Goal: Communication & Community: Answer question/provide support

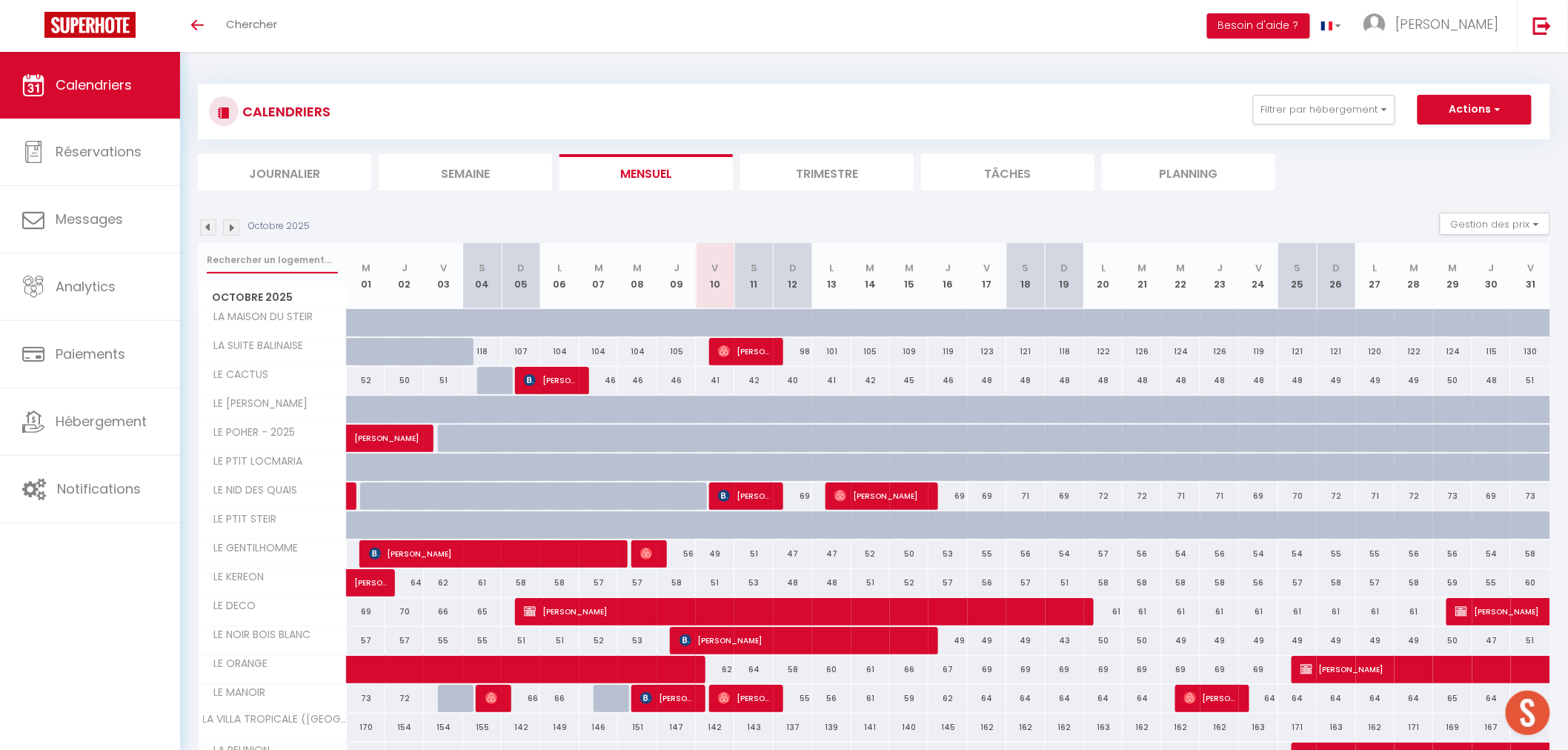
click at [290, 252] on input "text" at bounding box center [272, 259] width 131 height 27
click at [280, 259] on input "text" at bounding box center [272, 259] width 131 height 27
click at [254, 161] on li "Journalier" at bounding box center [284, 172] width 173 height 36
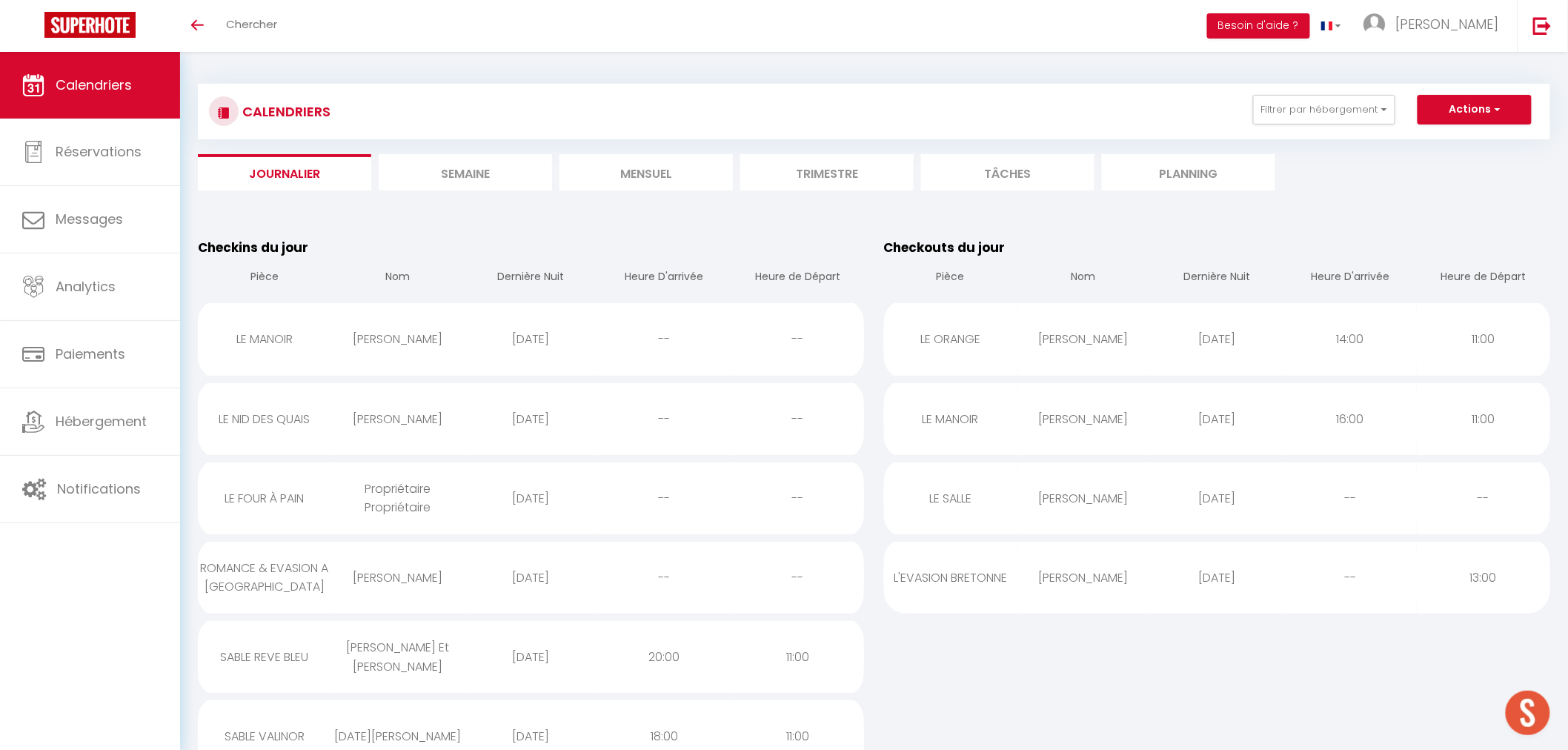
click at [1291, 654] on div "Checkouts du jour Pièce Nom Dernière Nuit Heure D'arrivée Heure de Départ LE OR…" at bounding box center [1217, 544] width 687 height 636
click at [1242, 417] on div "[DATE]" at bounding box center [1217, 419] width 134 height 48
select select "1"
select select "0"
select select "1"
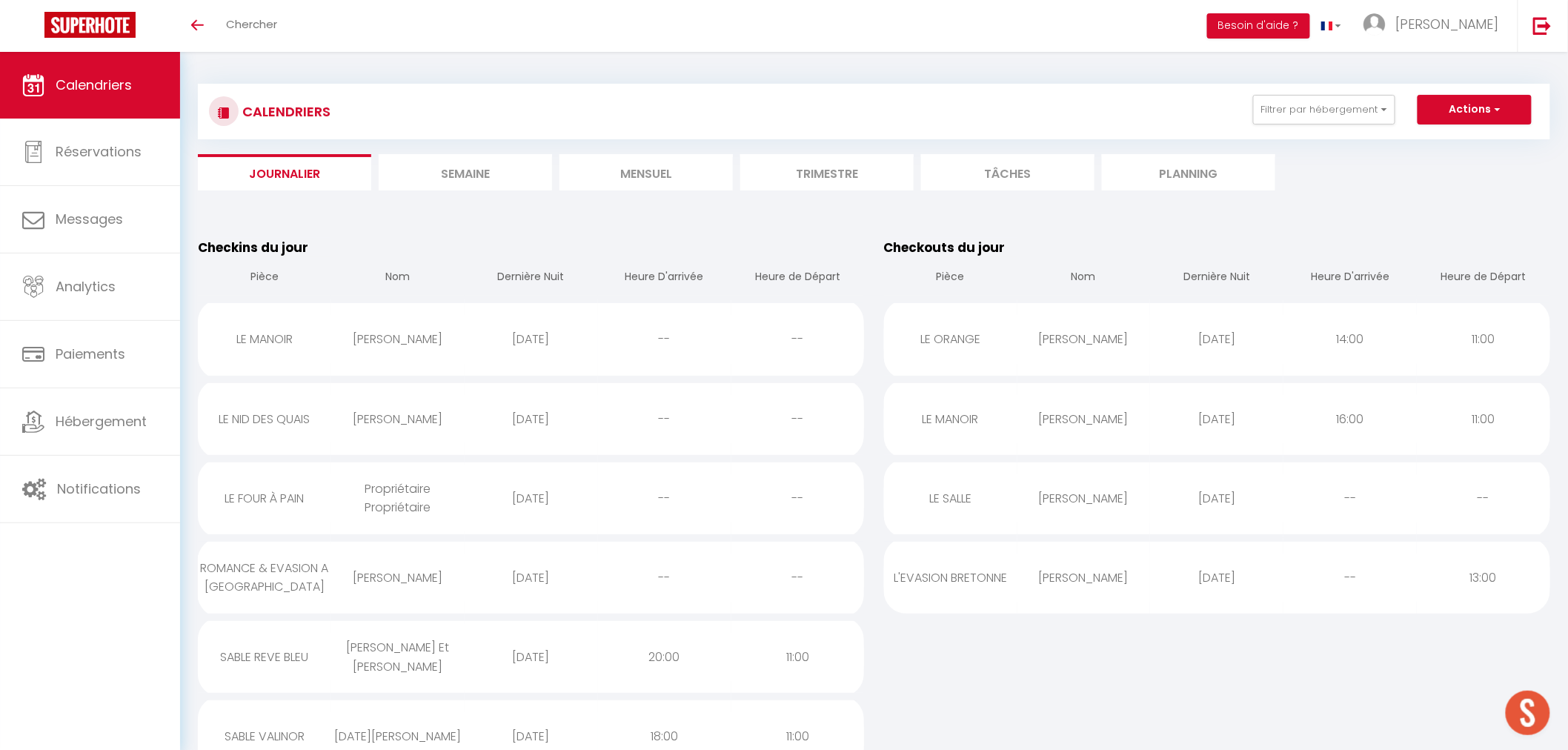
select select
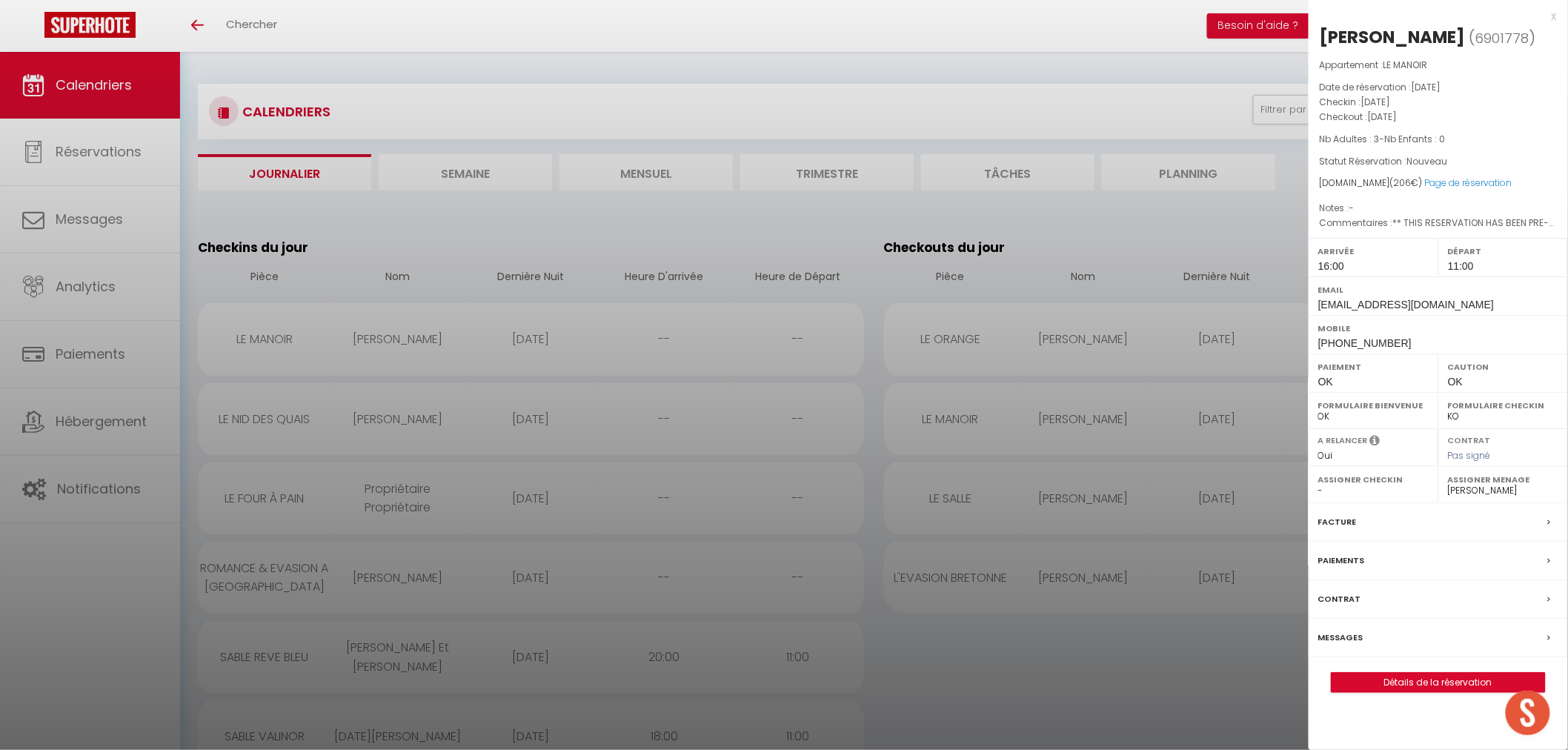
click at [1554, 15] on div "x" at bounding box center [1433, 16] width 248 height 18
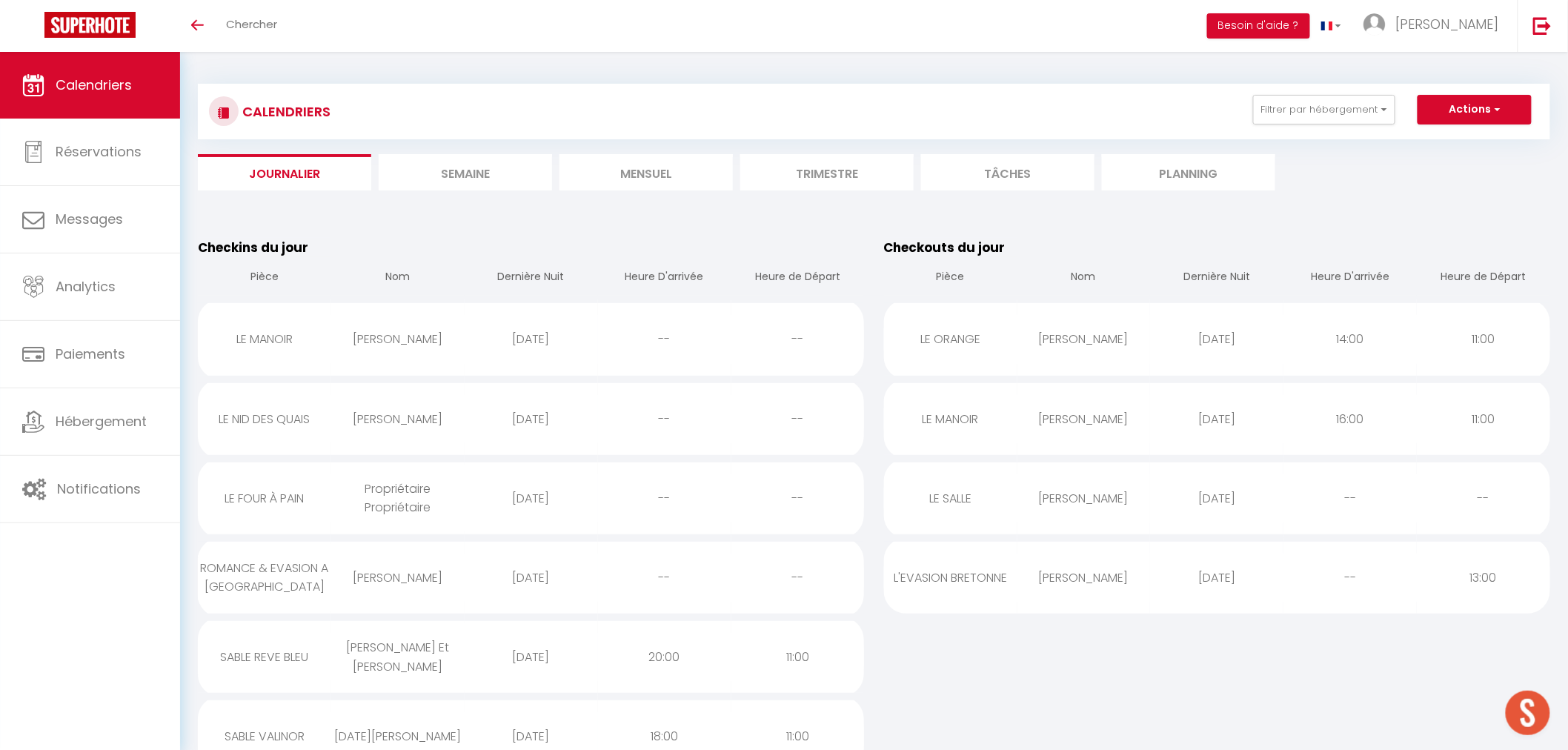
click at [1046, 505] on div "[PERSON_NAME]" at bounding box center [1085, 499] width 134 height 48
select select "35679"
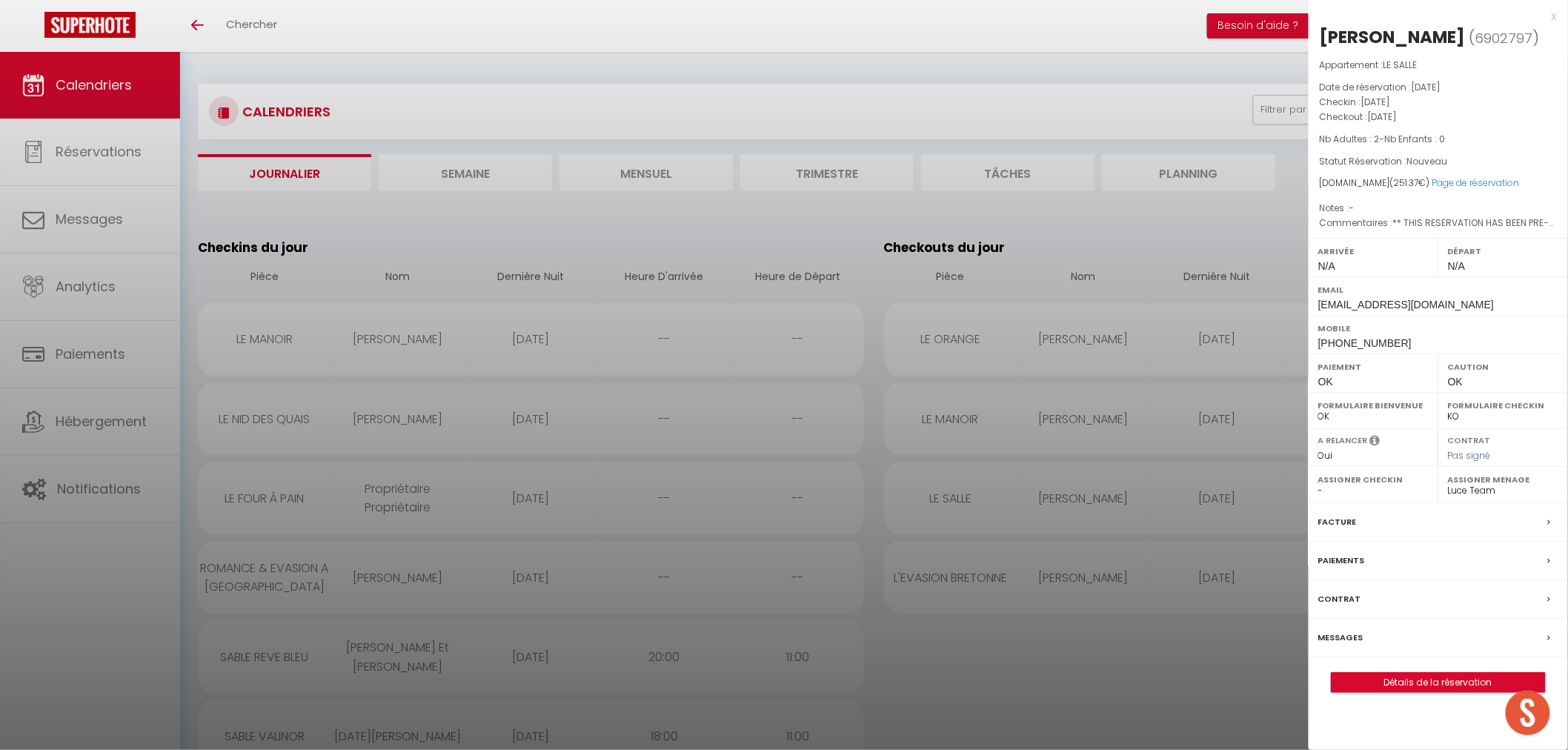
click at [1547, 17] on div "x" at bounding box center [1433, 16] width 248 height 18
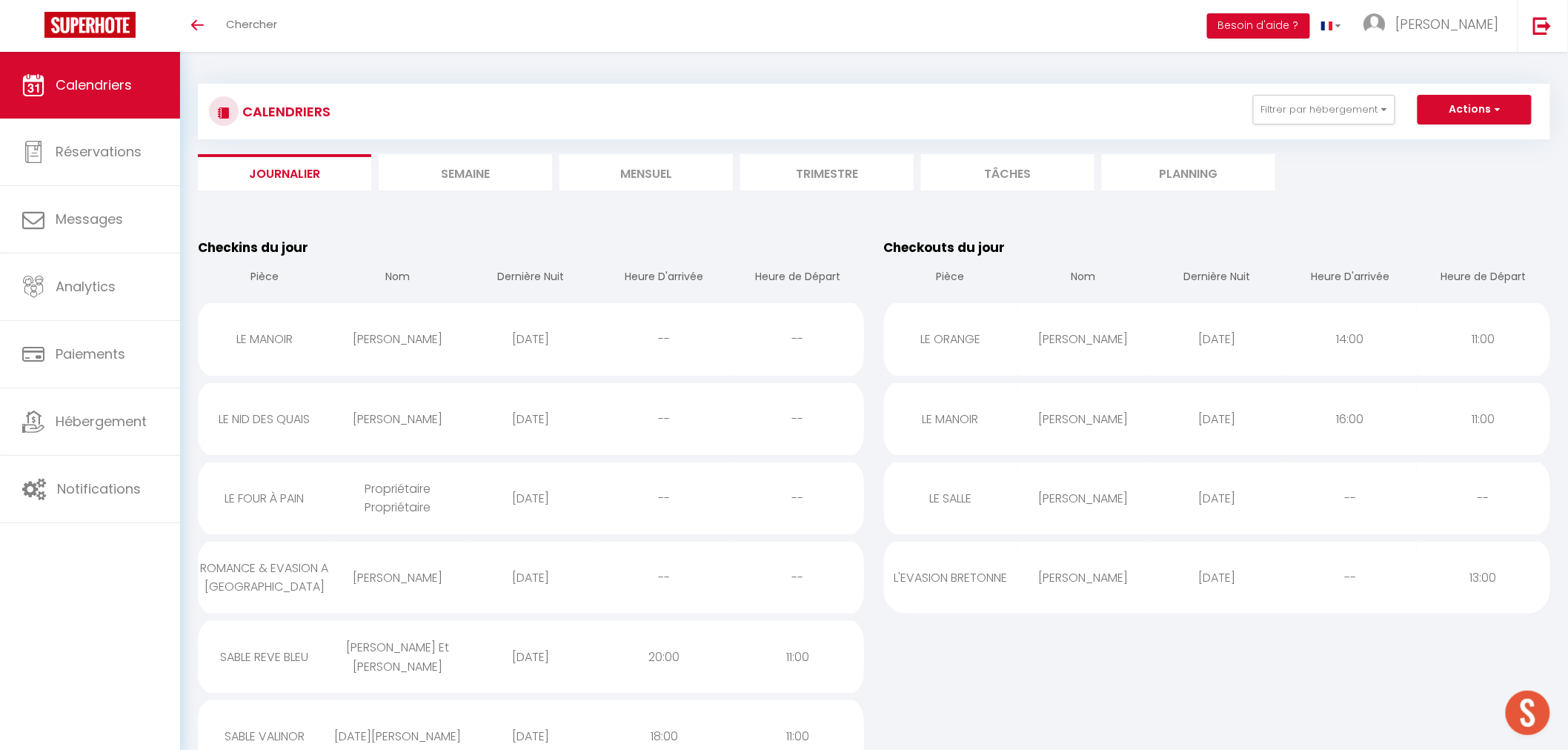
click at [1106, 593] on div "[PERSON_NAME]" at bounding box center [1085, 578] width 134 height 48
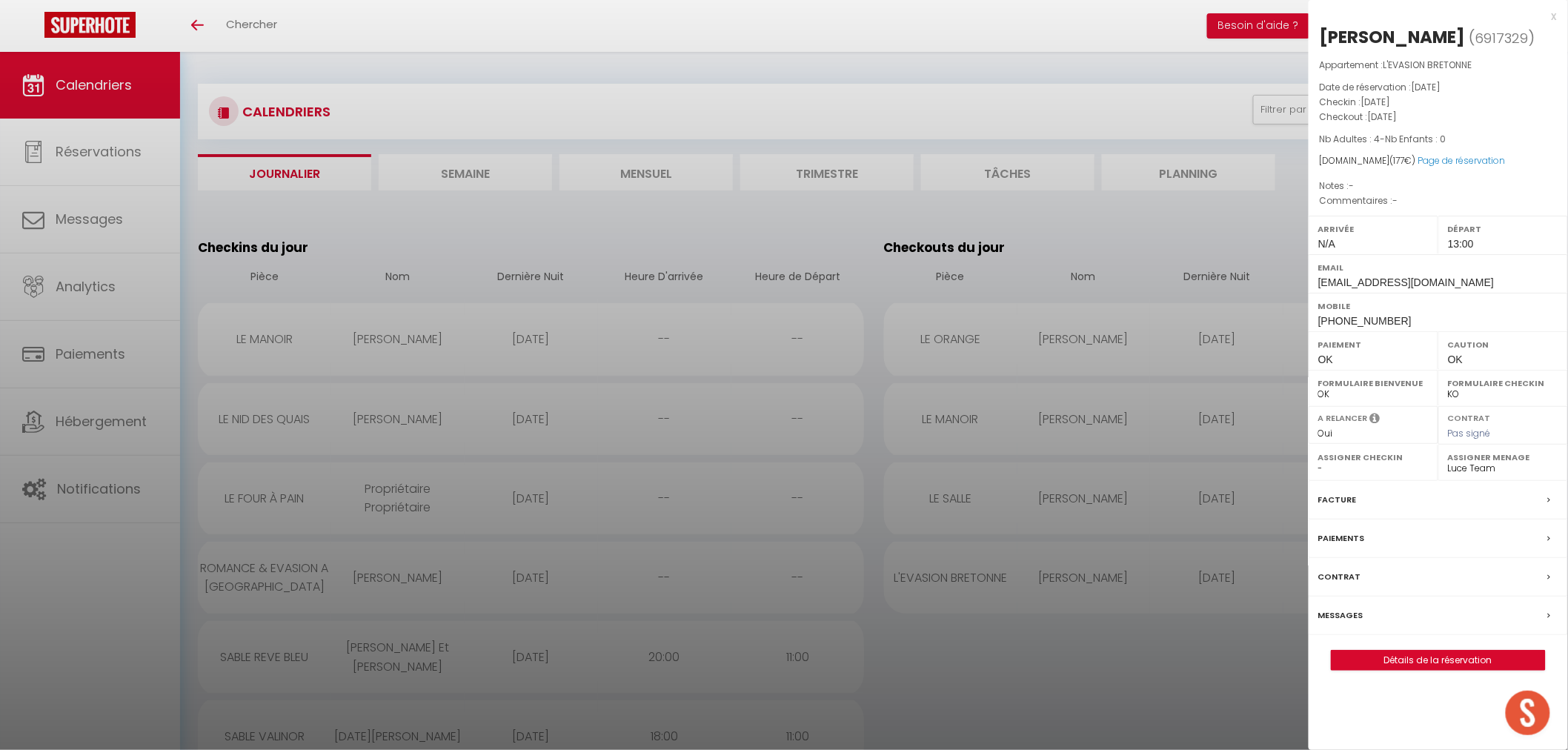
click at [1089, 695] on div at bounding box center [784, 375] width 1568 height 750
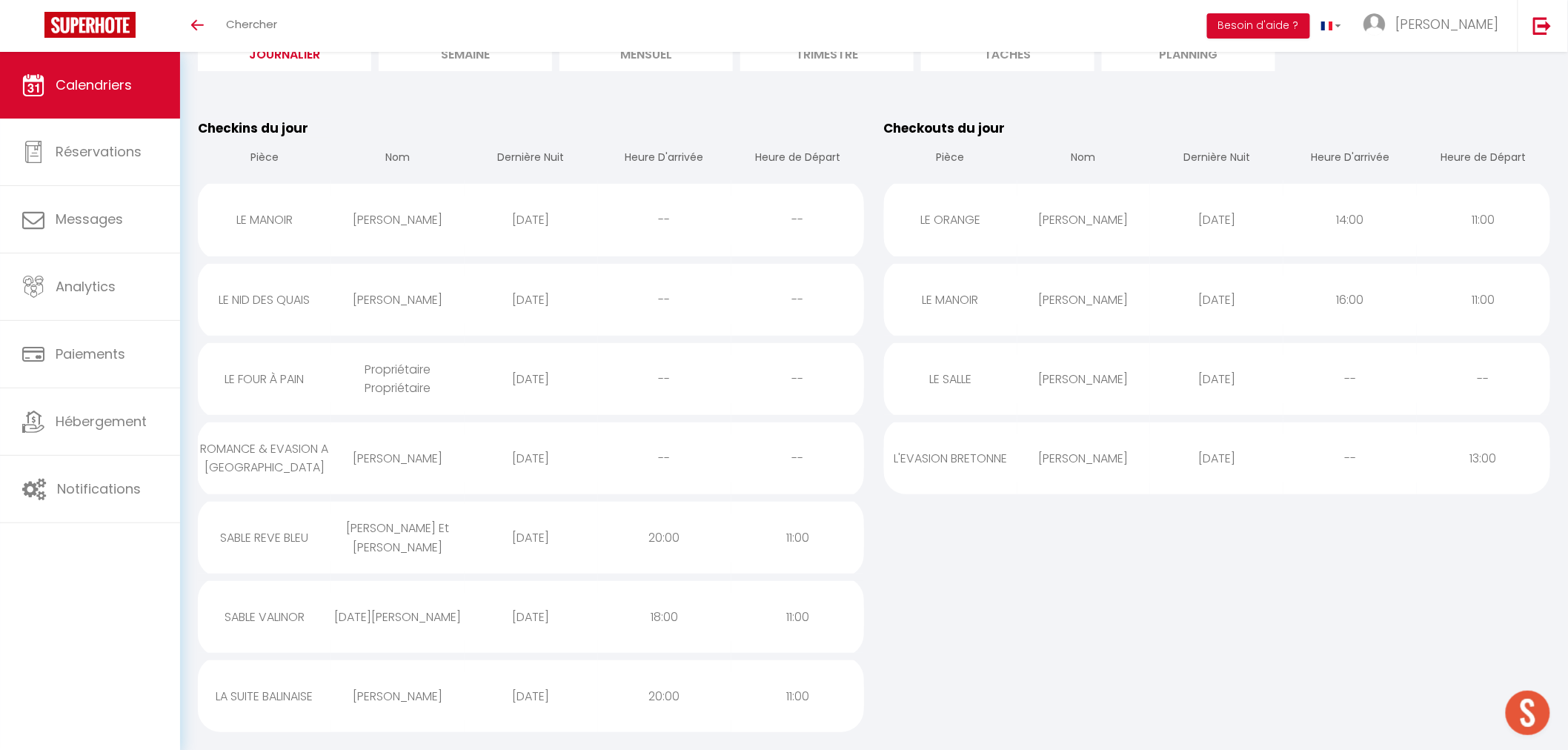
scroll to position [82, 0]
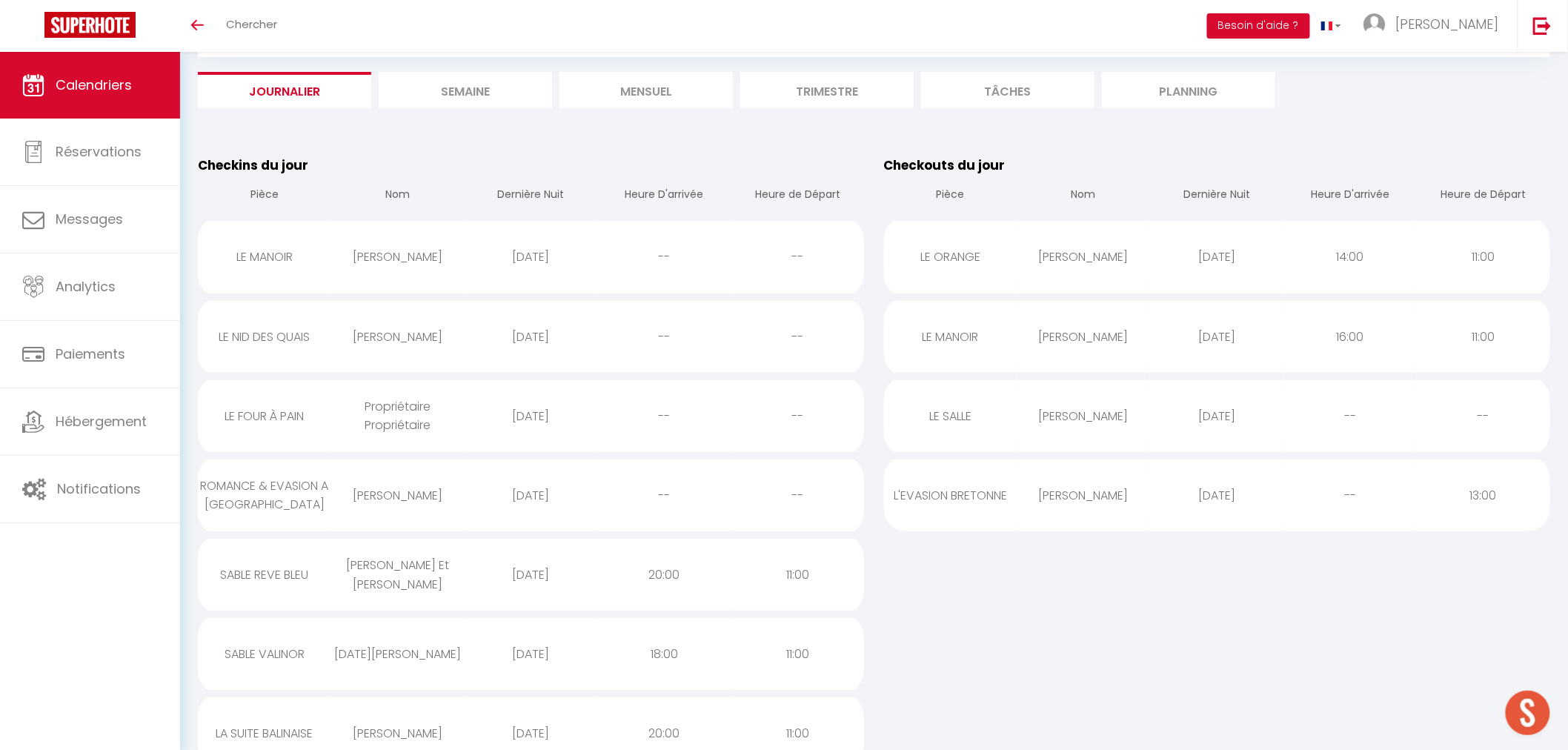
click at [666, 92] on li "Mensuel" at bounding box center [645, 89] width 173 height 36
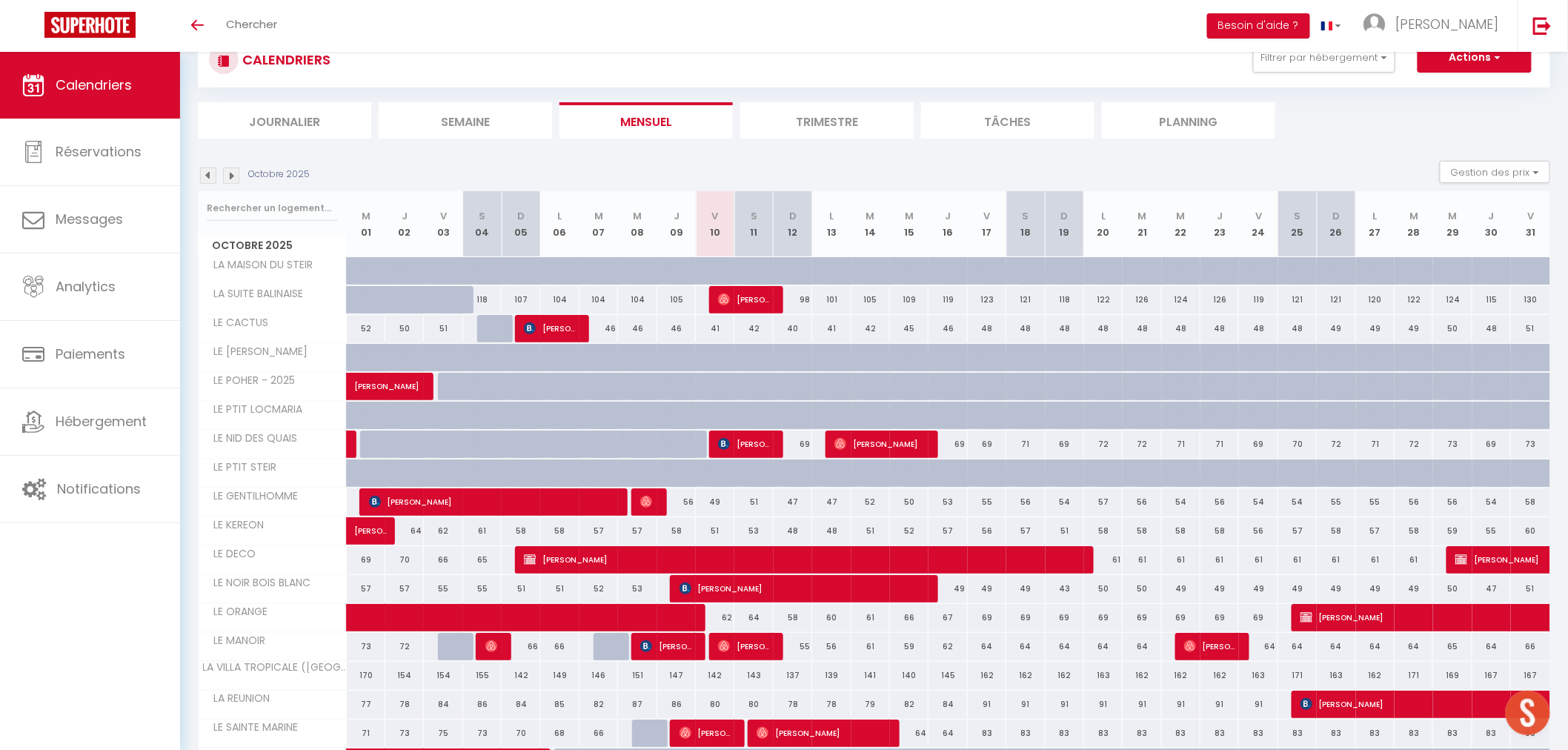
scroll to position [82, 0]
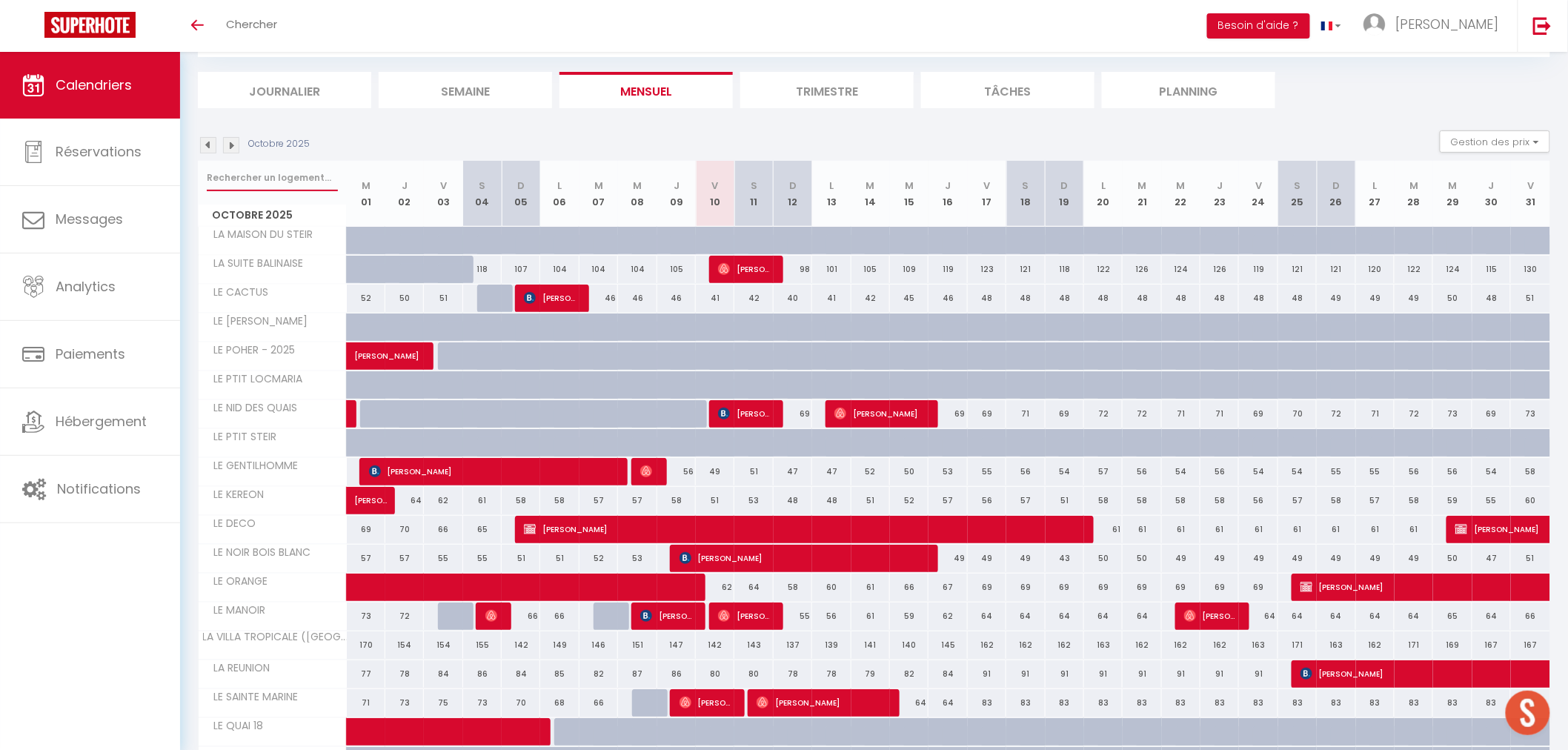
click at [278, 180] on input "text" at bounding box center [272, 177] width 131 height 27
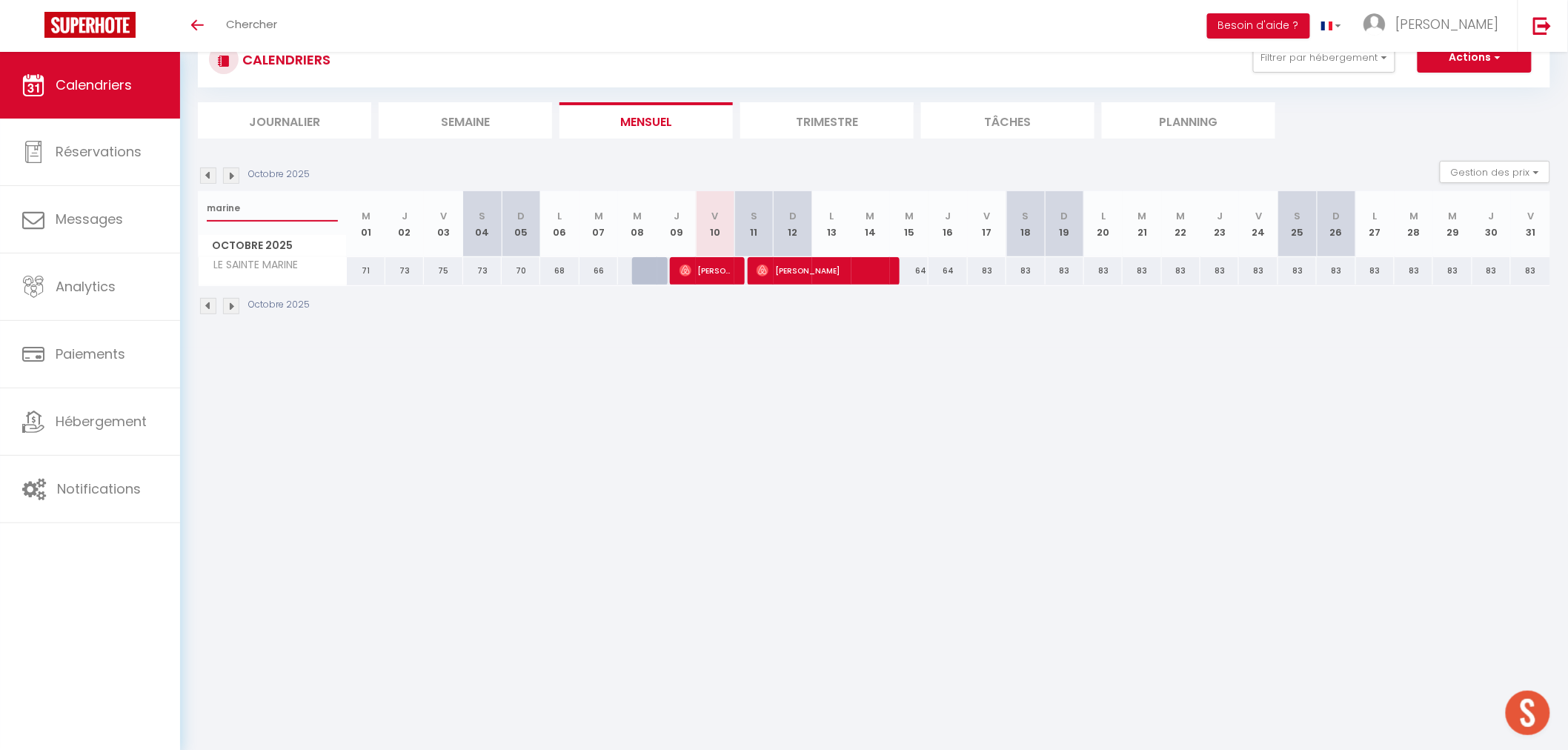
scroll to position [52, 0]
type input "marine"
click at [702, 271] on span "[PERSON_NAME]" at bounding box center [704, 270] width 51 height 28
select select "OK"
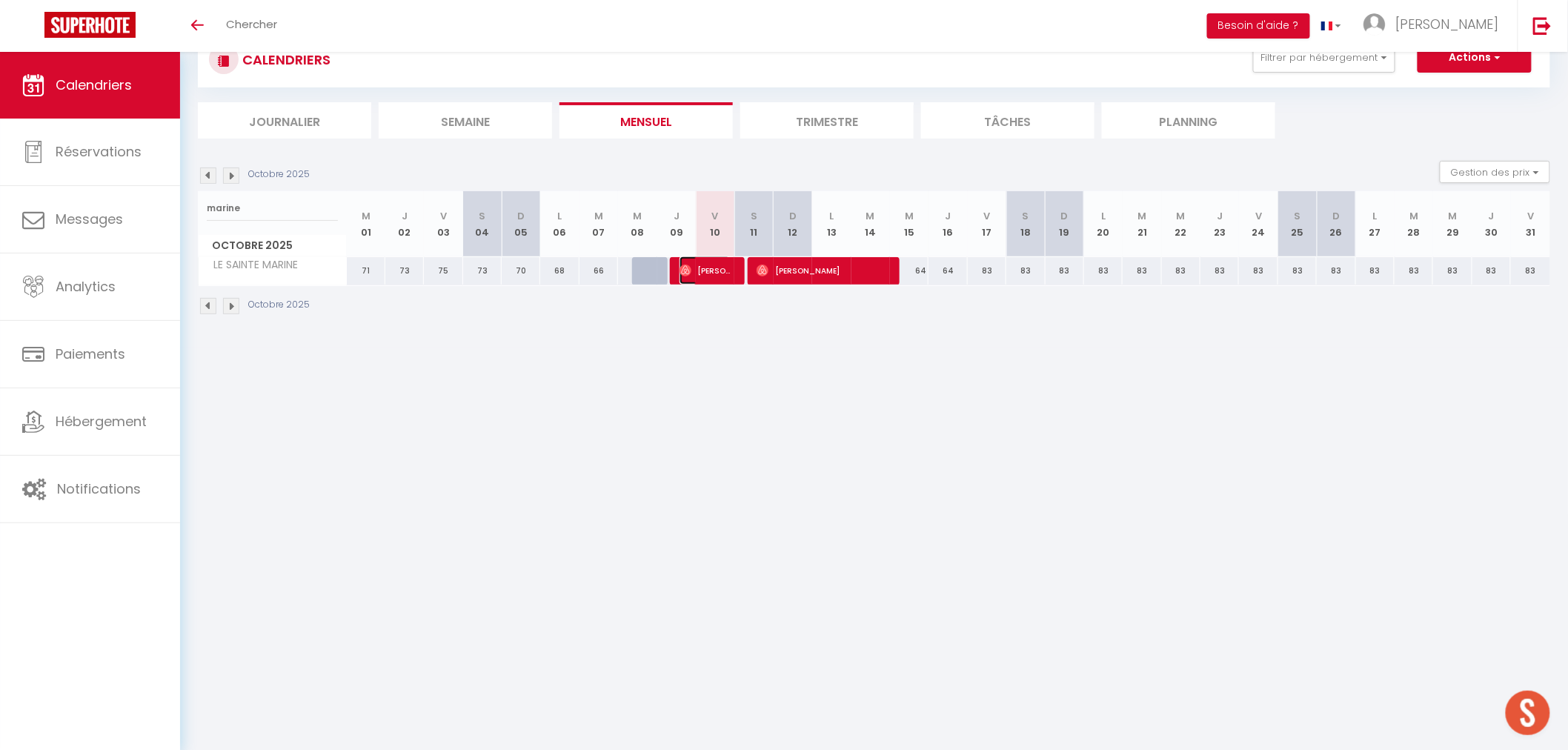
select select "0"
select select "1"
select select
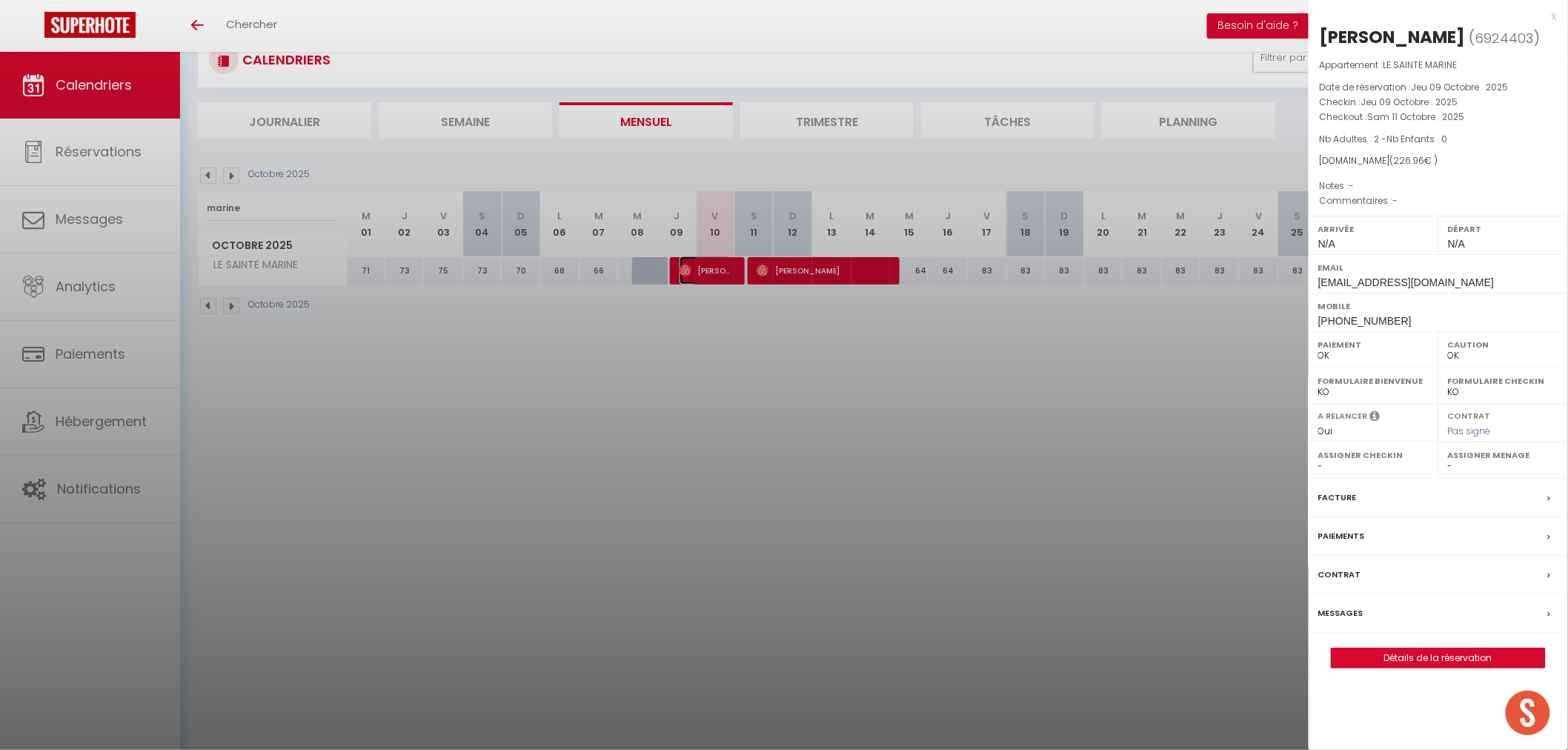
select select "22883"
click at [784, 573] on div at bounding box center [784, 375] width 1568 height 750
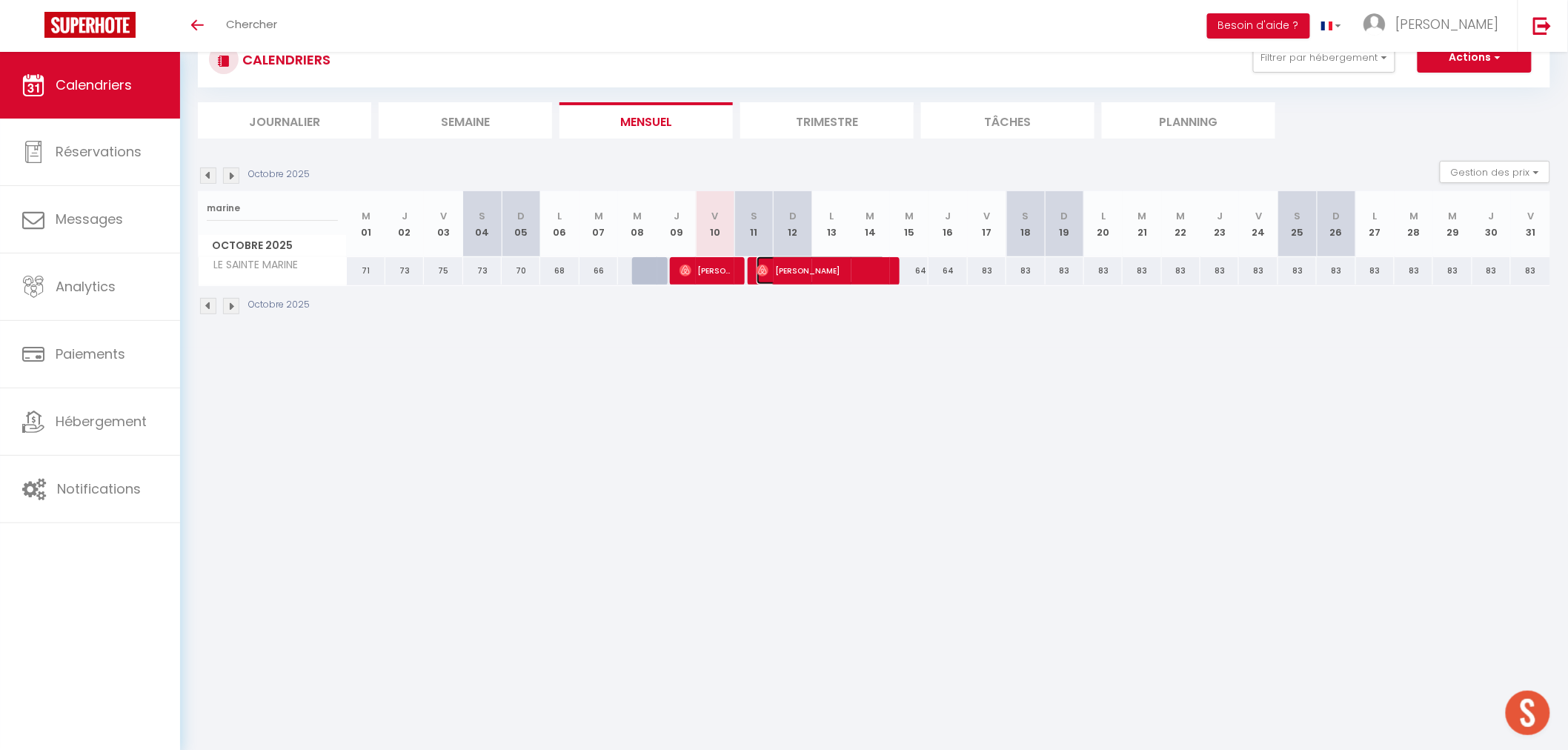
click at [794, 257] on span "[PERSON_NAME]" at bounding box center [820, 270] width 128 height 28
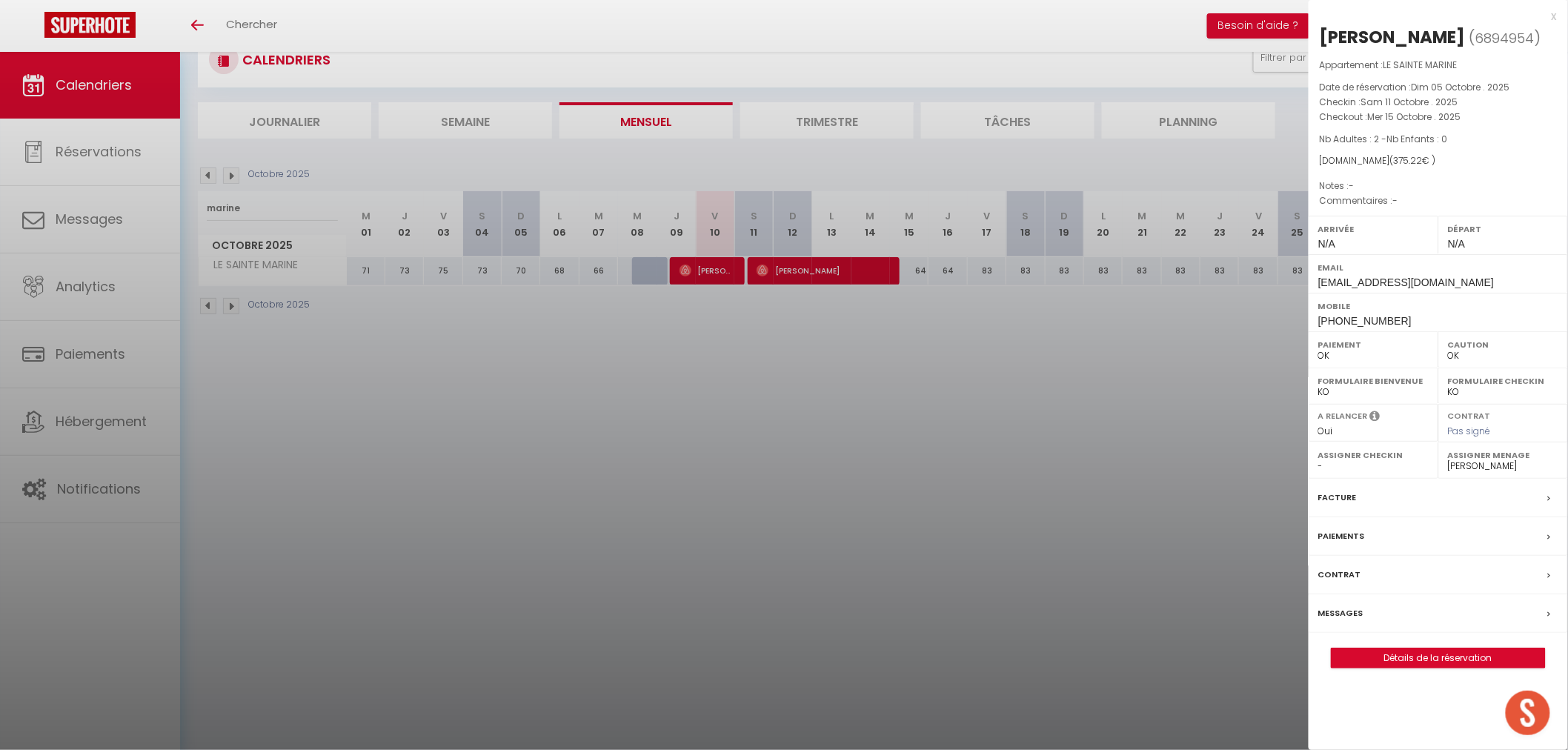
click at [796, 567] on div at bounding box center [784, 375] width 1568 height 750
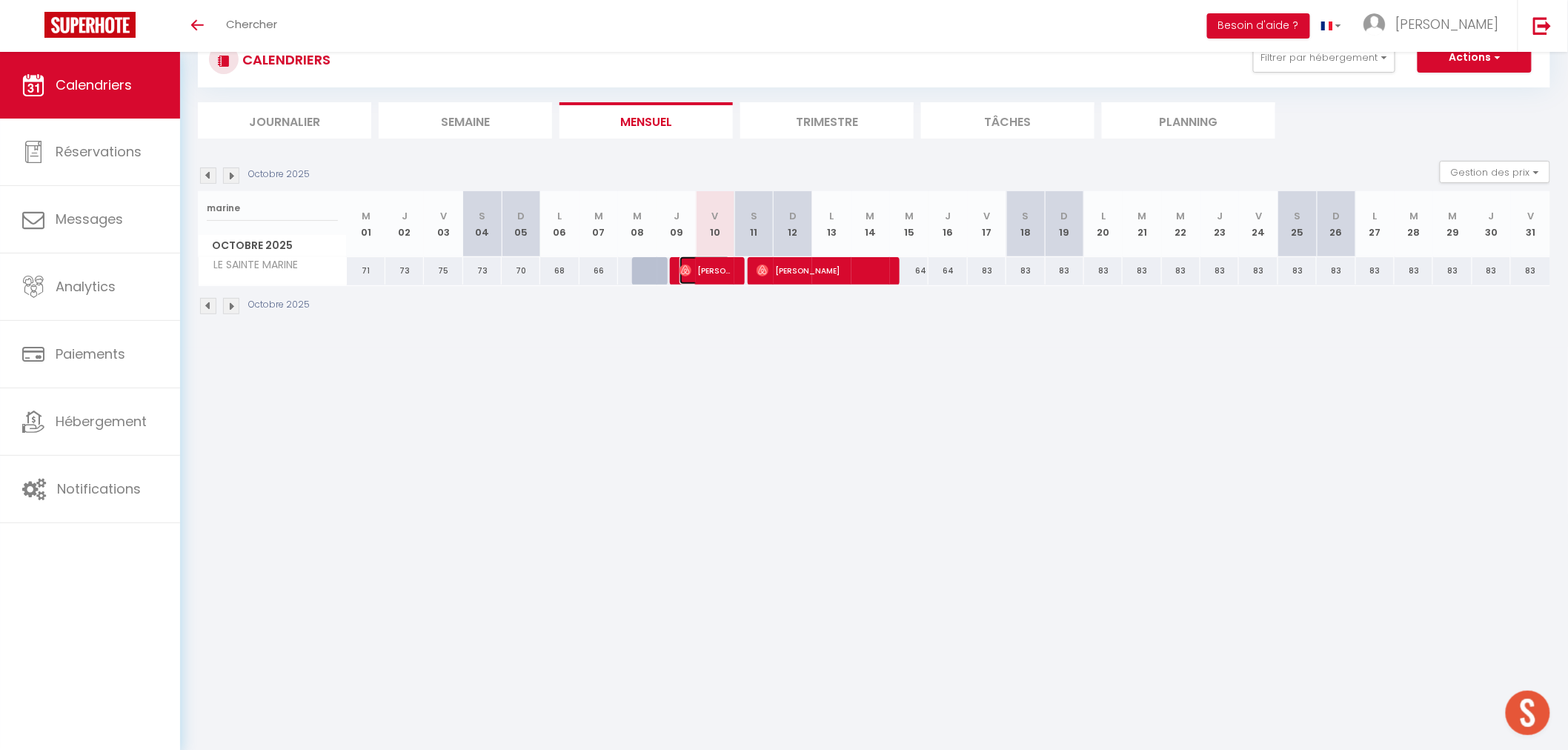
click at [704, 271] on span "[PERSON_NAME]" at bounding box center [704, 270] width 51 height 28
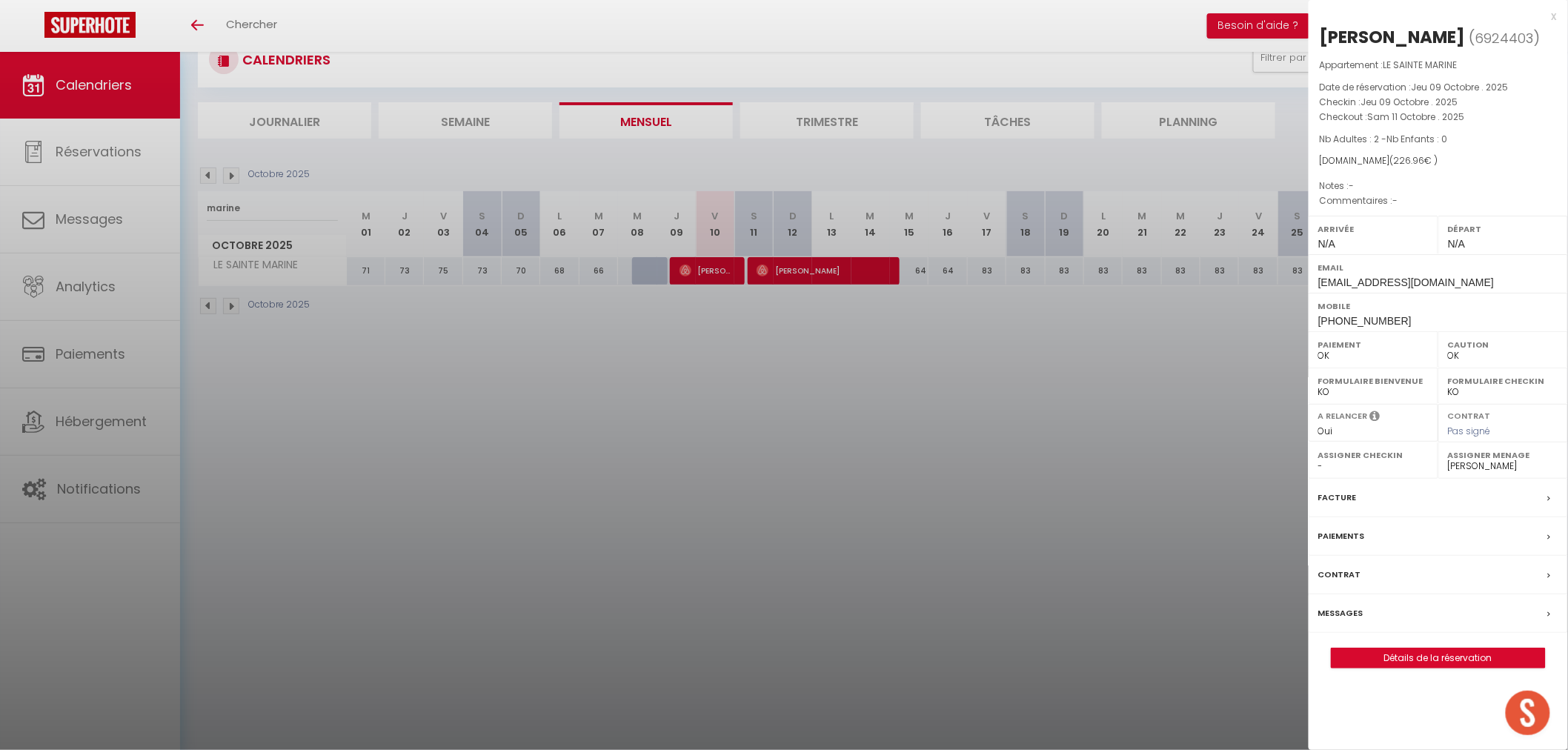
click at [742, 458] on div at bounding box center [784, 375] width 1568 height 750
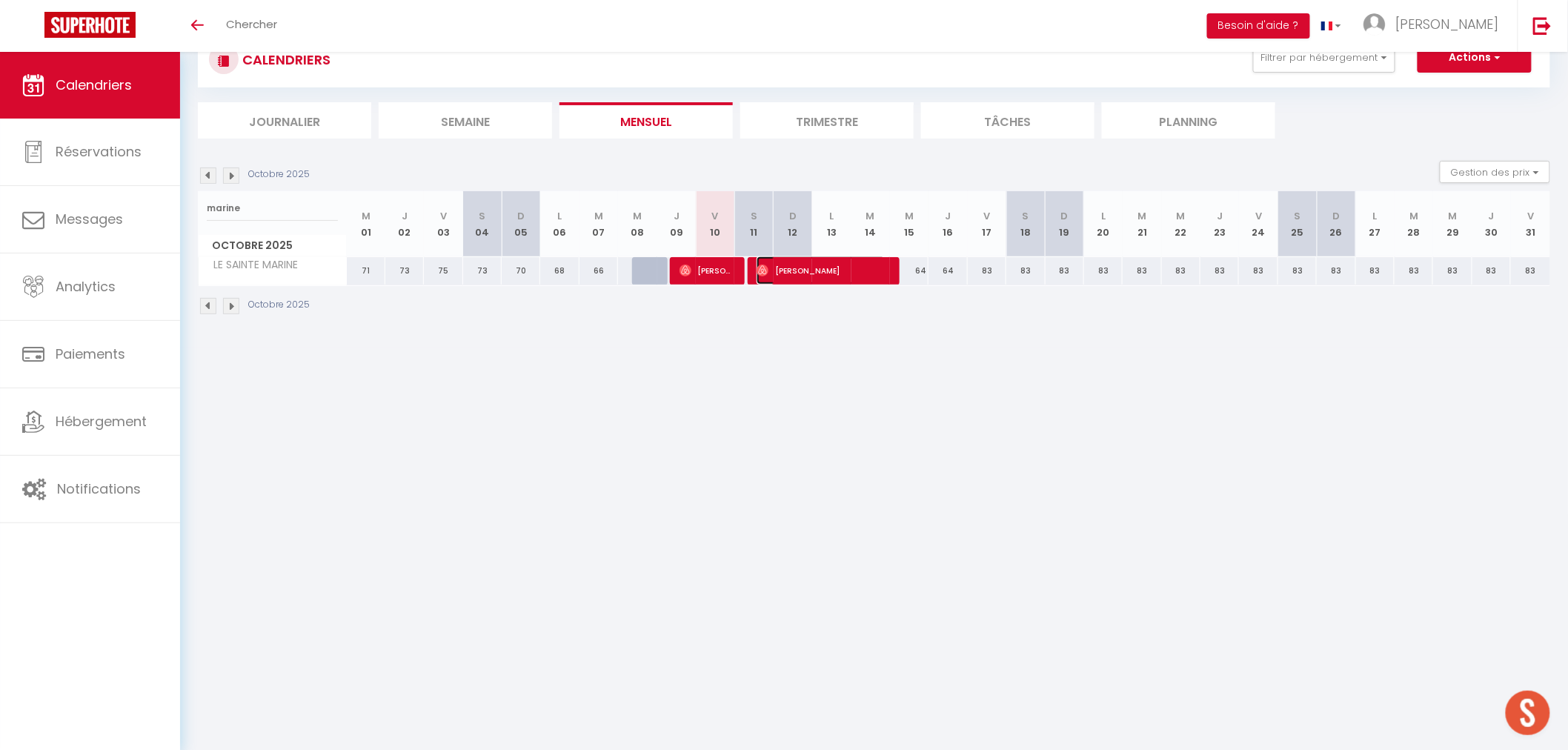
click at [815, 271] on span "[PERSON_NAME]" at bounding box center [820, 270] width 128 height 28
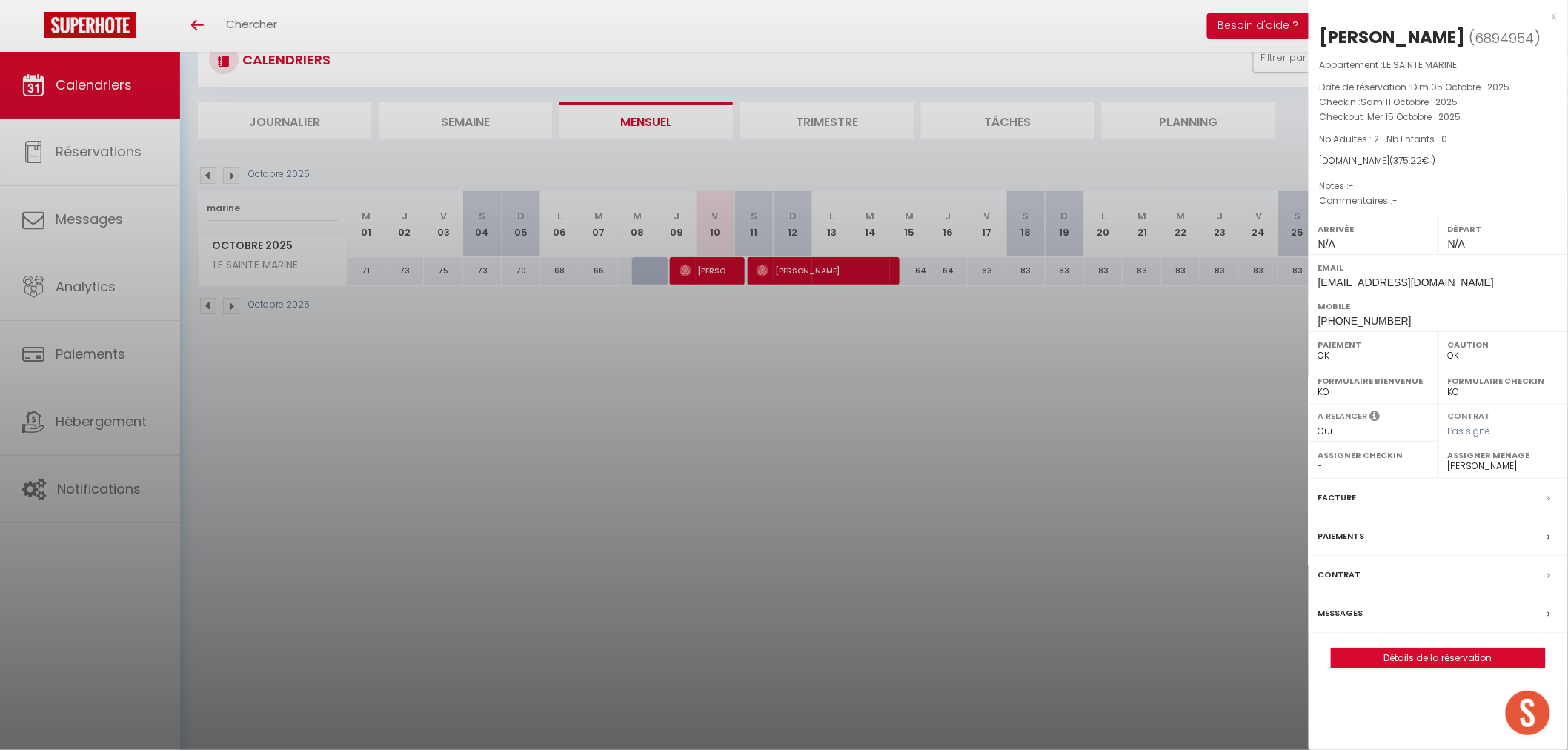
click at [1078, 582] on div at bounding box center [784, 375] width 1568 height 750
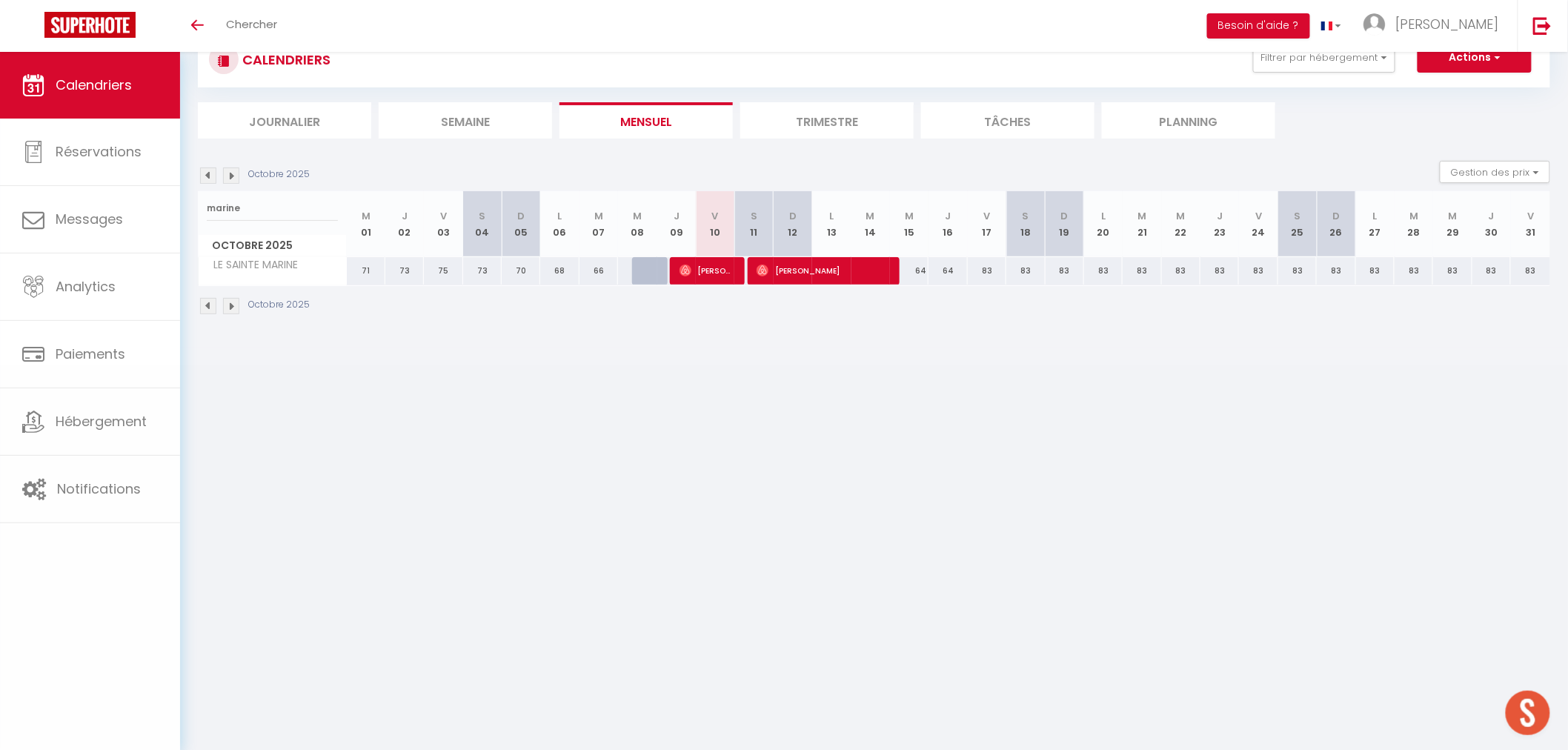
drag, startPoint x: 981, startPoint y: 528, endPoint x: 948, endPoint y: 476, distance: 61.6
click at [975, 520] on body "🟢 Des questions ou besoin d'assistance pour la migration AirBnB? Prenez rdv >>>…" at bounding box center [784, 375] width 1568 height 750
click at [708, 267] on span "[PERSON_NAME]" at bounding box center [704, 270] width 51 height 28
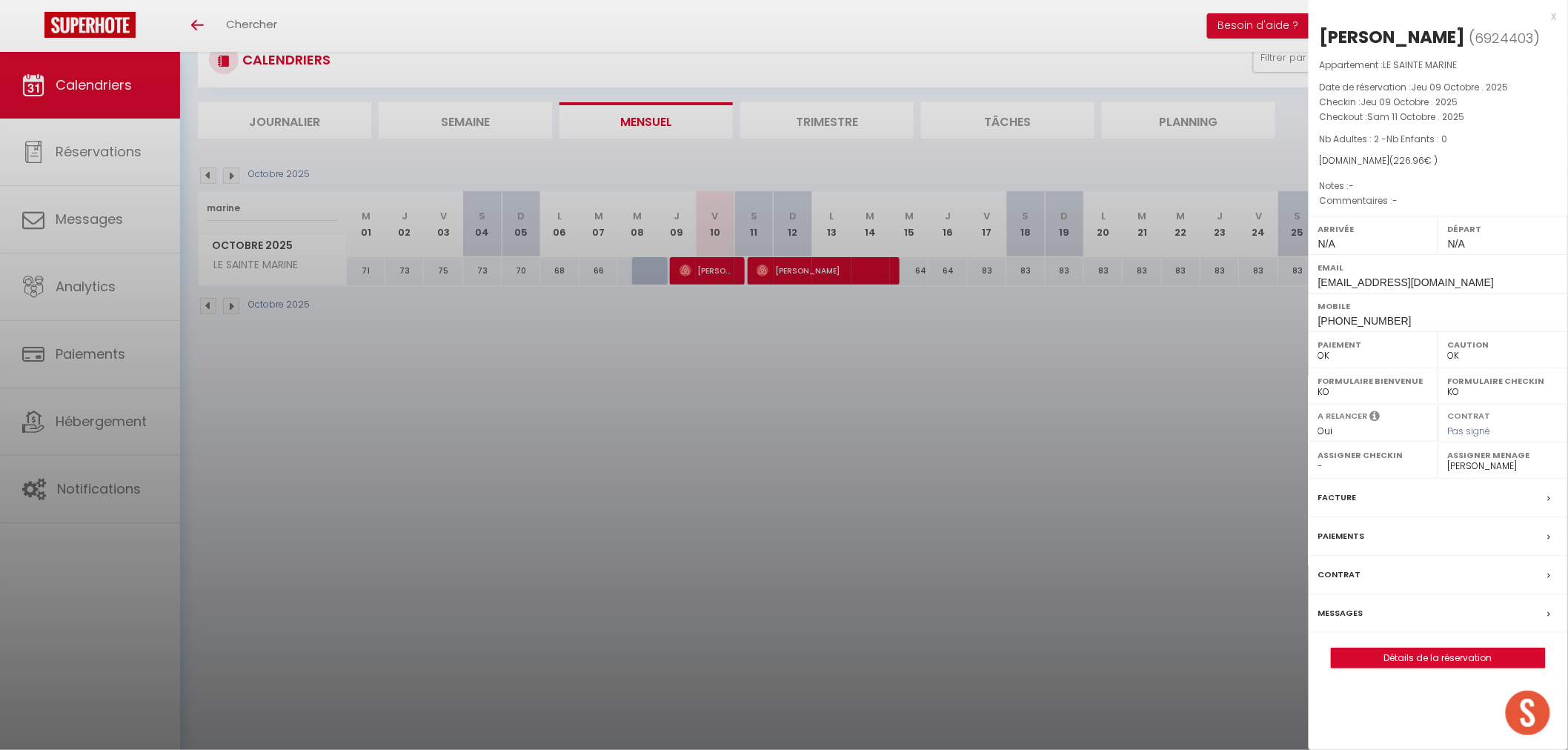
click at [800, 272] on div at bounding box center [784, 375] width 1568 height 750
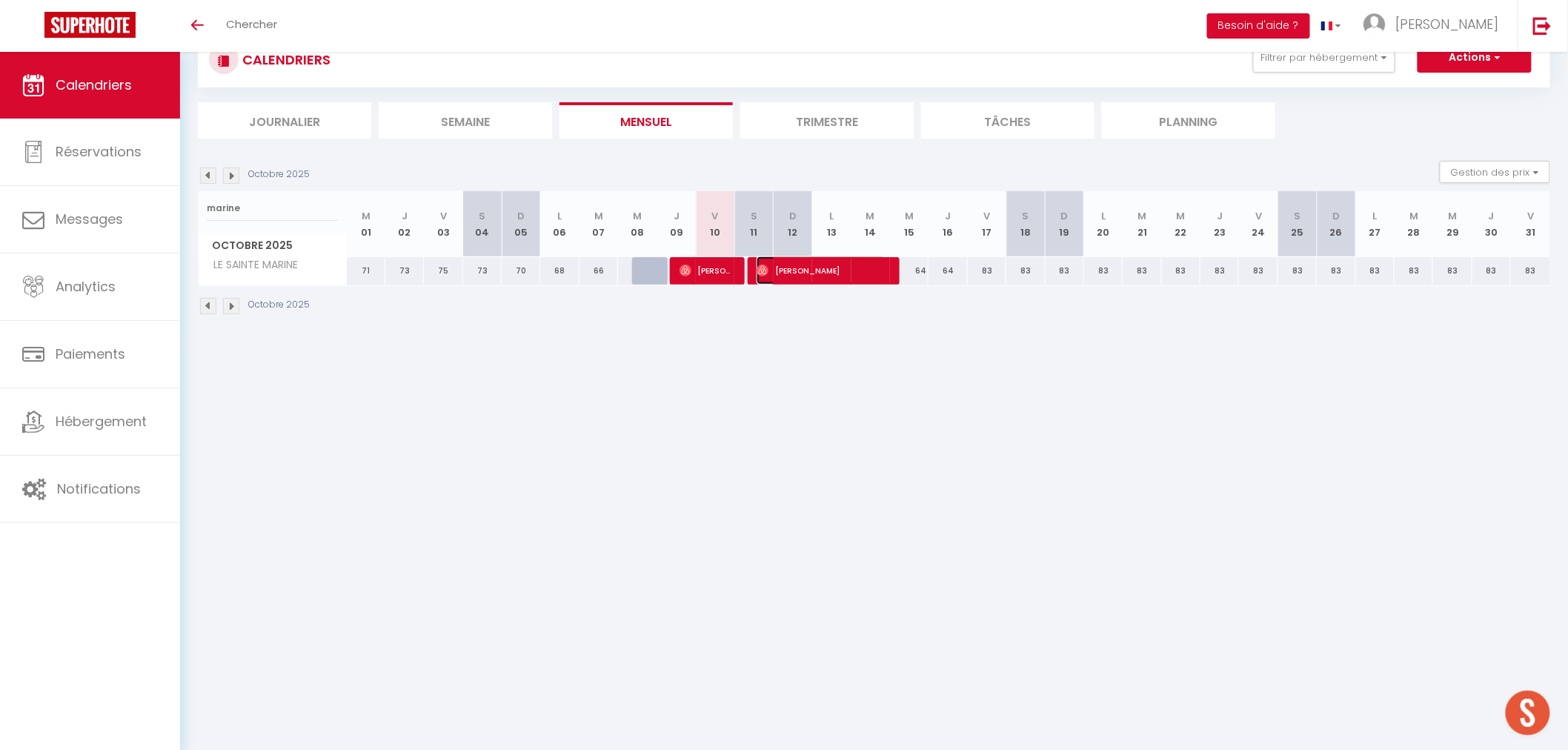
click at [800, 272] on span "[PERSON_NAME]" at bounding box center [820, 270] width 128 height 28
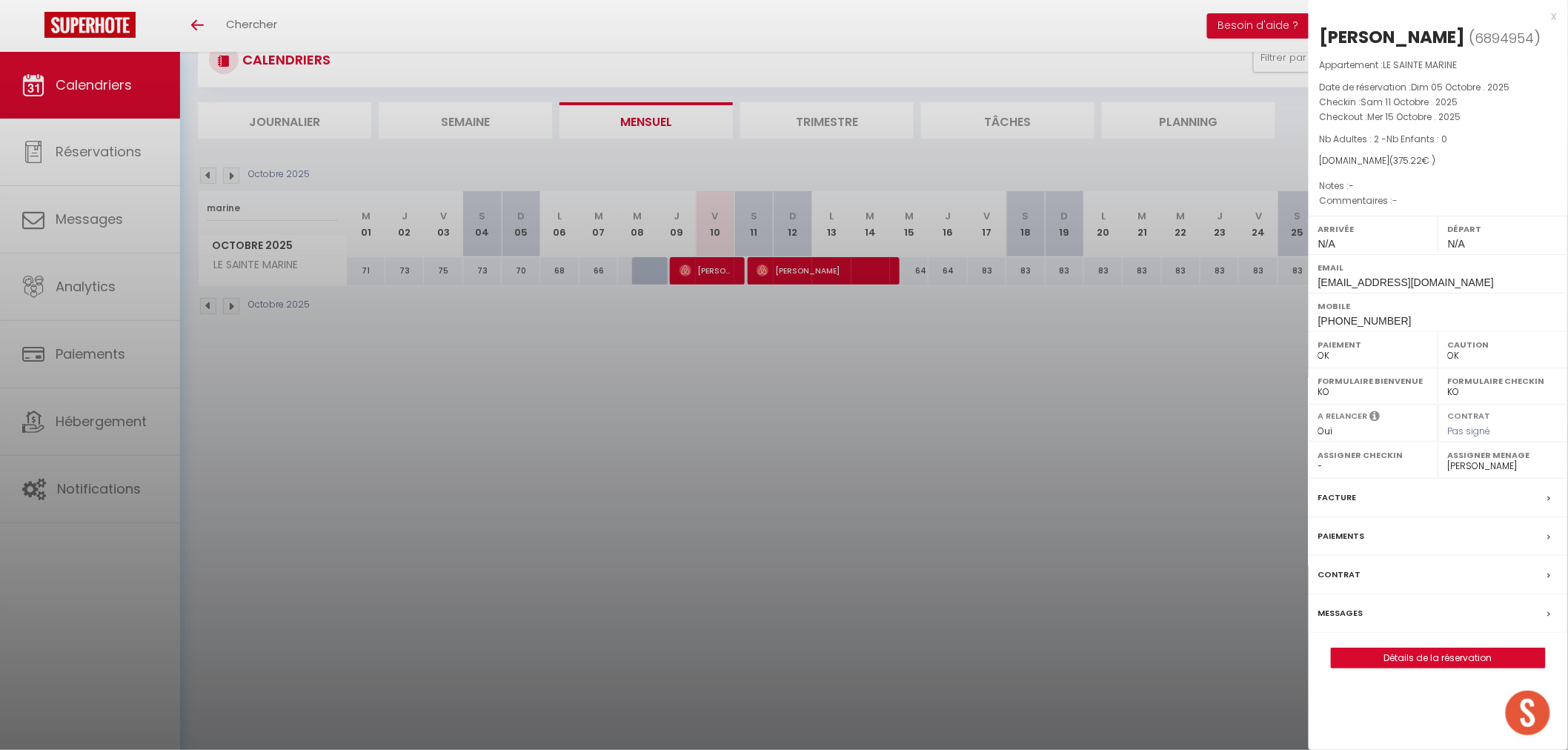
click at [884, 541] on div at bounding box center [784, 375] width 1568 height 750
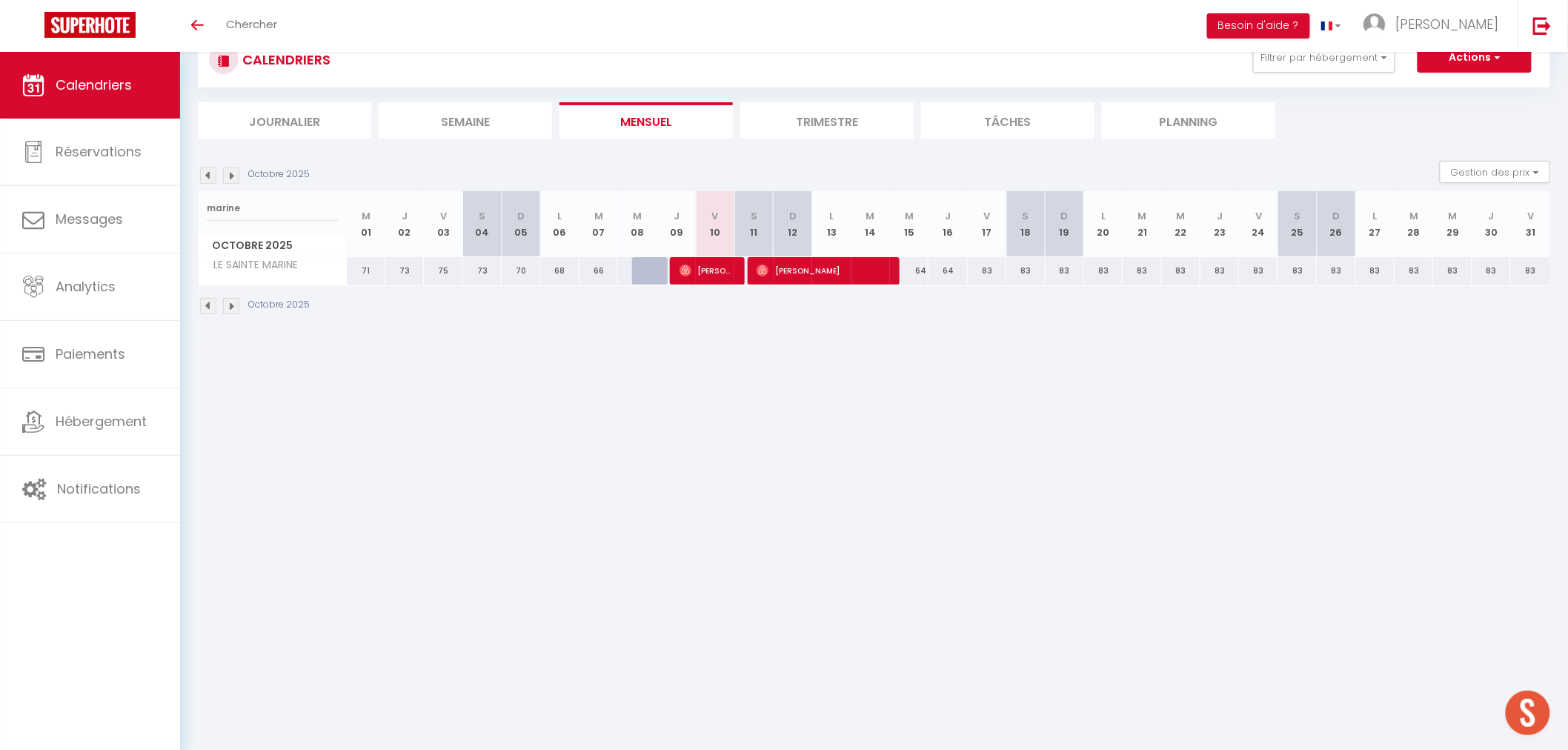
click at [508, 508] on body "🟢 Des questions ou besoin d'assistance pour la migration AirBnB? Prenez rdv >>>…" at bounding box center [784, 375] width 1568 height 750
click at [301, 122] on li "Journalier" at bounding box center [284, 120] width 173 height 36
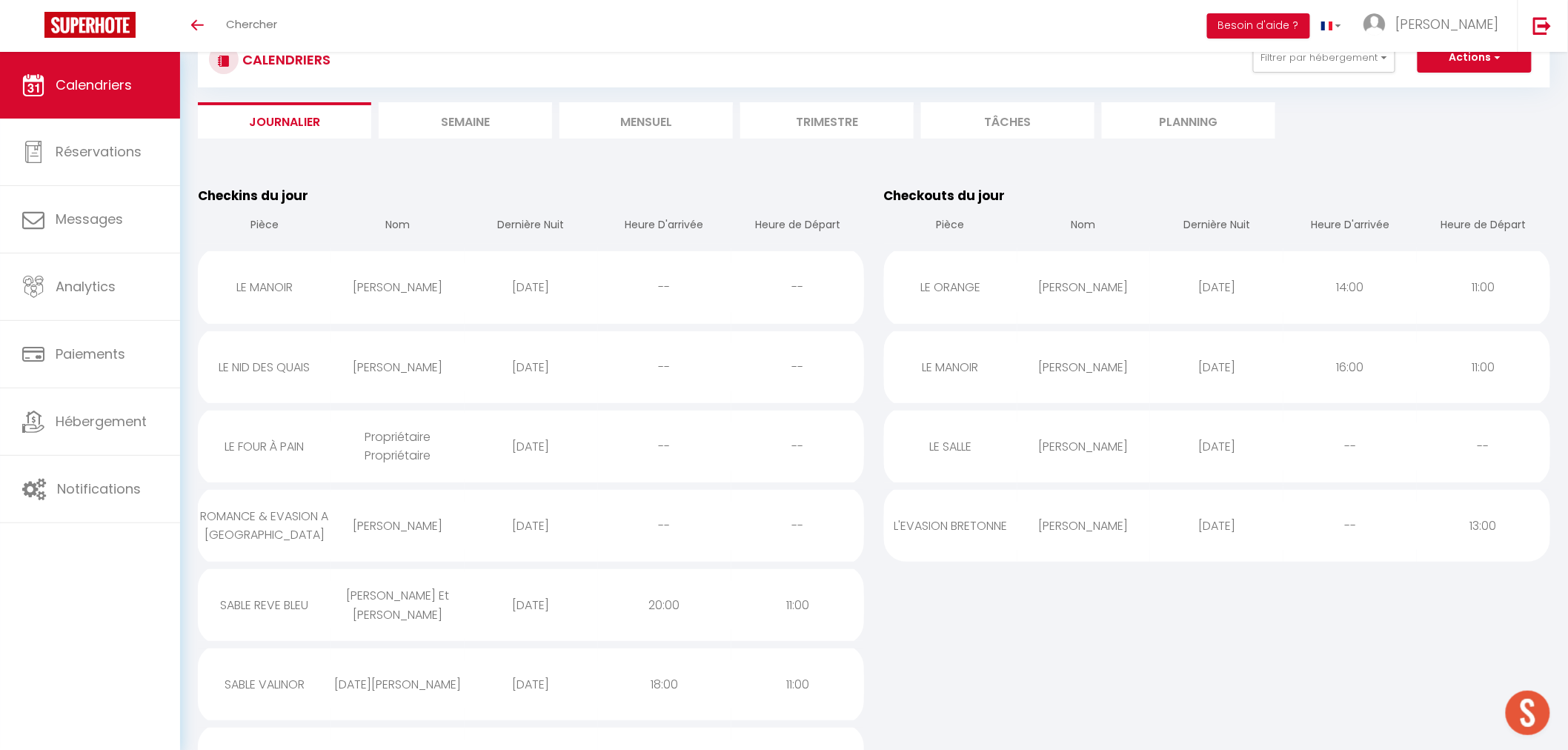
click at [657, 116] on li "Mensuel" at bounding box center [645, 120] width 173 height 36
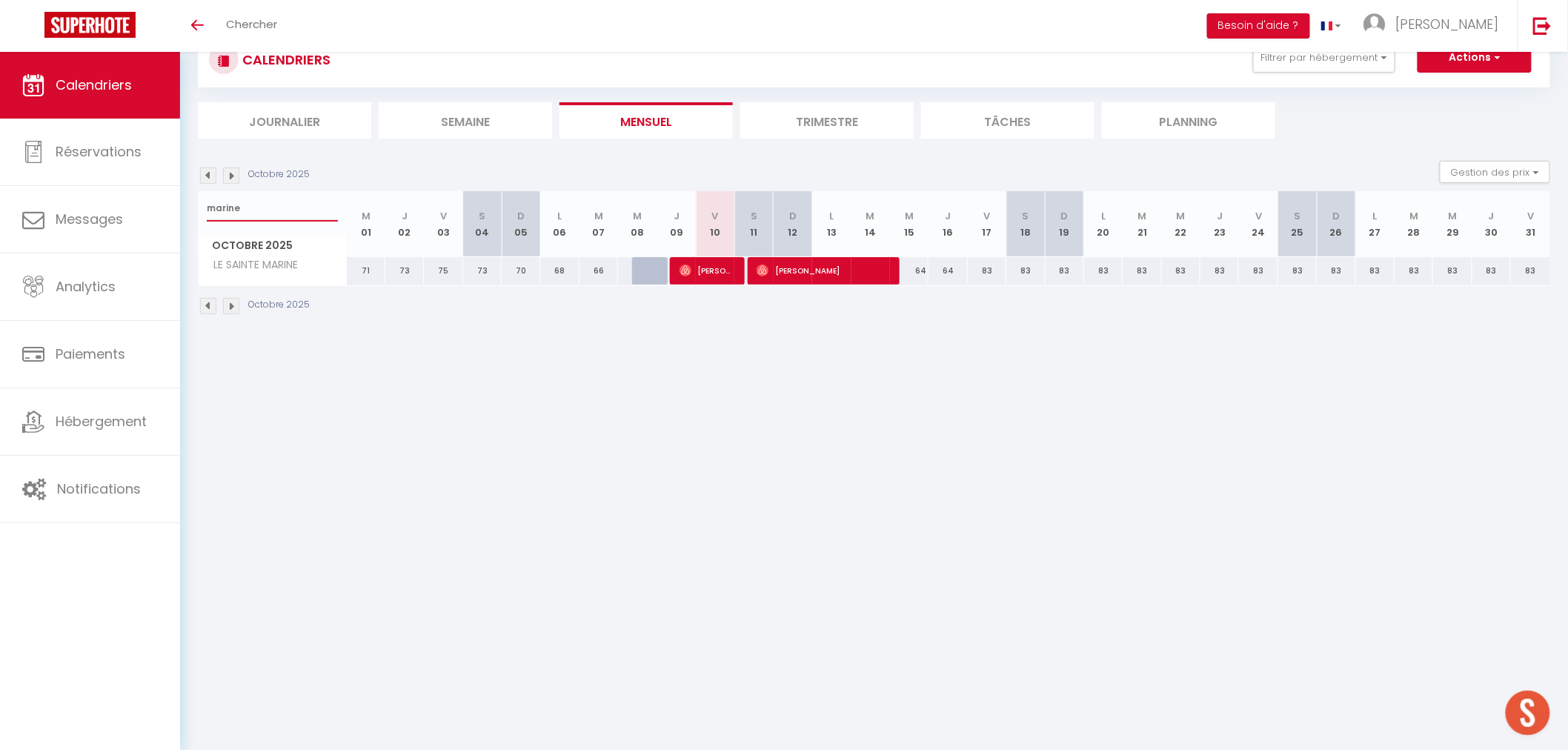
click at [241, 213] on input "marine" at bounding box center [272, 208] width 131 height 27
type input "r"
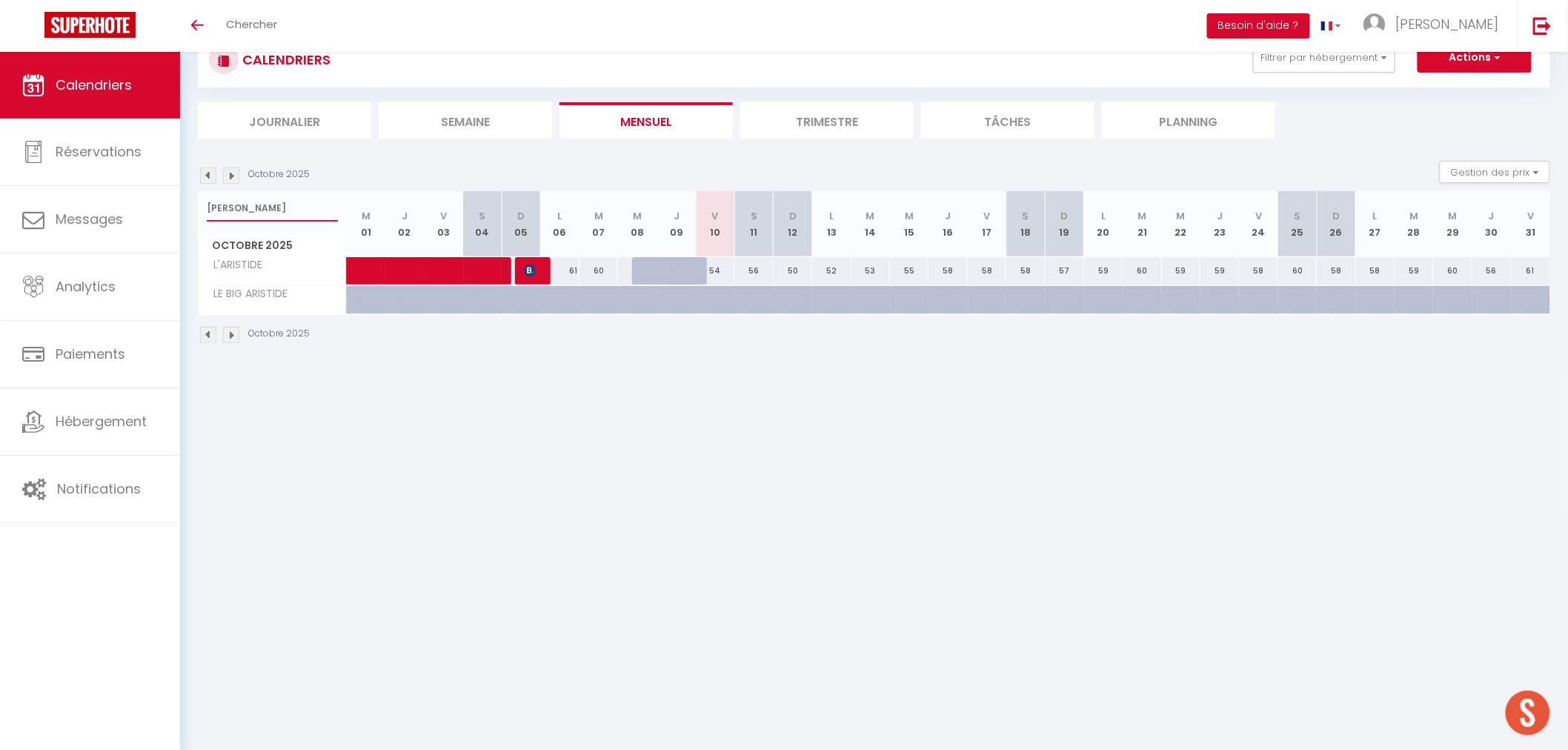
click at [226, 212] on input "[PERSON_NAME]" at bounding box center [272, 208] width 131 height 27
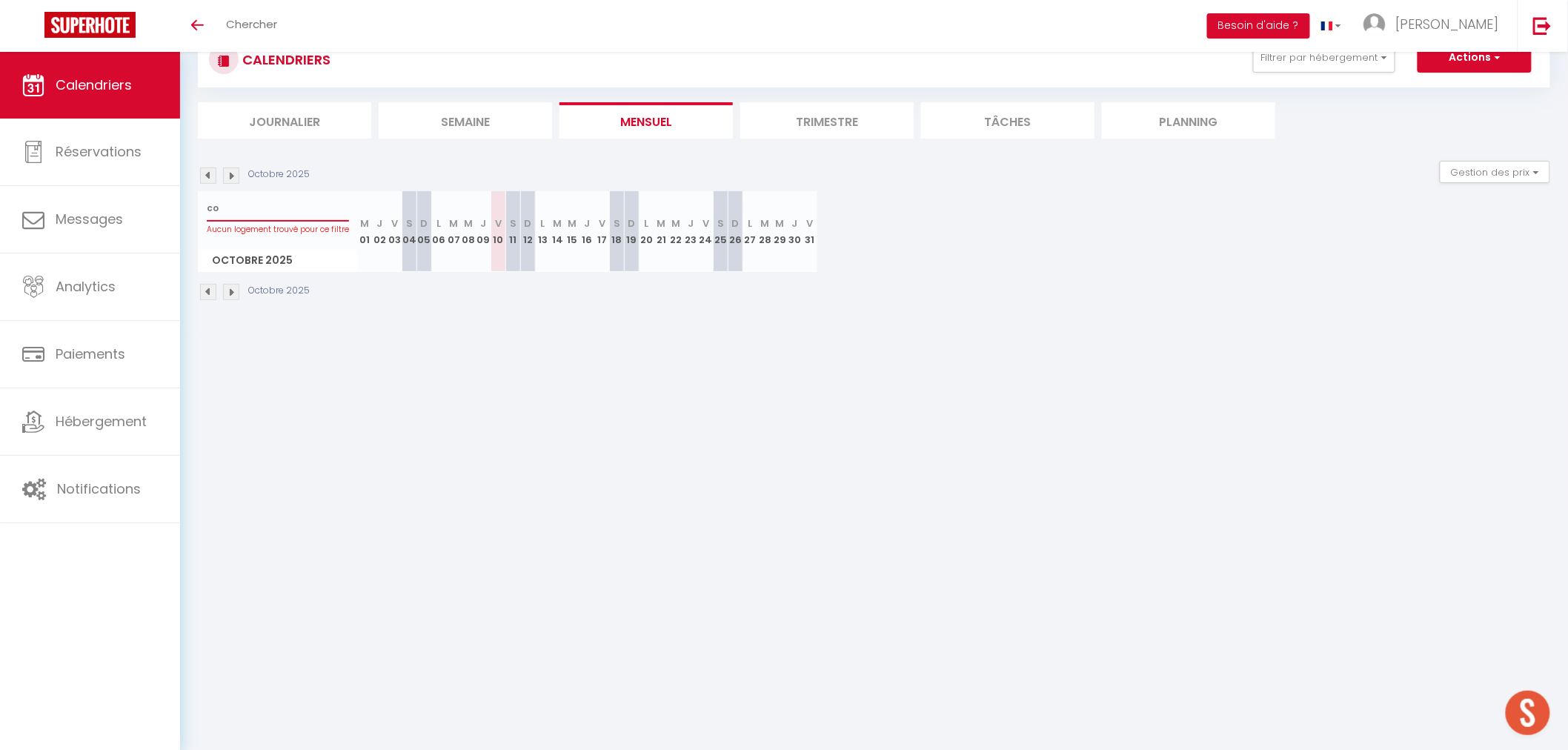
type input "c"
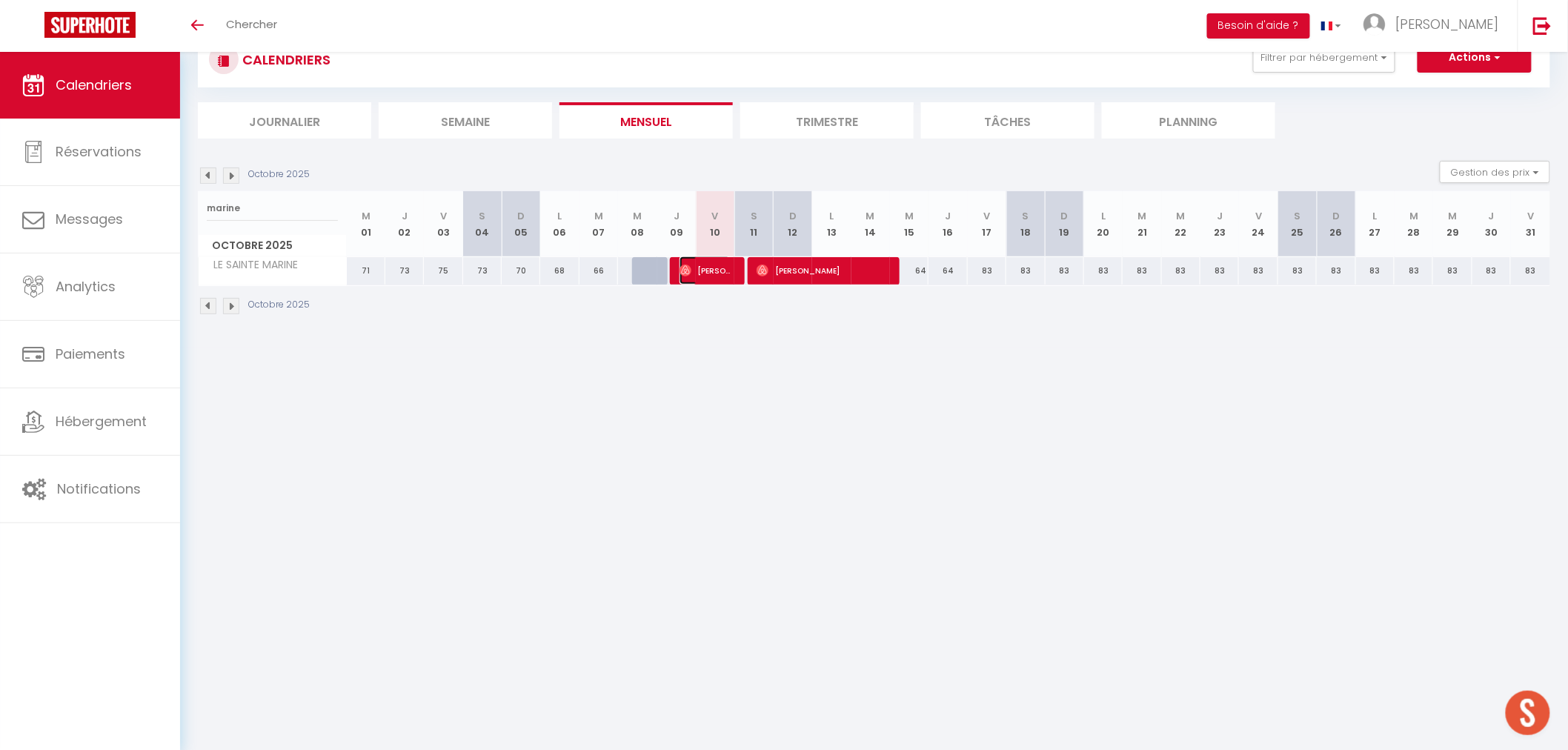
click at [719, 264] on span "[PERSON_NAME]" at bounding box center [704, 270] width 51 height 28
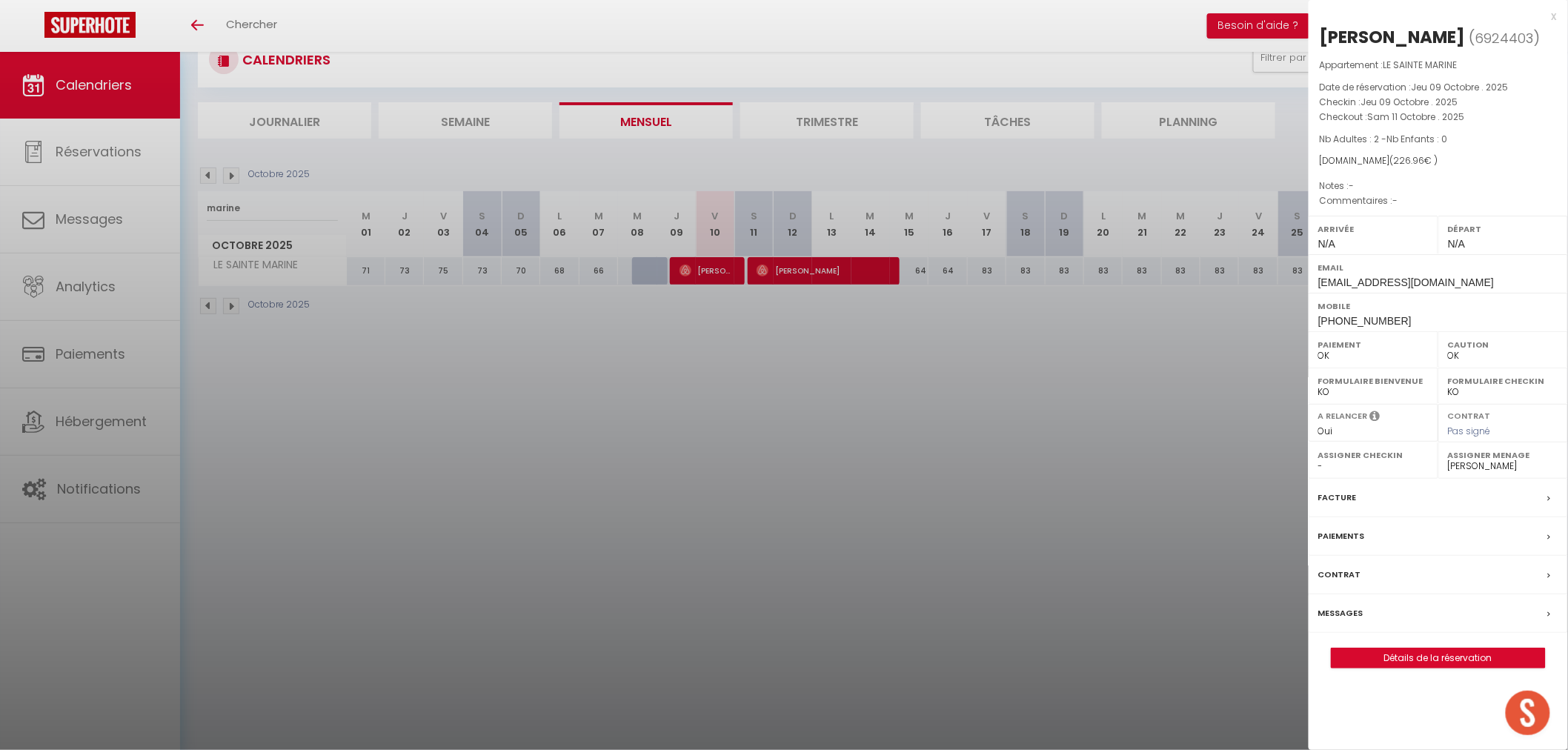
click at [758, 619] on div at bounding box center [784, 375] width 1568 height 750
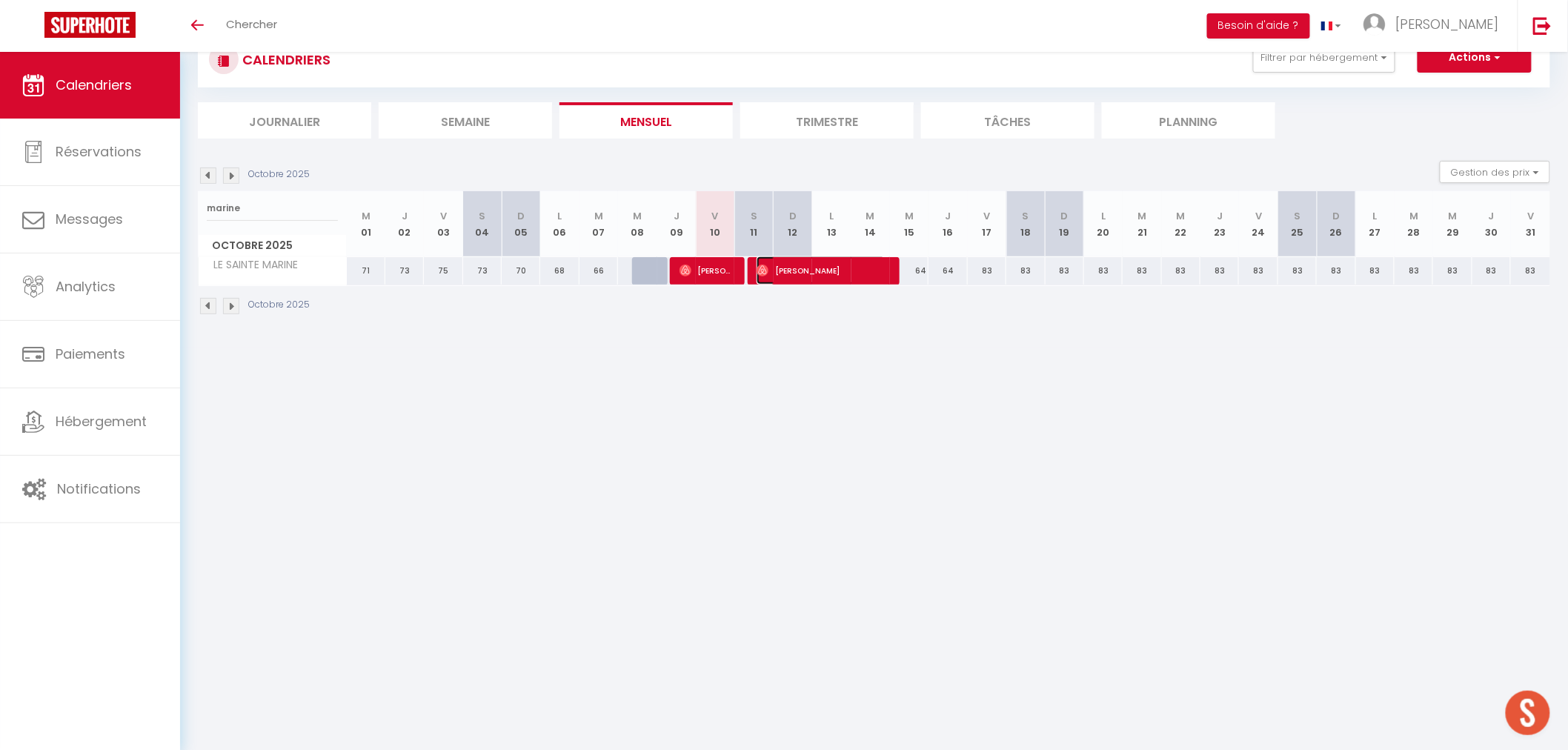
click at [828, 267] on span "[PERSON_NAME]" at bounding box center [820, 270] width 128 height 28
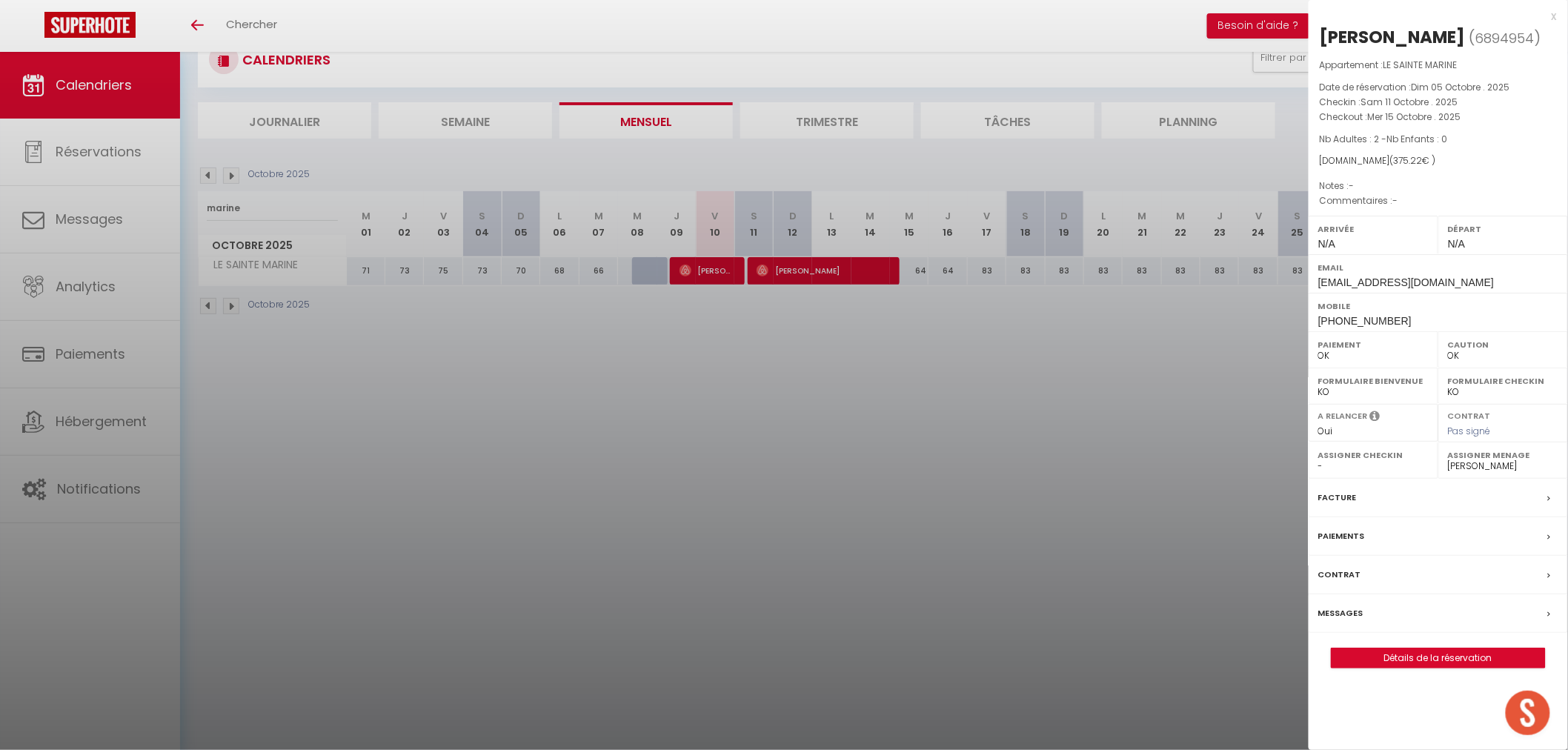
click at [649, 535] on div at bounding box center [784, 375] width 1568 height 750
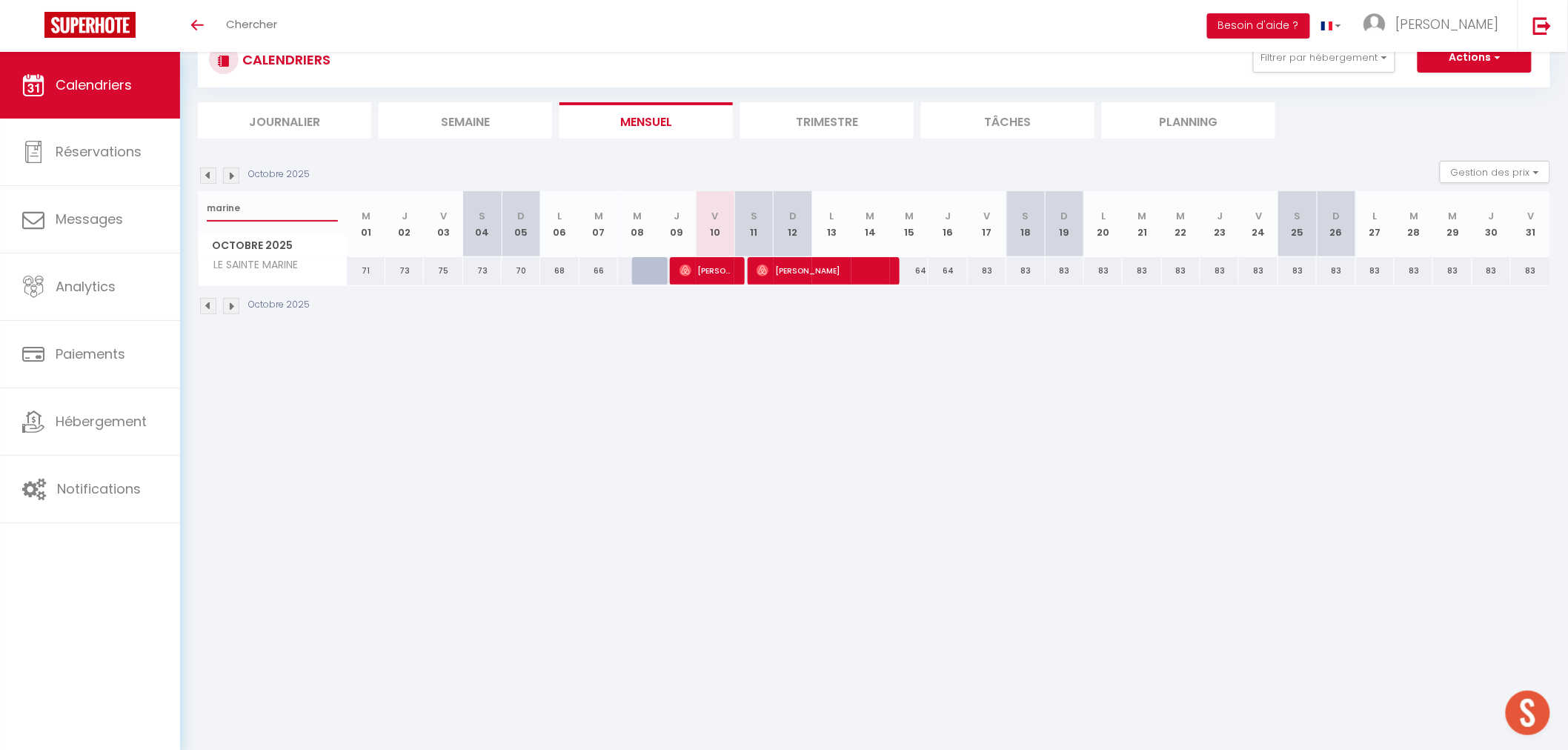
click at [210, 212] on input "marine" at bounding box center [272, 208] width 131 height 27
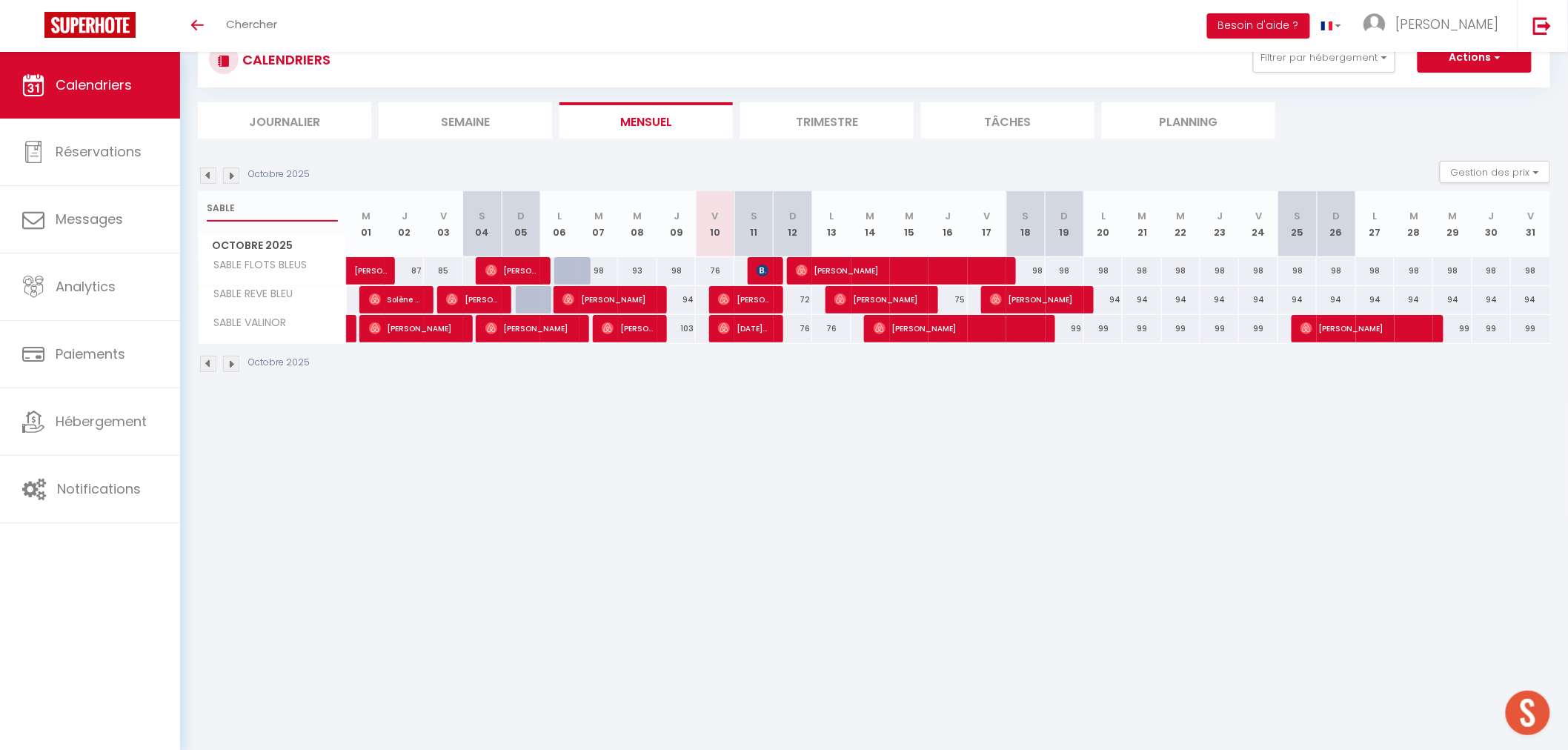
type input "SABLE"
click at [687, 527] on body "🟢 Des questions ou besoin d'assistance pour la migration AirBnB? Prenez rdv >>>…" at bounding box center [784, 375] width 1568 height 750
click at [824, 471] on body "🟢 Des questions ou besoin d'assistance pour la migration AirBnB? Prenez rdv >>>…" at bounding box center [784, 375] width 1568 height 750
click at [717, 472] on body "🟢 Des questions ou besoin d'assistance pour la migration AirBnB? Prenez rdv >>>…" at bounding box center [784, 375] width 1568 height 750
click at [701, 505] on body "🟢 Des questions ou besoin d'assistance pour la migration AirBnB? Prenez rdv >>>…" at bounding box center [784, 375] width 1568 height 750
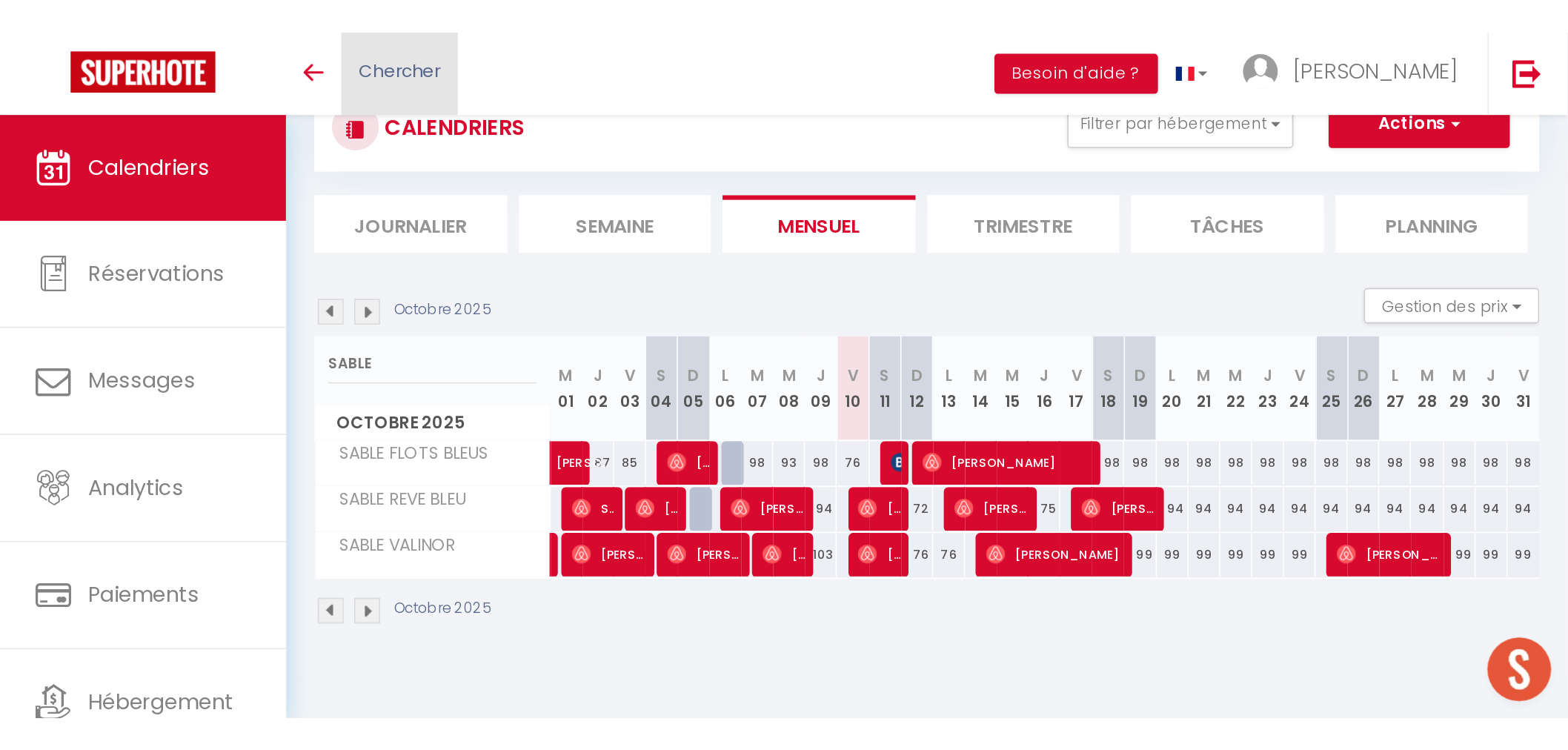
scroll to position [52, 0]
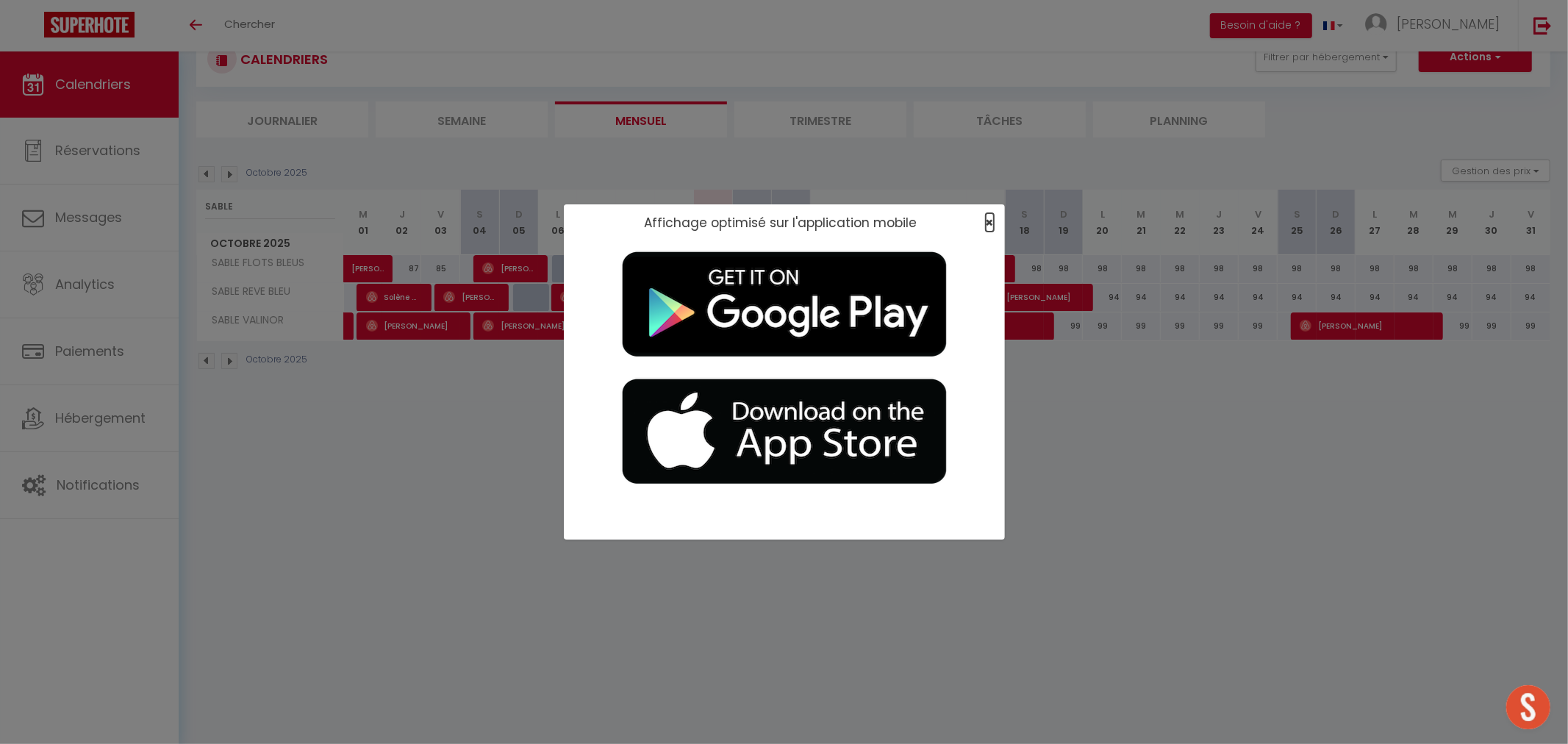
click at [988, 221] on span "×" at bounding box center [989, 222] width 8 height 18
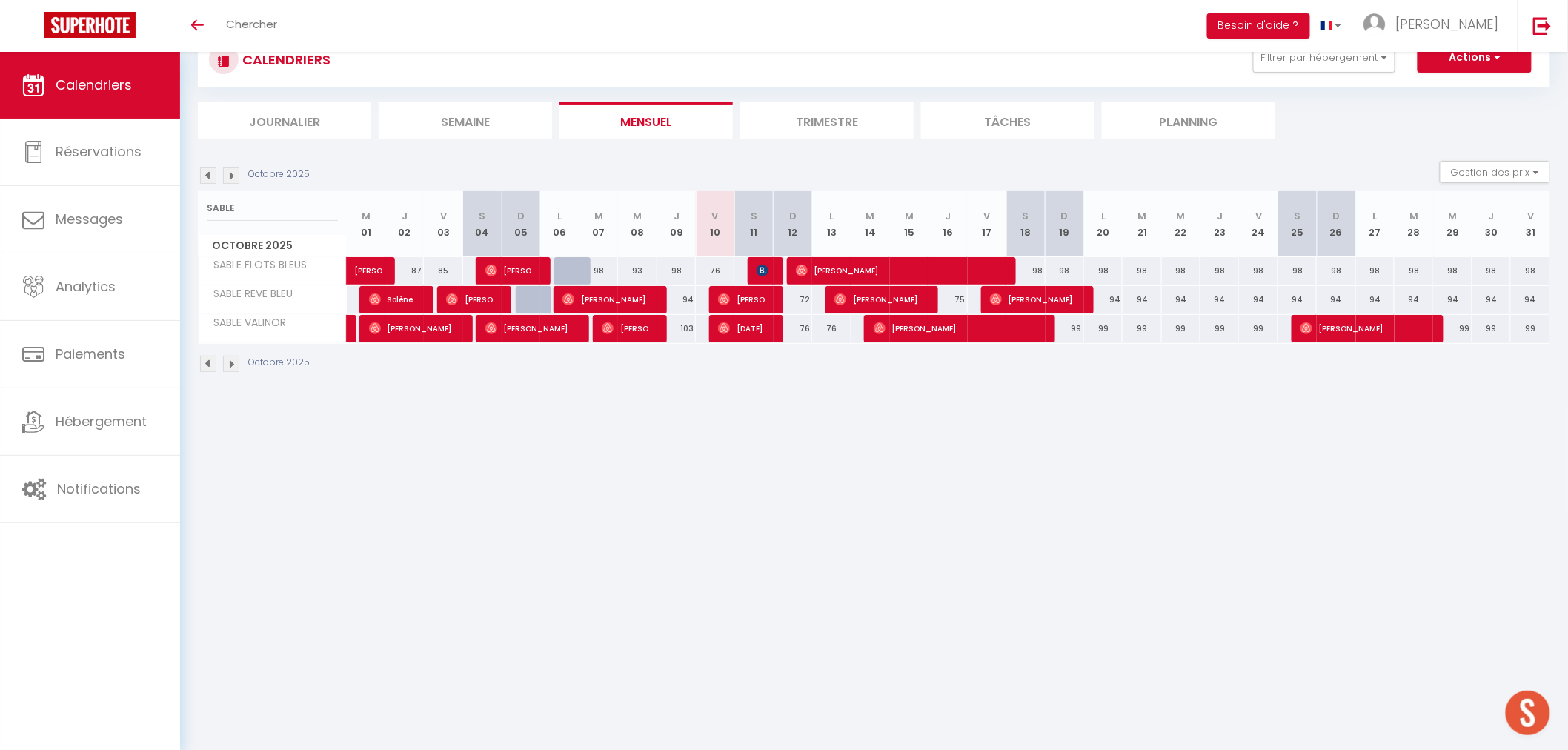
click at [724, 545] on body "🟢 Des questions ou besoin d'assistance pour la migration AirBnB? Prenez rdv >>>…" at bounding box center [784, 375] width 1568 height 750
click at [512, 505] on body "🟢 Des questions ou besoin d'assistance pour la migration AirBnB? Prenez rdv >>>…" at bounding box center [784, 375] width 1568 height 750
click at [88, 205] on link "Messages" at bounding box center [89, 219] width 180 height 67
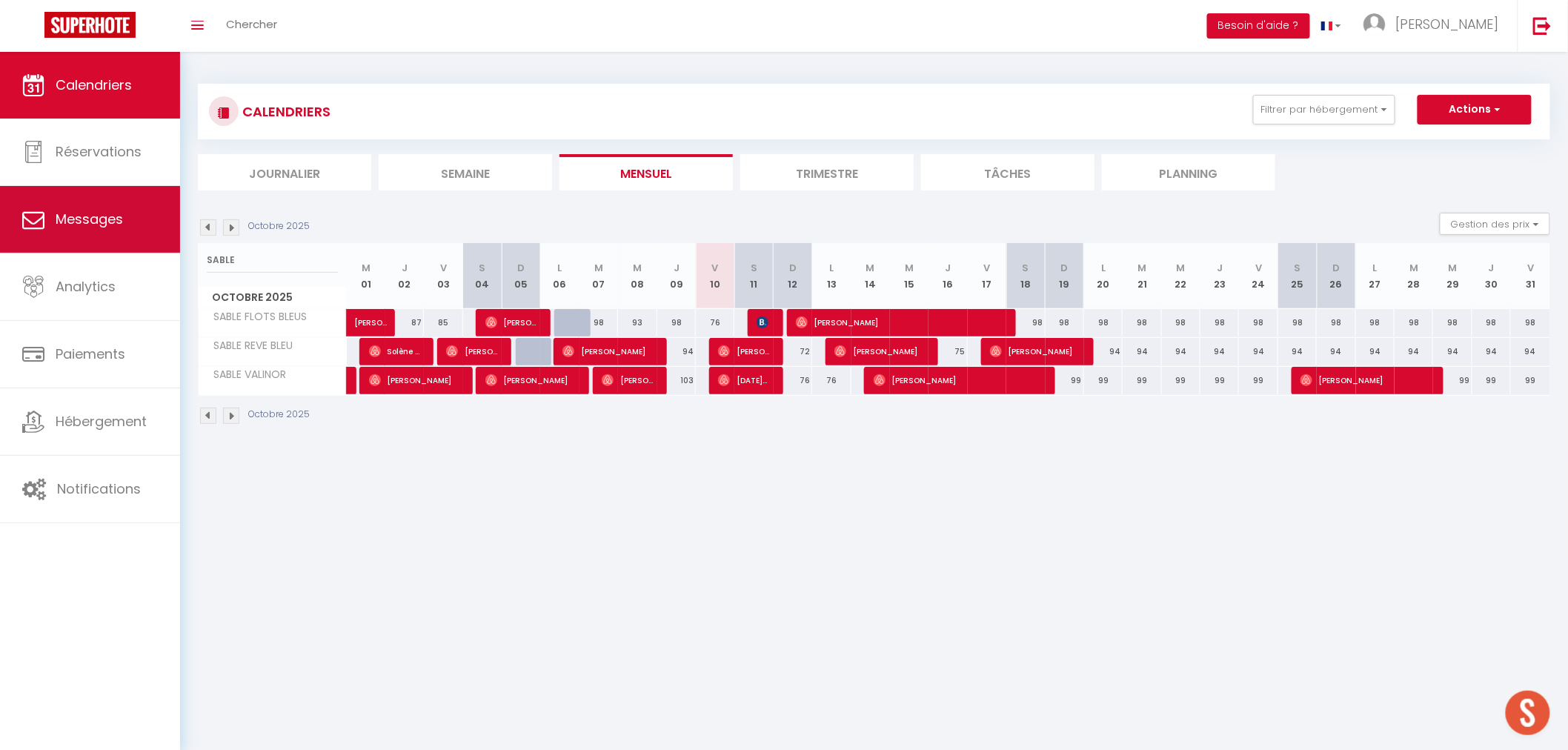
select select "message"
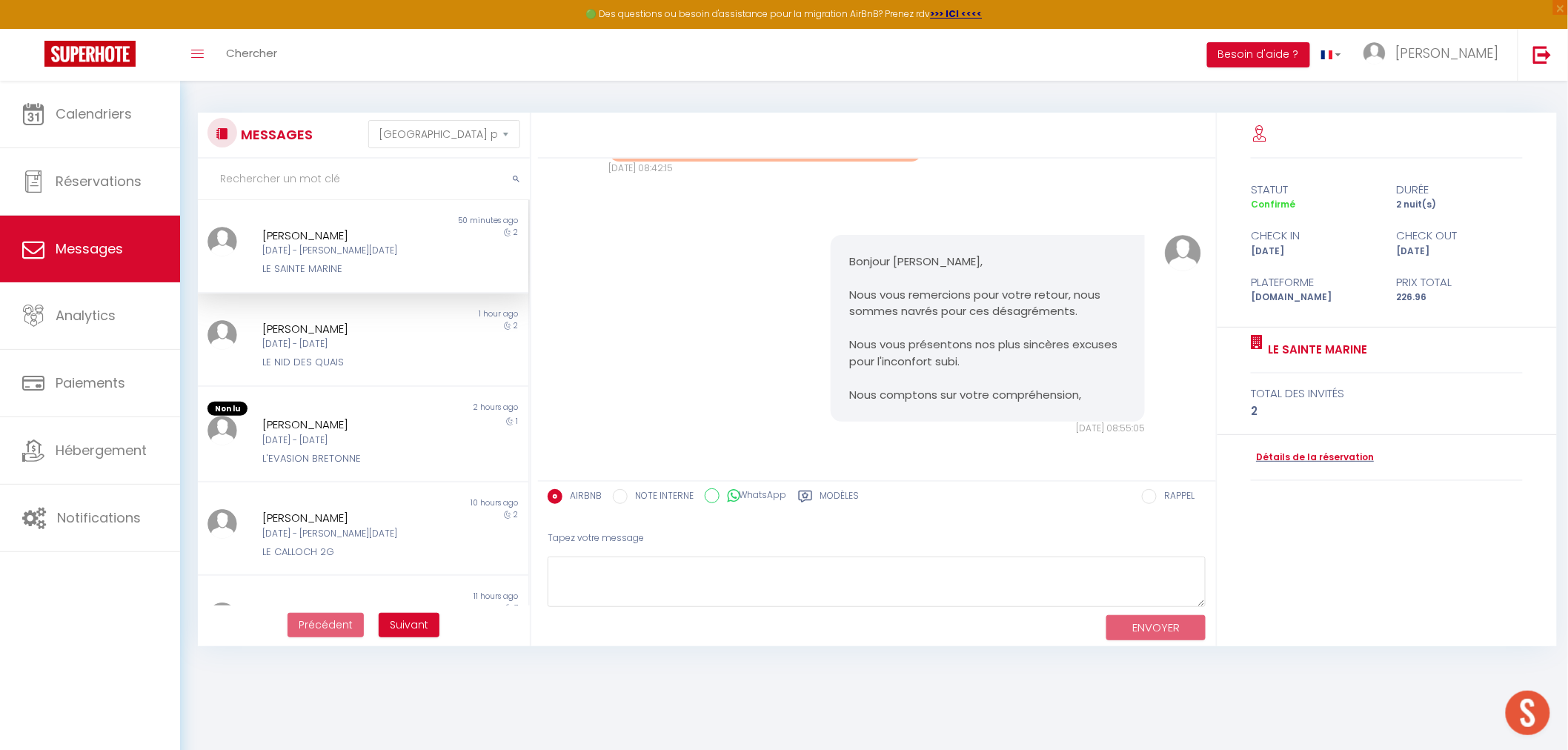
scroll to position [3716, 0]
click at [350, 249] on div "[DATE] - [PERSON_NAME][DATE]" at bounding box center [349, 251] width 173 height 14
click at [334, 335] on div "[PERSON_NAME]" at bounding box center [349, 329] width 173 height 18
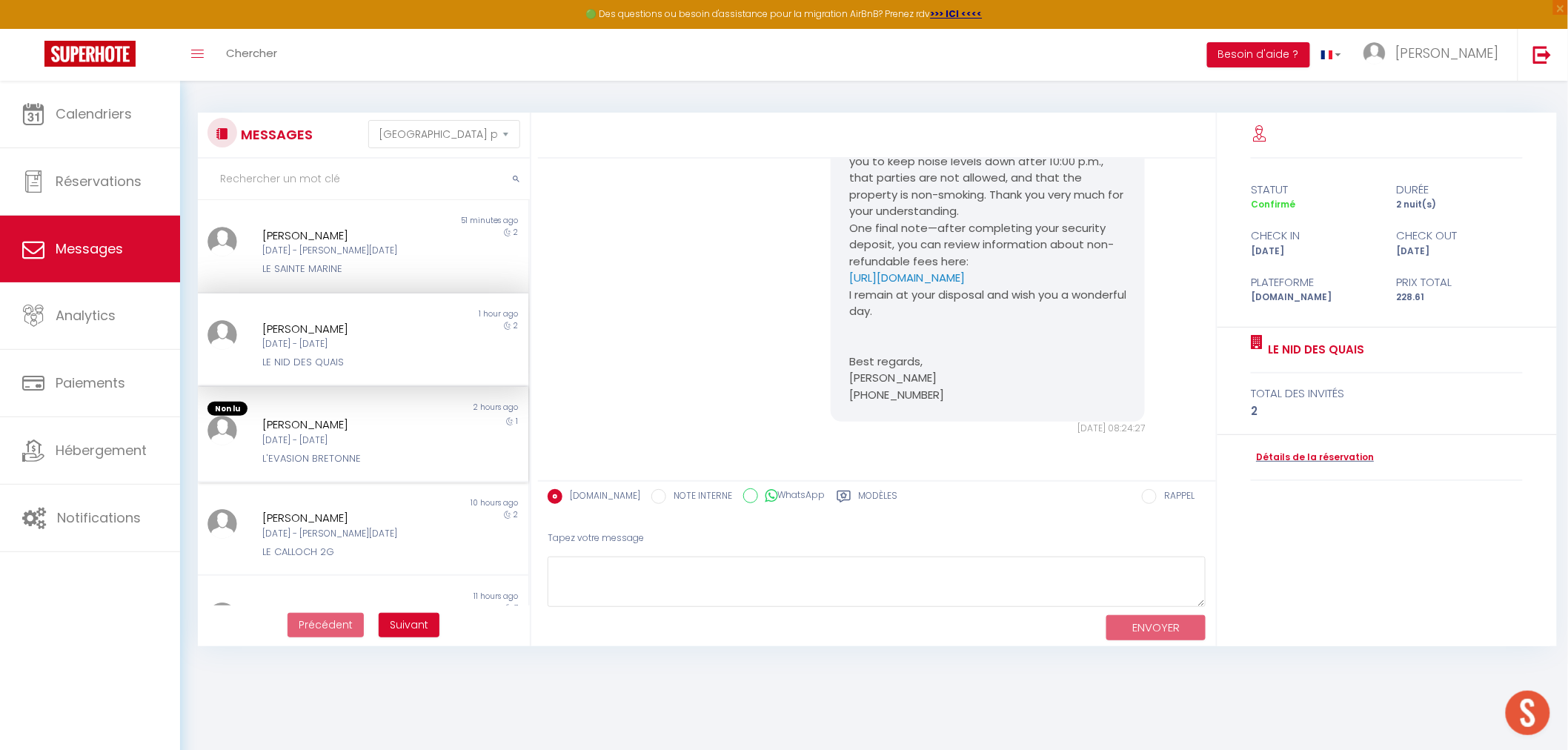
click at [372, 428] on div "[PERSON_NAME]" at bounding box center [349, 425] width 173 height 18
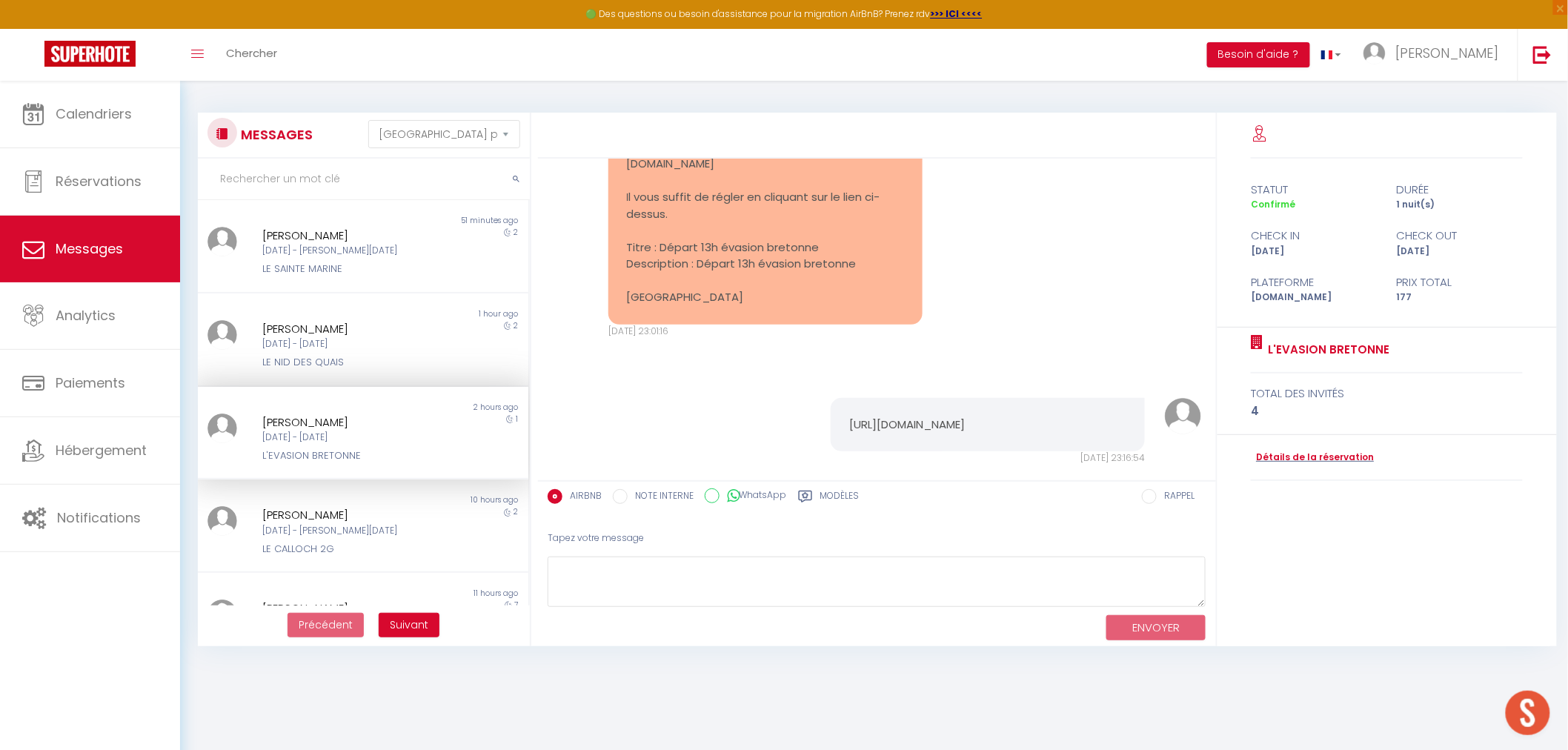
scroll to position [4638, 0]
click at [927, 418] on pre "[URL][DOMAIN_NAME]" at bounding box center [988, 426] width 277 height 17
copy div "[URL][DOMAIN_NAME]"
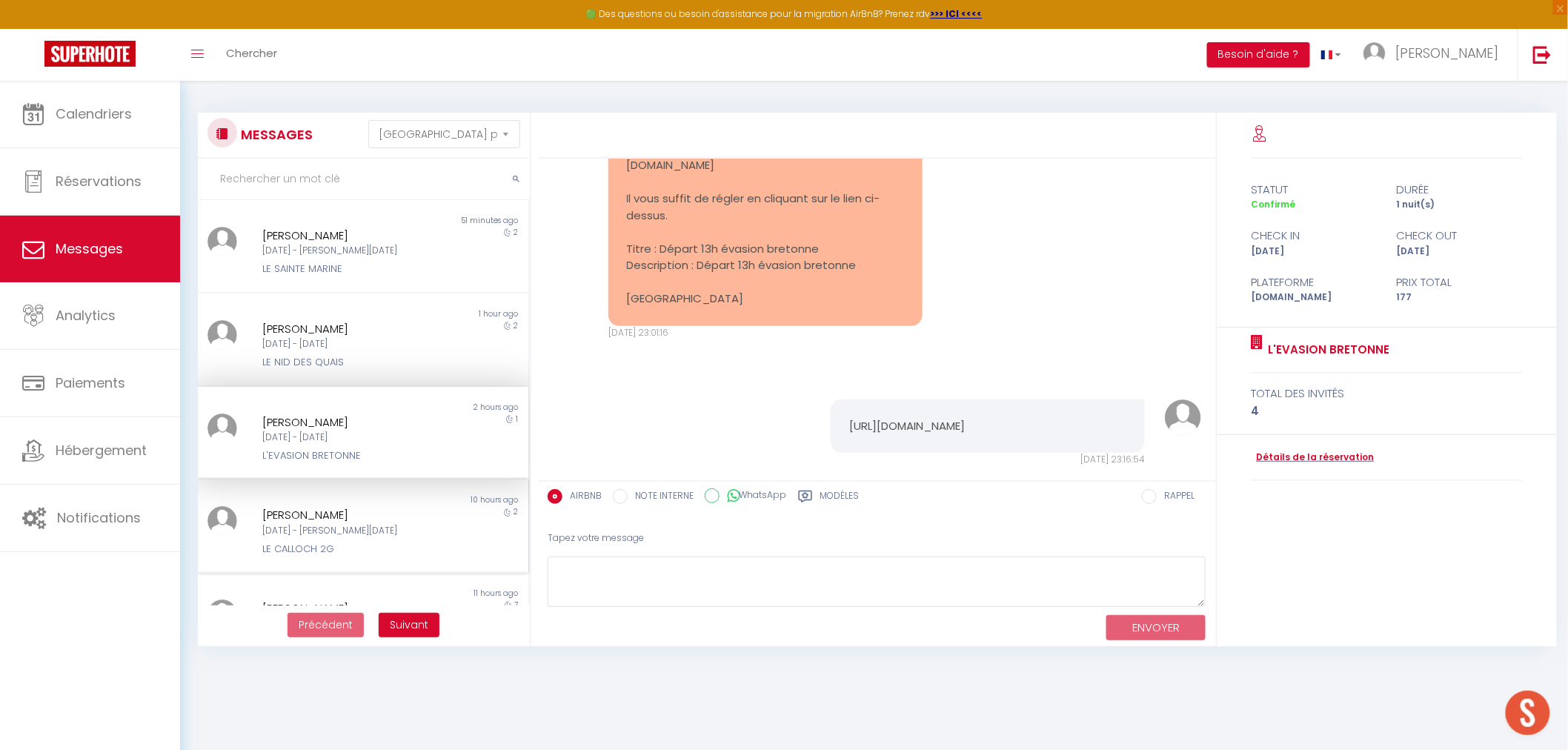
click at [401, 513] on div "[PERSON_NAME]" at bounding box center [349, 515] width 173 height 18
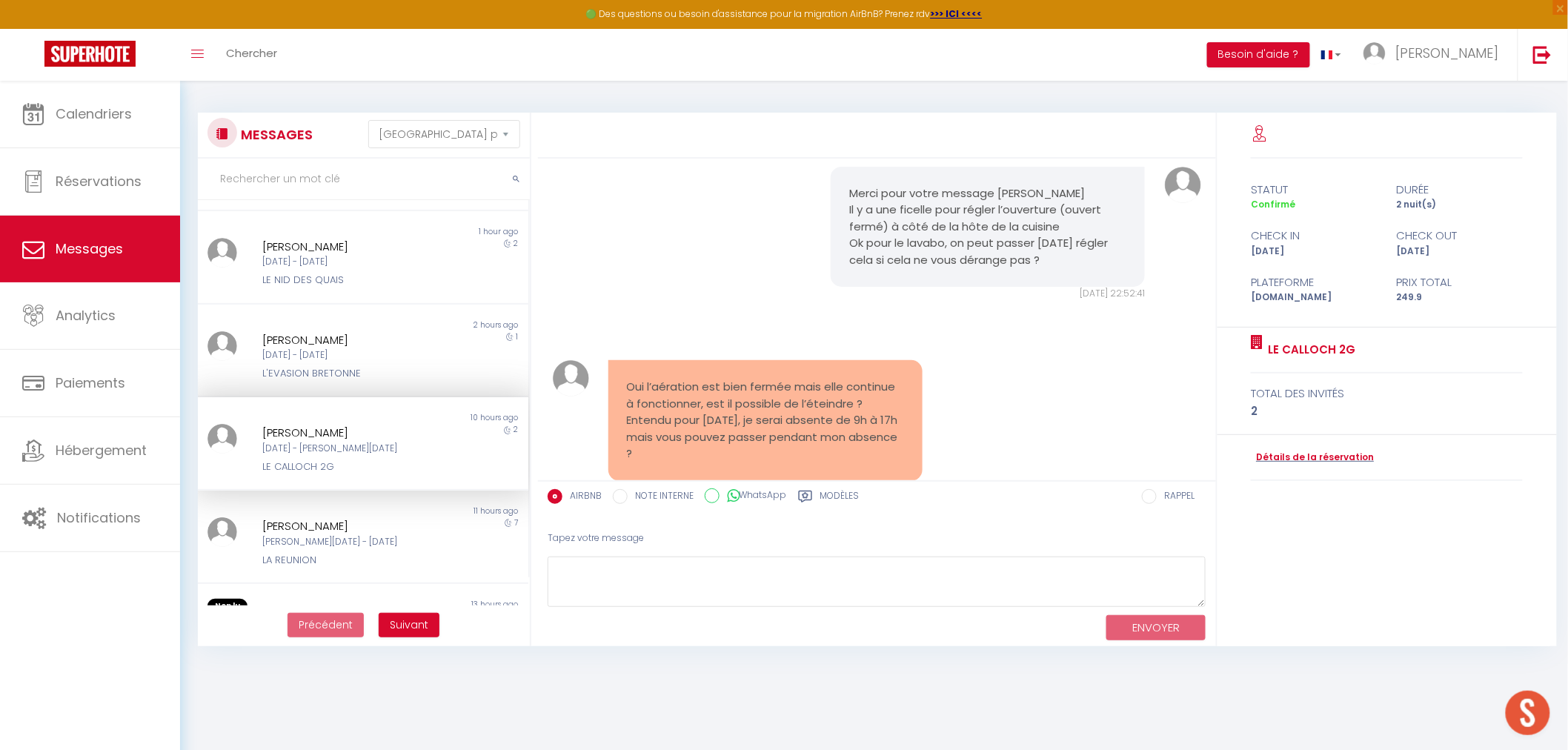
scroll to position [3191, 0]
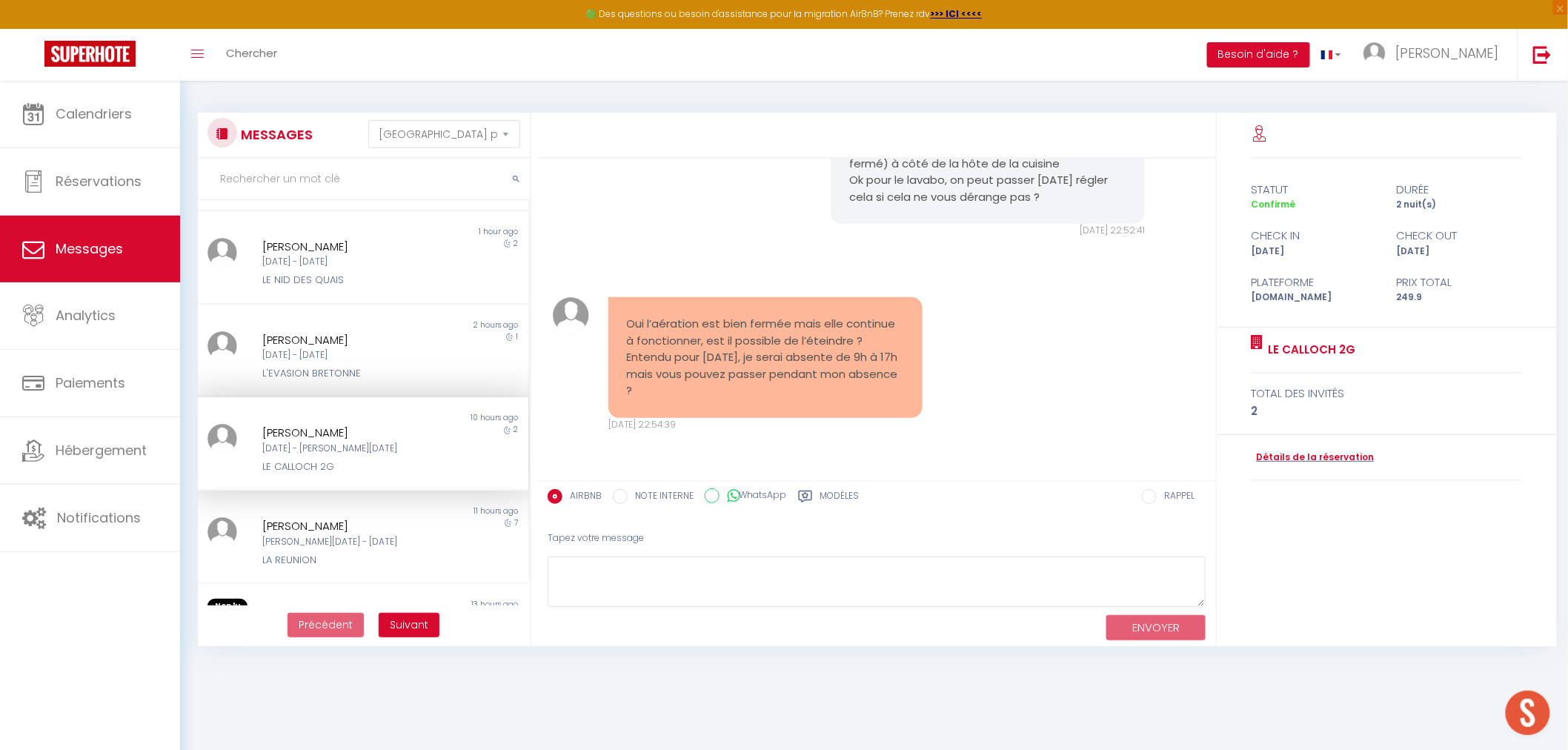
click at [360, 453] on div "[DATE] - [PERSON_NAME][DATE]" at bounding box center [349, 448] width 173 height 14
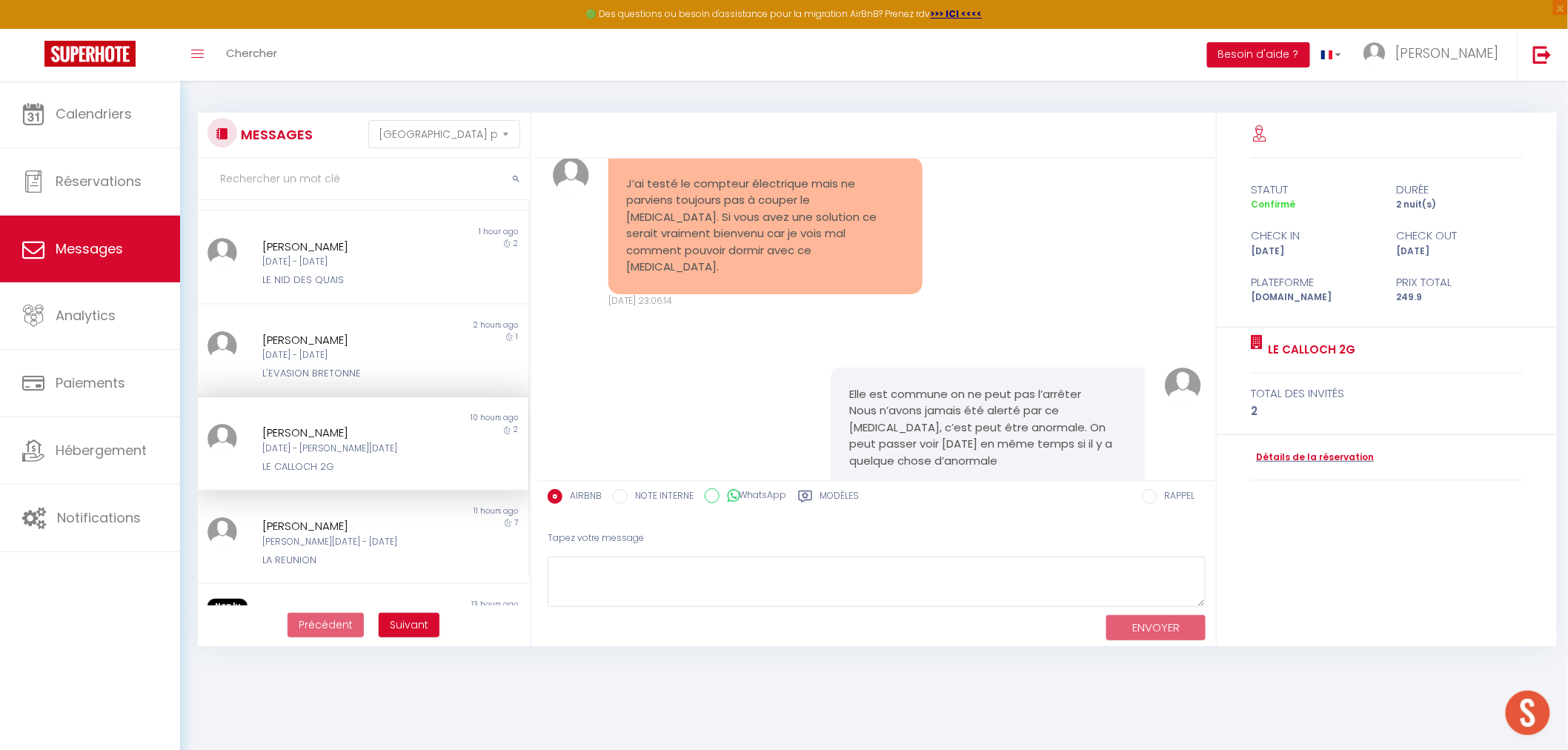
scroll to position [3767, 0]
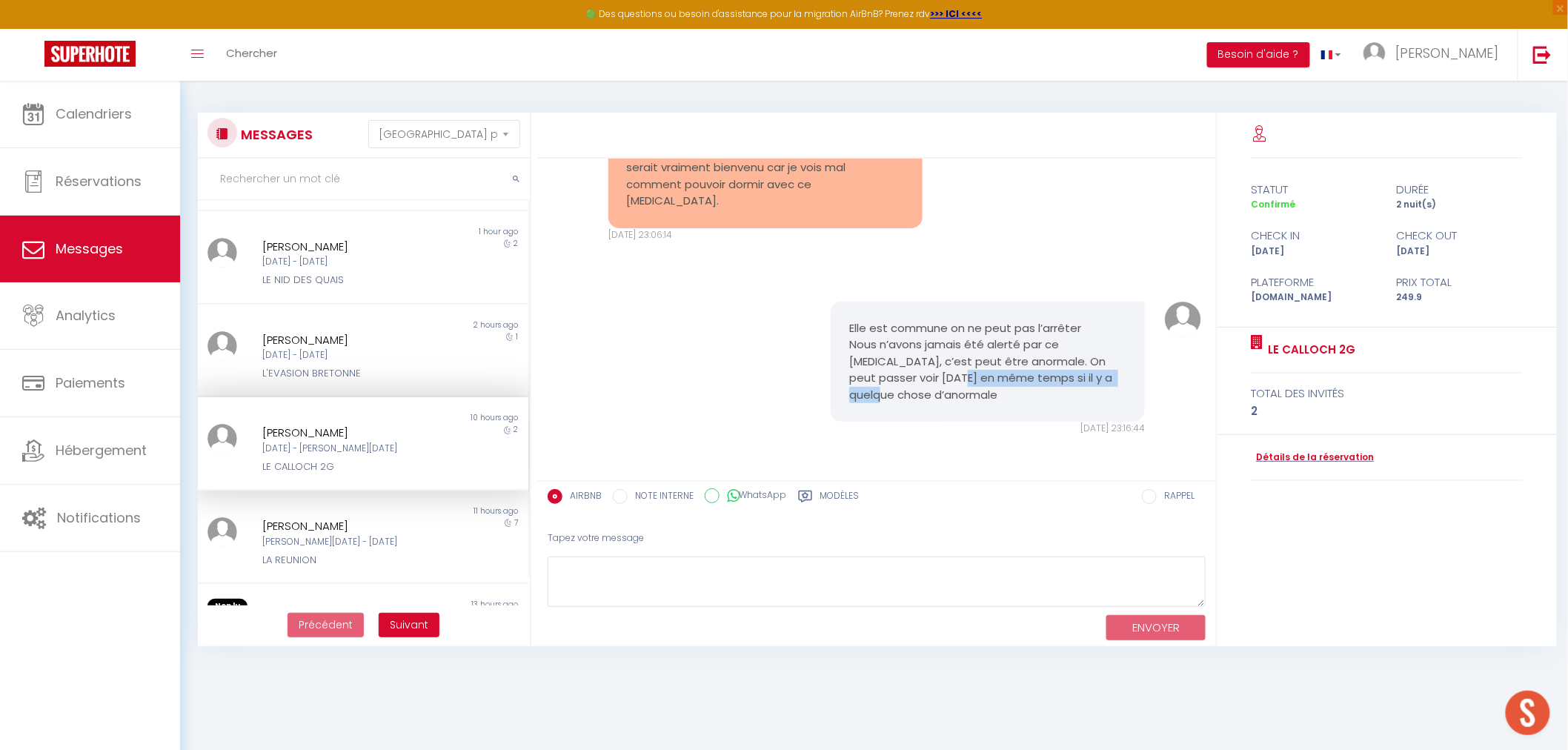
drag, startPoint x: 894, startPoint y: 376, endPoint x: 1071, endPoint y: 385, distance: 177.2
click at [1071, 385] on pre "Elle est commune on ne peut pas l’arrêter Nous n’avons jamais été alerté par ce…" at bounding box center [988, 362] width 277 height 84
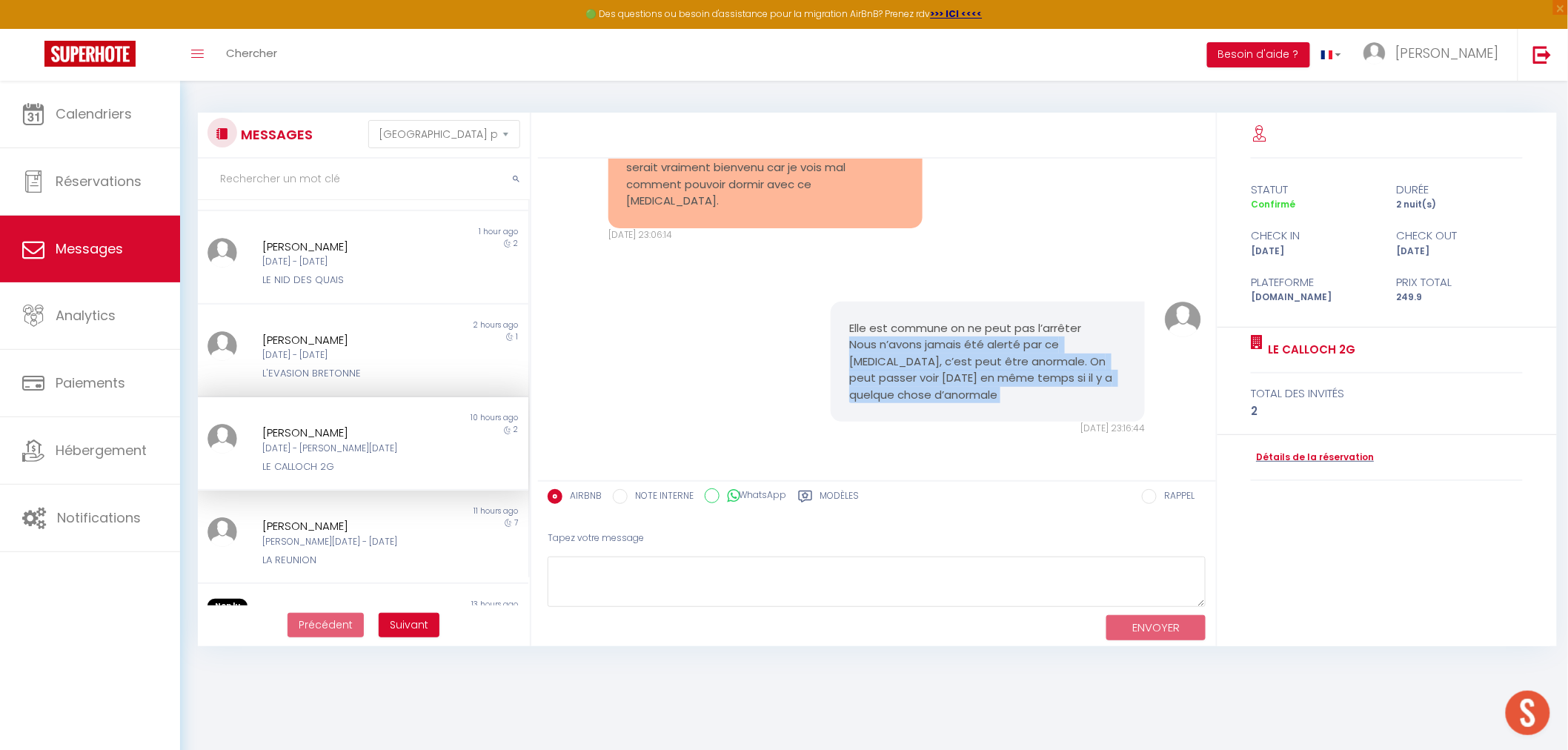
click at [1071, 386] on pre "Elle est commune on ne peut pas l’arrêter Nous n’avons jamais été alerté par ce…" at bounding box center [988, 362] width 277 height 84
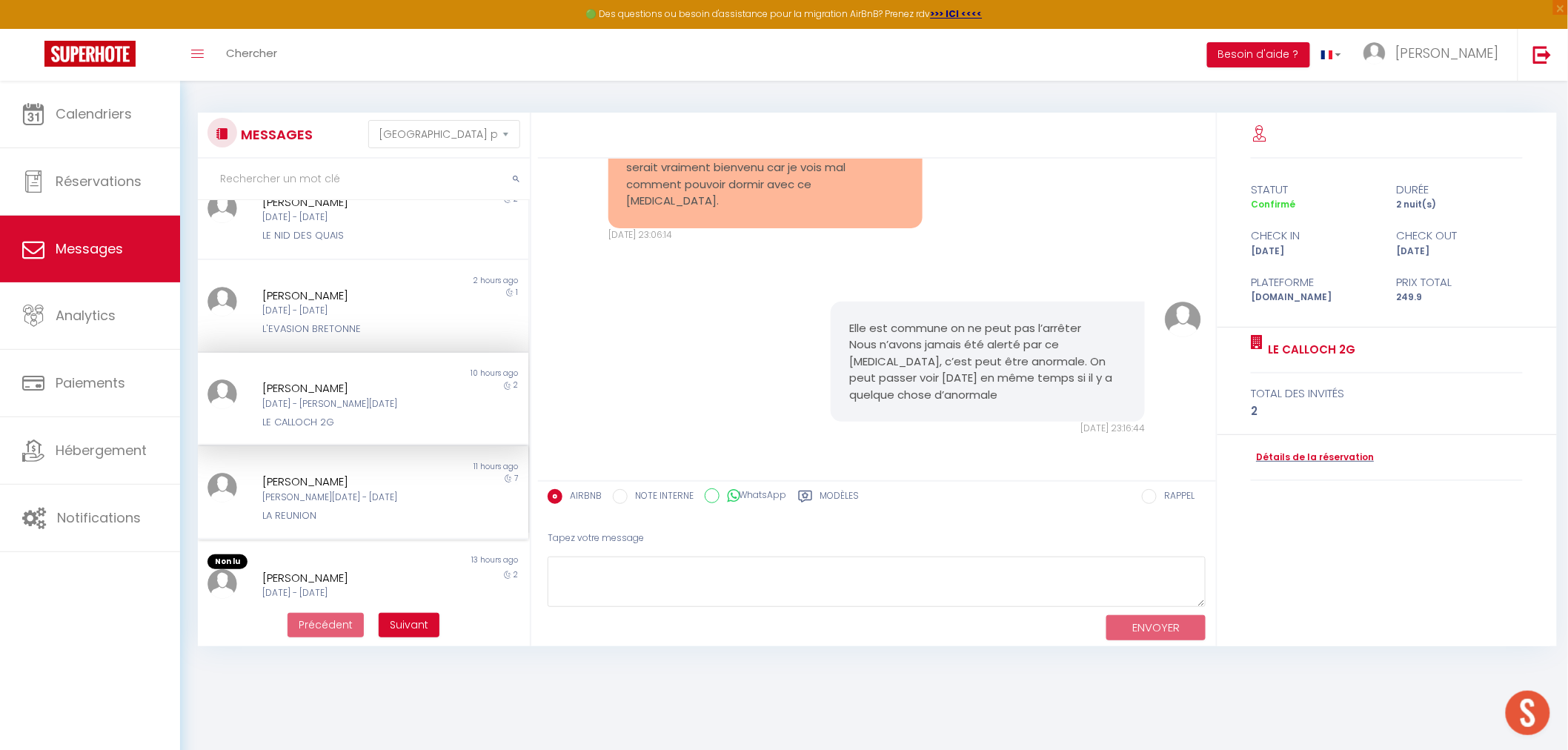
scroll to position [164, 0]
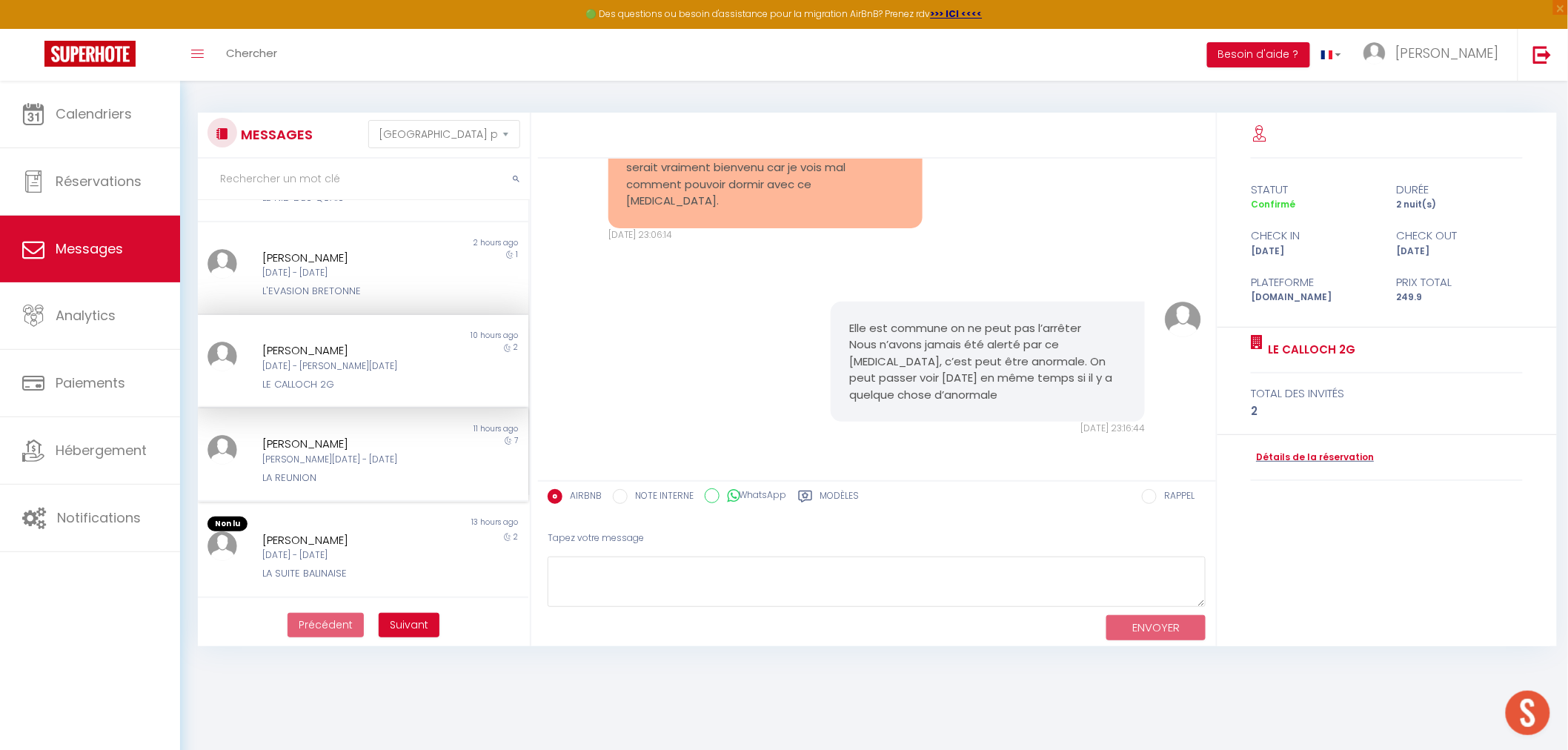
click at [314, 477] on div "LA REUNION" at bounding box center [349, 478] width 173 height 15
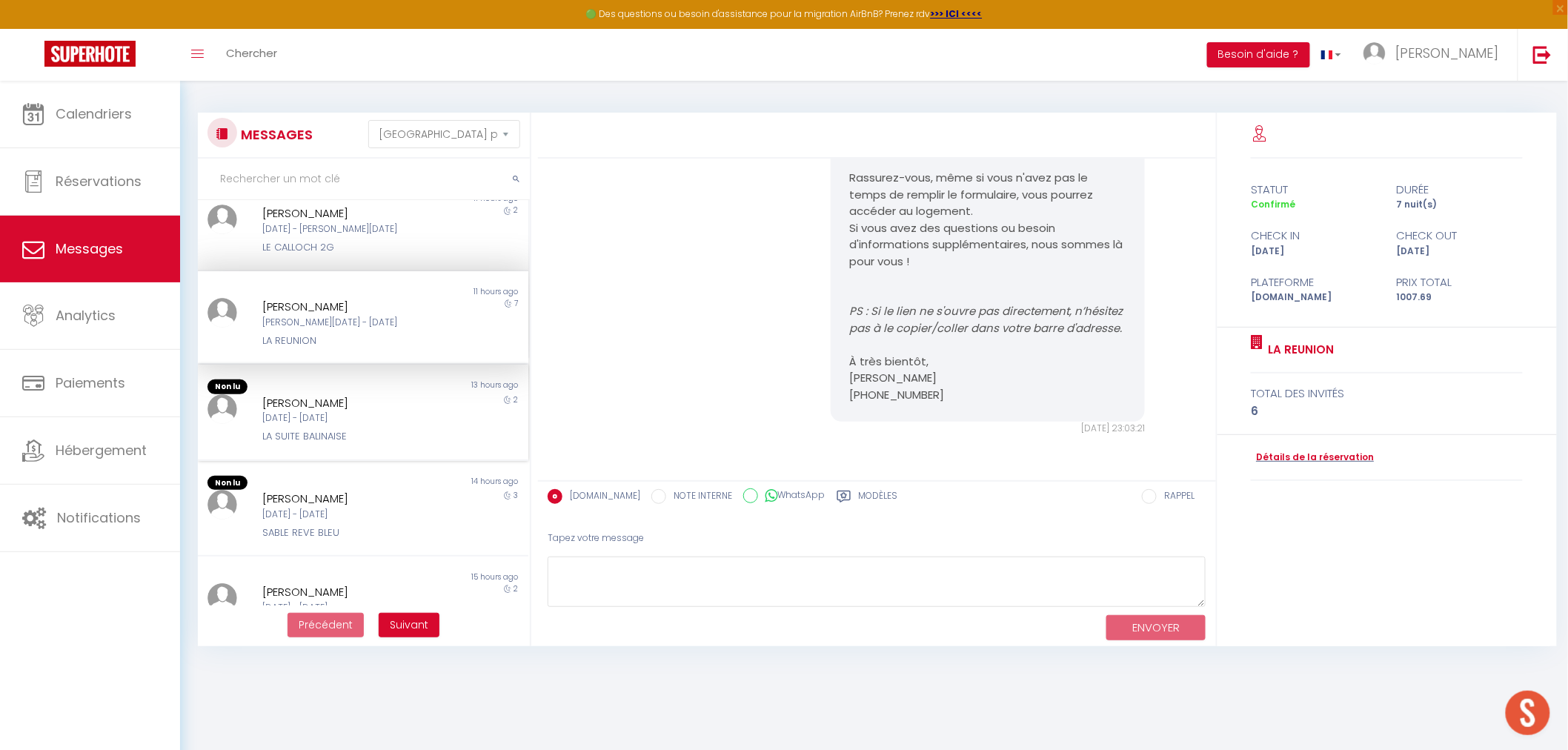
scroll to position [329, 0]
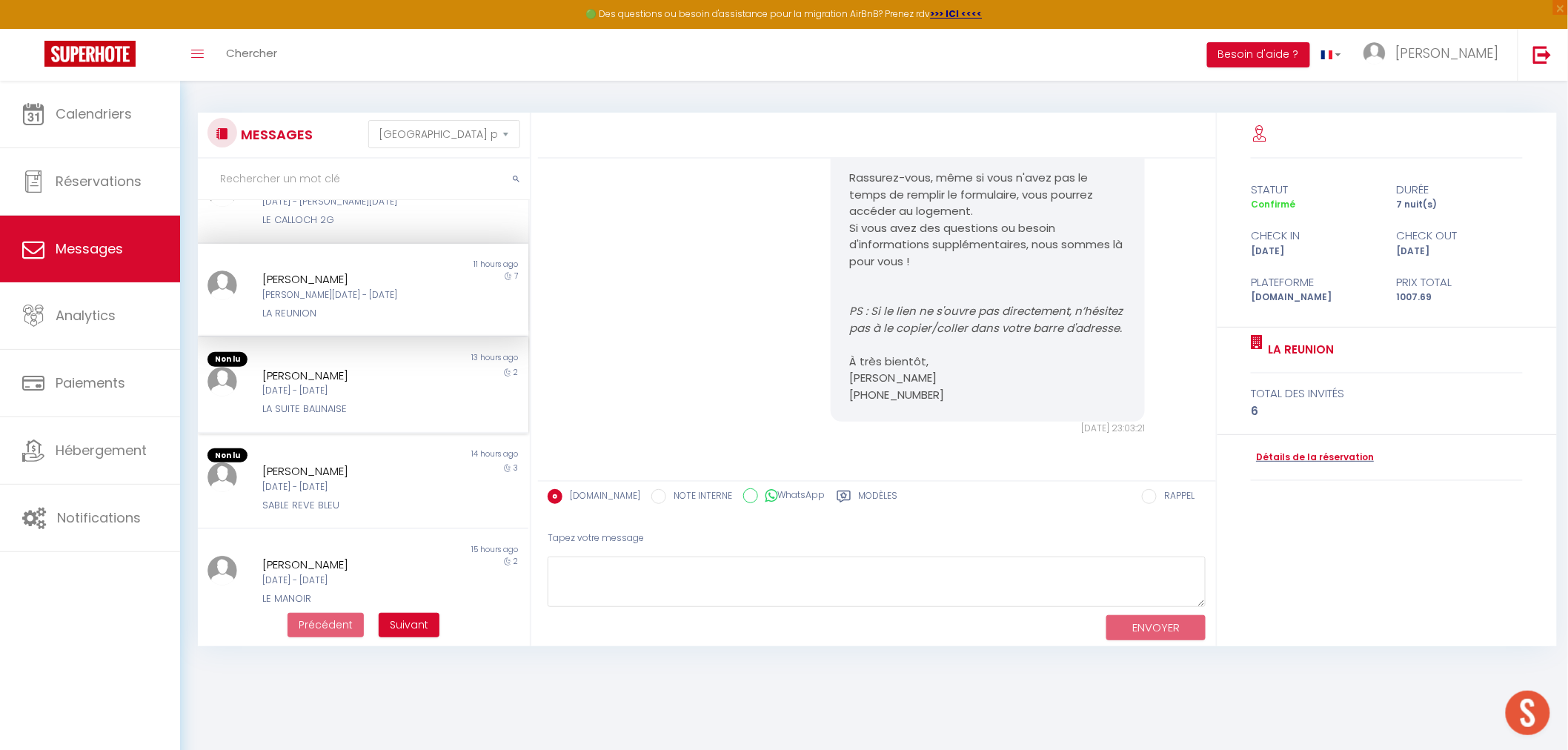
click at [389, 420] on div "Non lu 13 hours ago [PERSON_NAME] [DATE] - [DATE] LA SUITE BALINAISE 2" at bounding box center [363, 385] width 330 height 97
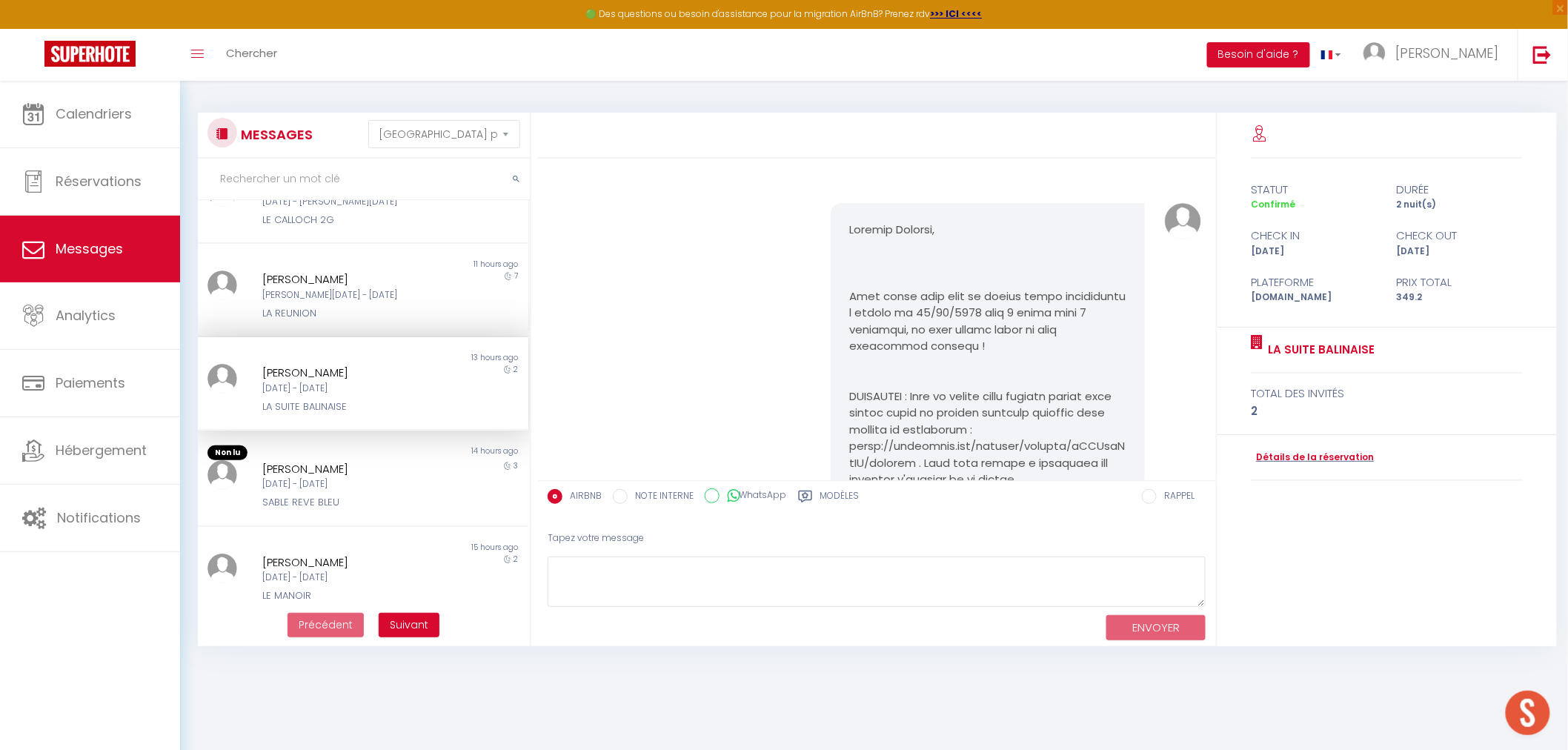
click at [354, 392] on div "[PERSON_NAME] [DATE] - [DATE] LA SUITE BALINAISE" at bounding box center [349, 389] width 193 height 51
click at [344, 469] on div "[PERSON_NAME]" at bounding box center [349, 469] width 173 height 18
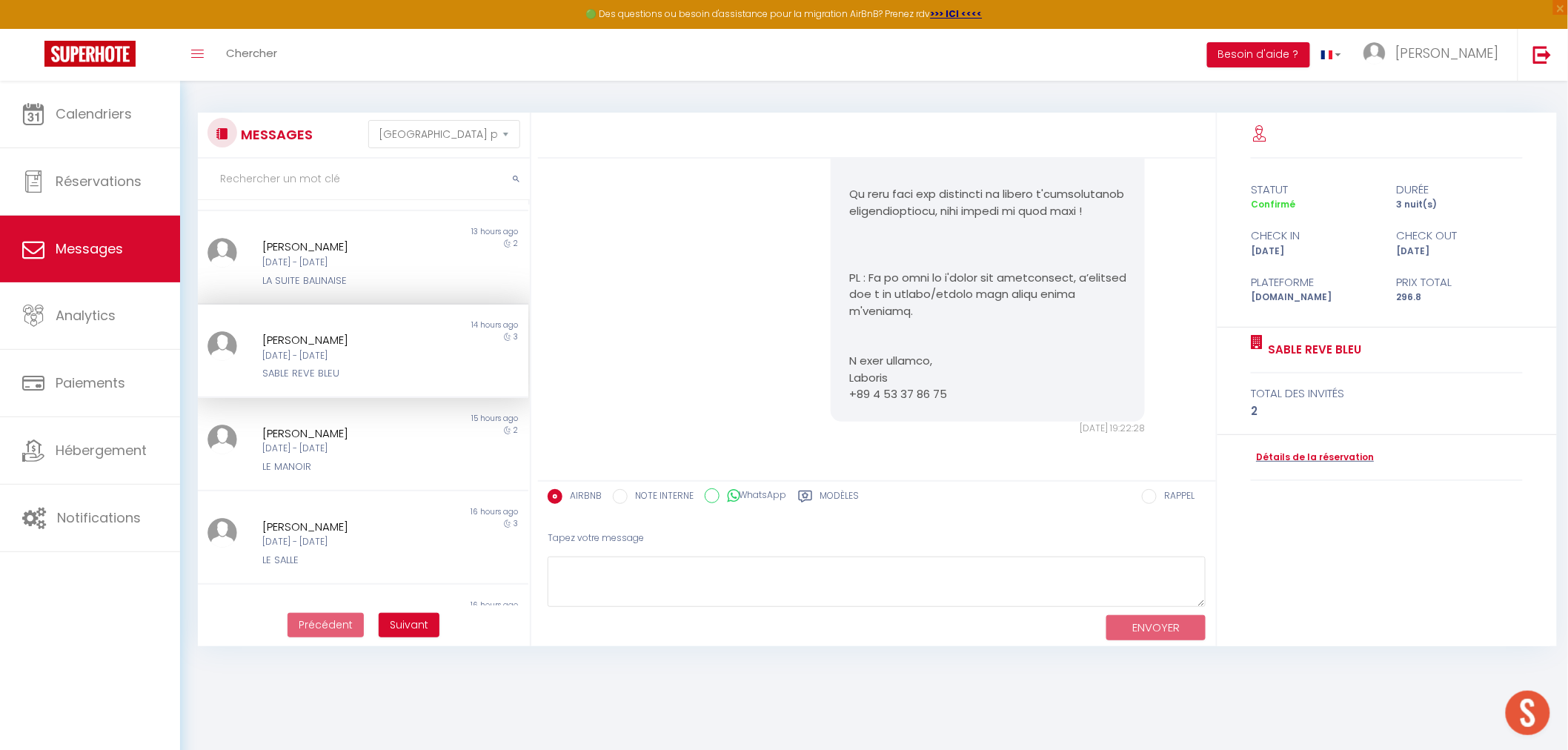
scroll to position [493, 0]
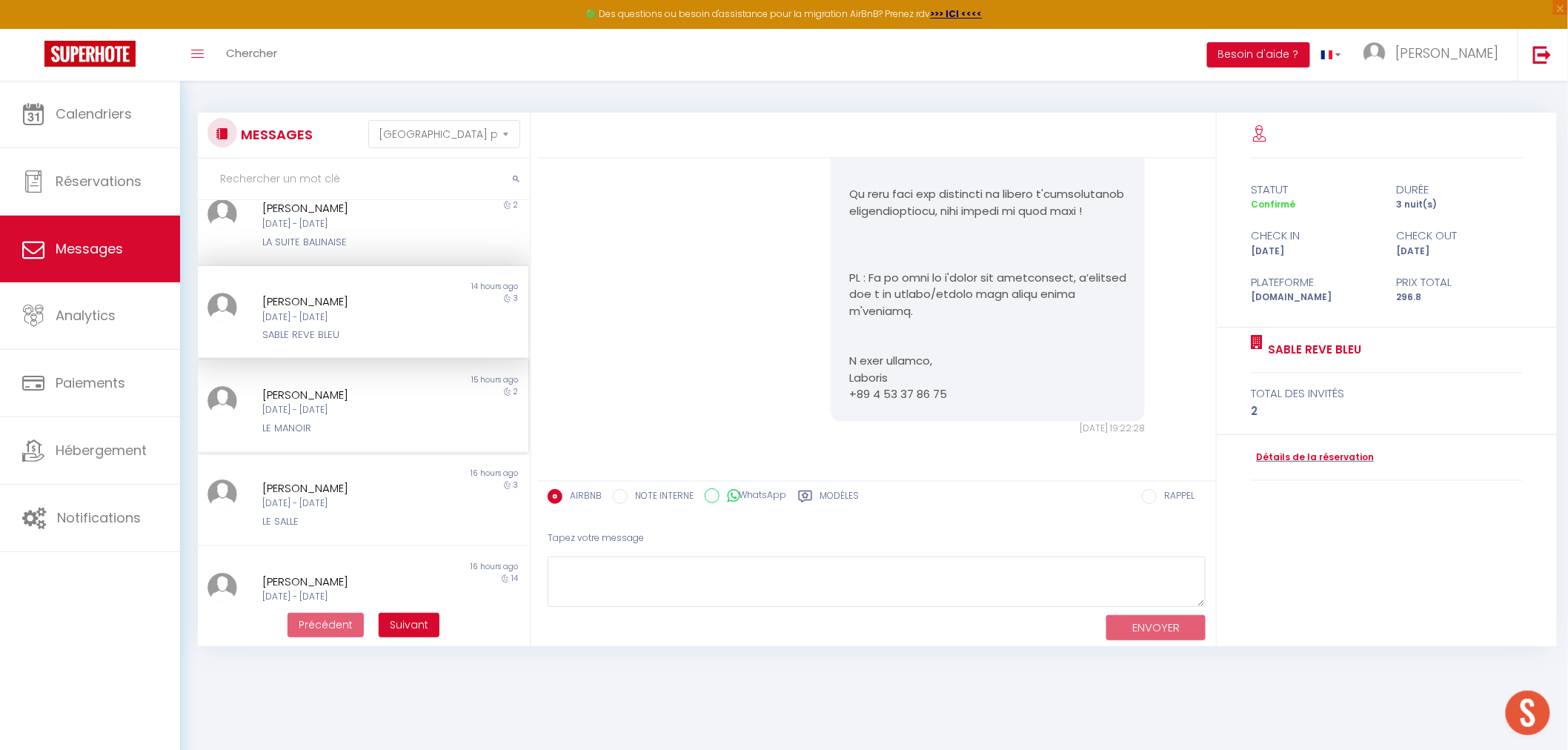
click at [405, 412] on div "[PERSON_NAME] [DATE] - [DATE] LE MANOIR" at bounding box center [349, 411] width 193 height 51
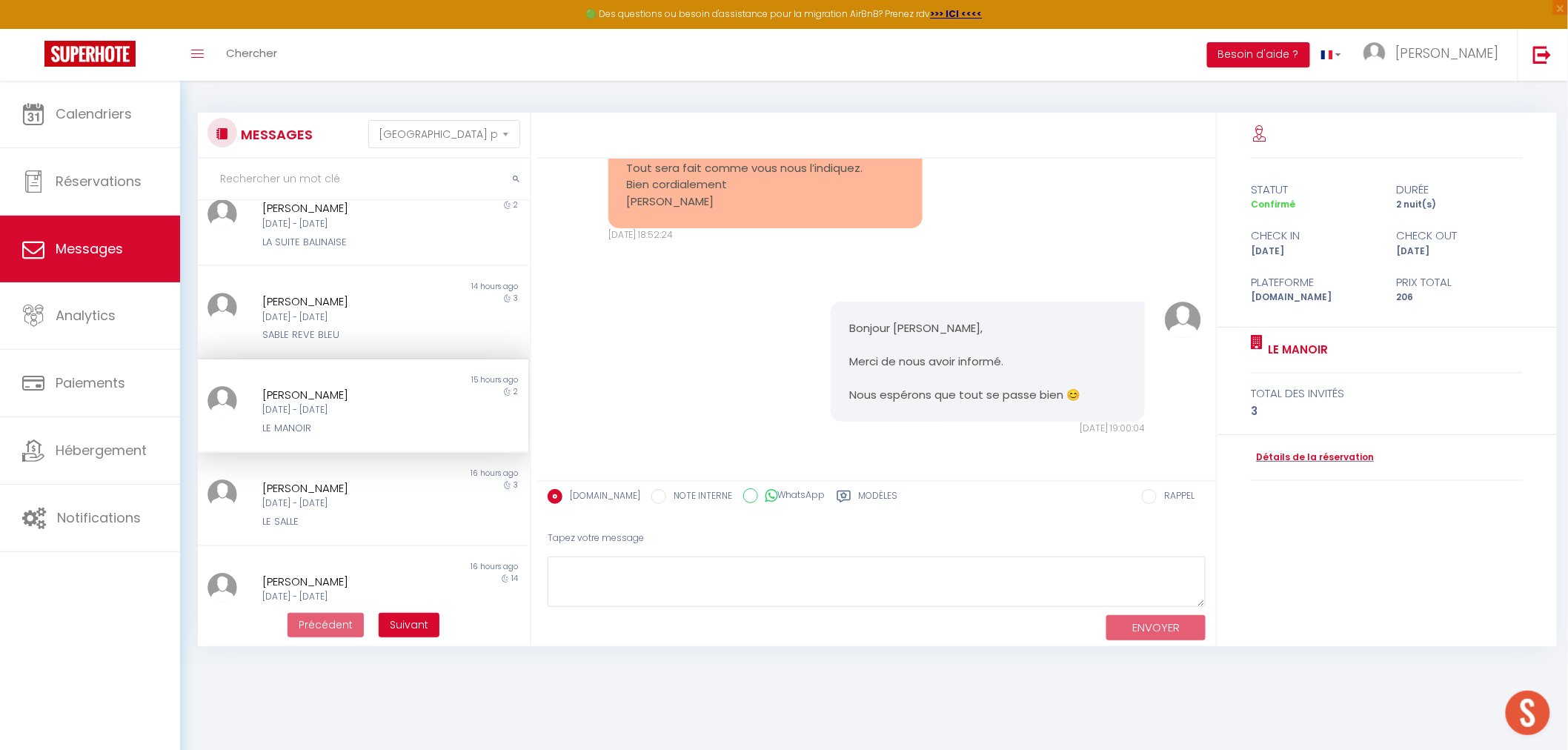
scroll to position [9748, 0]
click at [392, 514] on div "LE SALLE" at bounding box center [349, 521] width 173 height 15
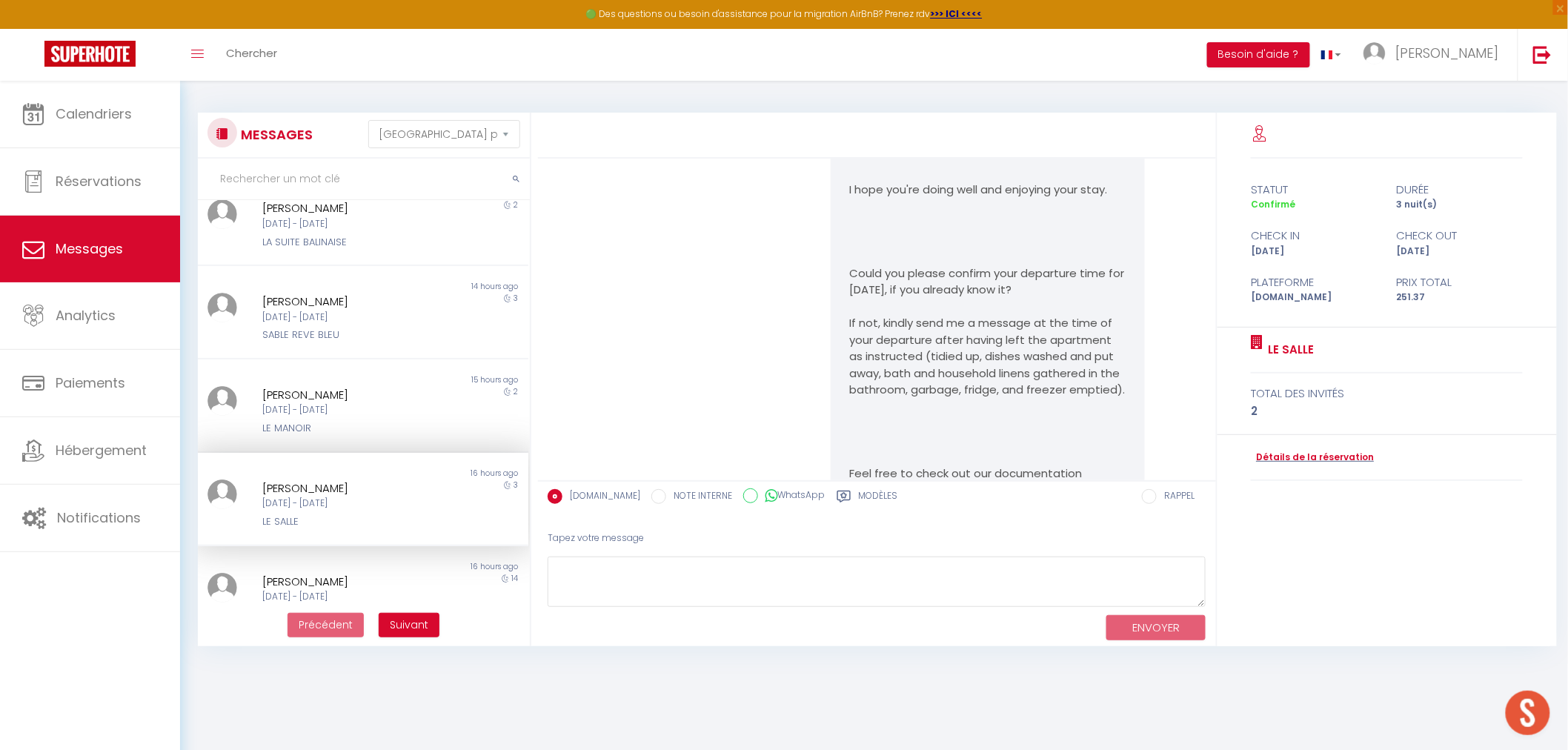
scroll to position [4732, 0]
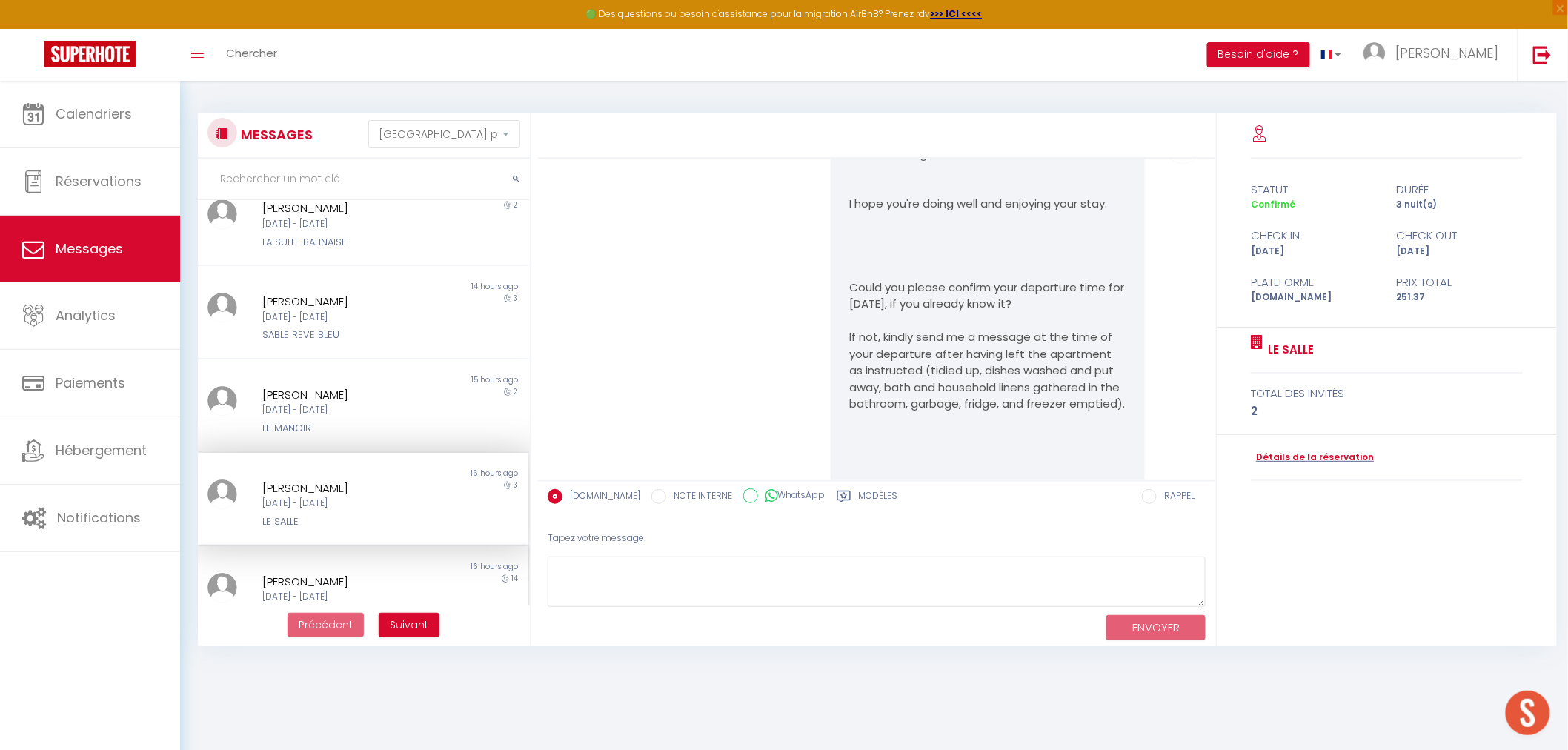
click at [397, 573] on div "[PERSON_NAME]" at bounding box center [349, 582] width 173 height 18
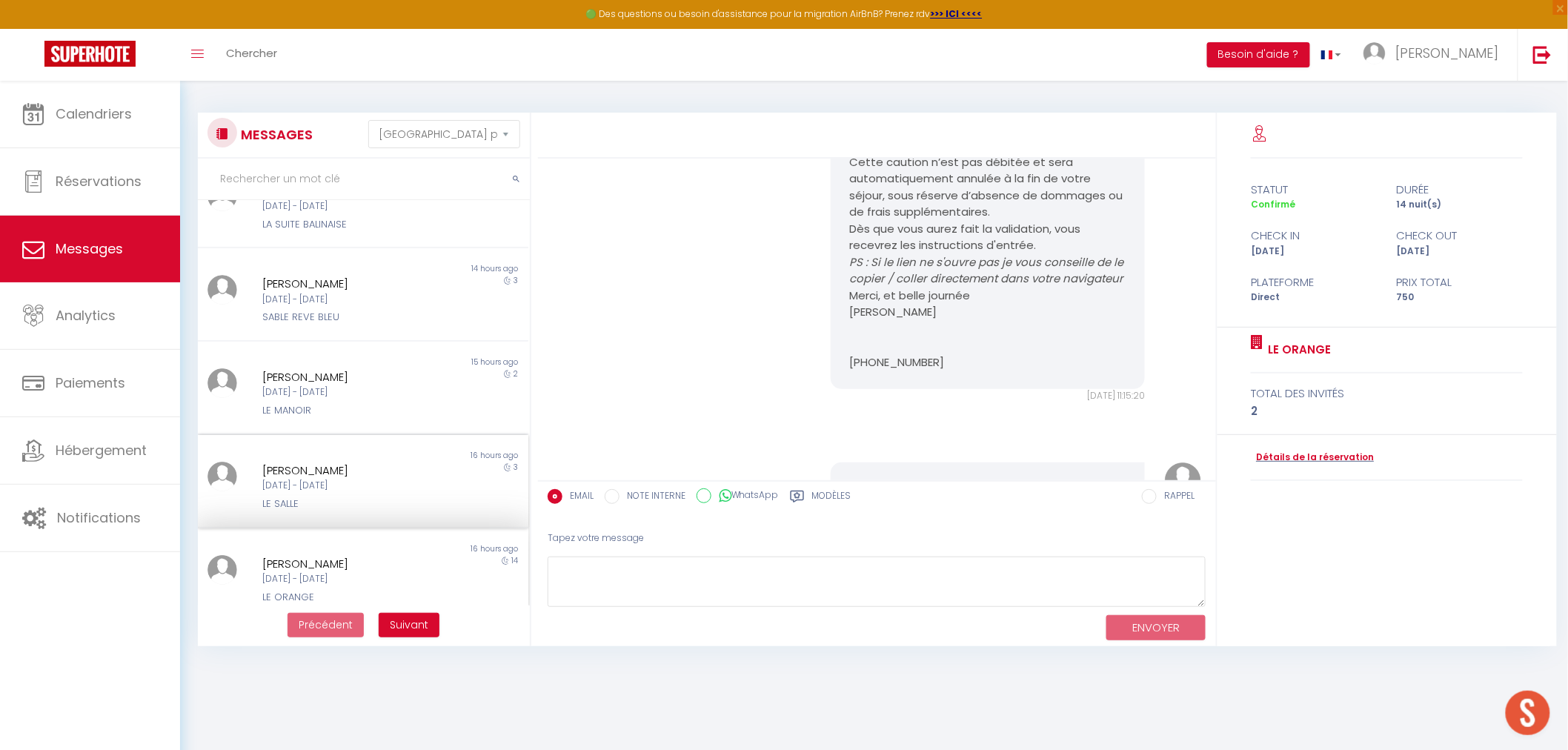
scroll to position [520, 0]
click at [399, 552] on div "[PERSON_NAME]" at bounding box center [349, 555] width 173 height 18
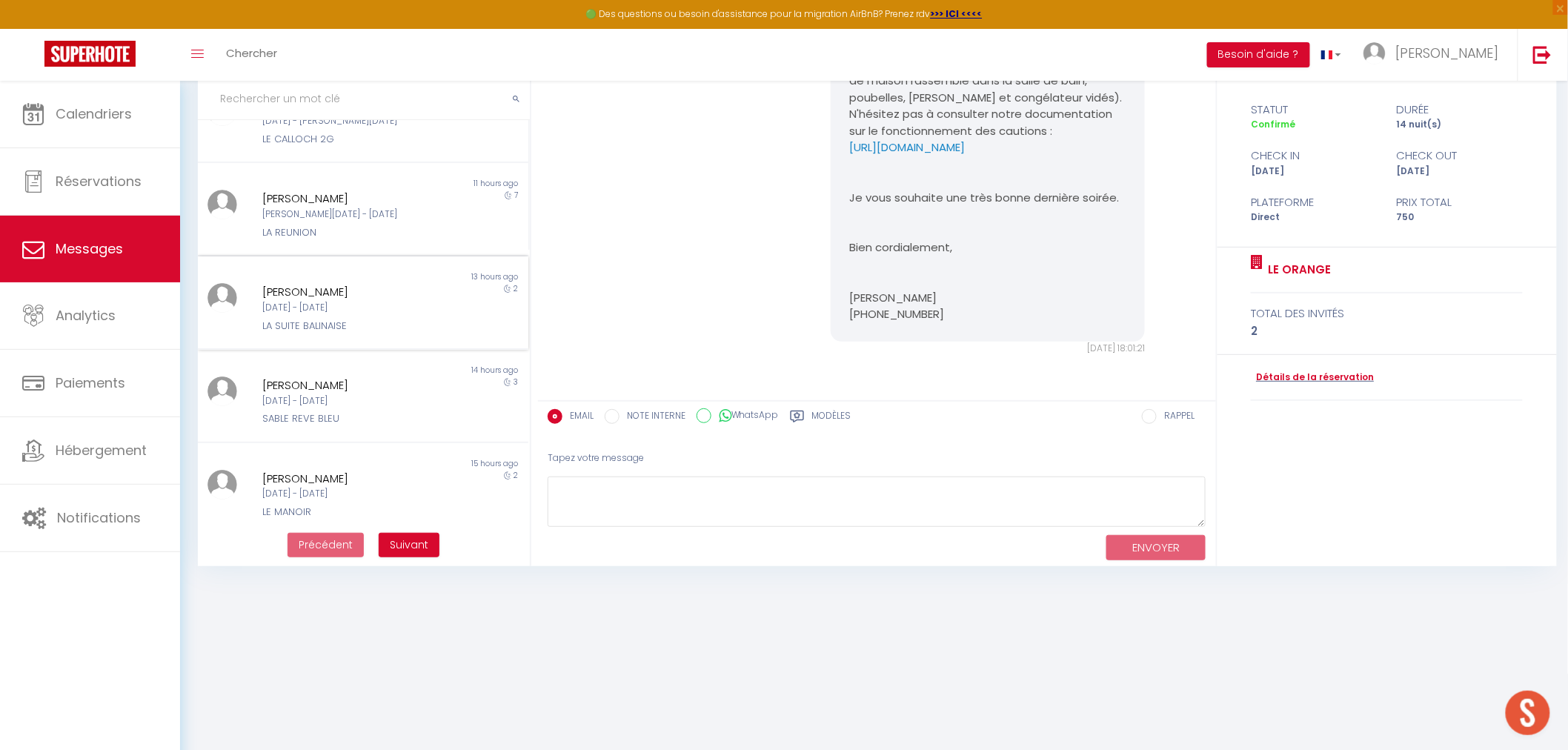
scroll to position [329, 0]
click at [426, 306] on div "[DATE] - [DATE]" at bounding box center [349, 308] width 173 height 14
